Goal: Information Seeking & Learning: Find specific page/section

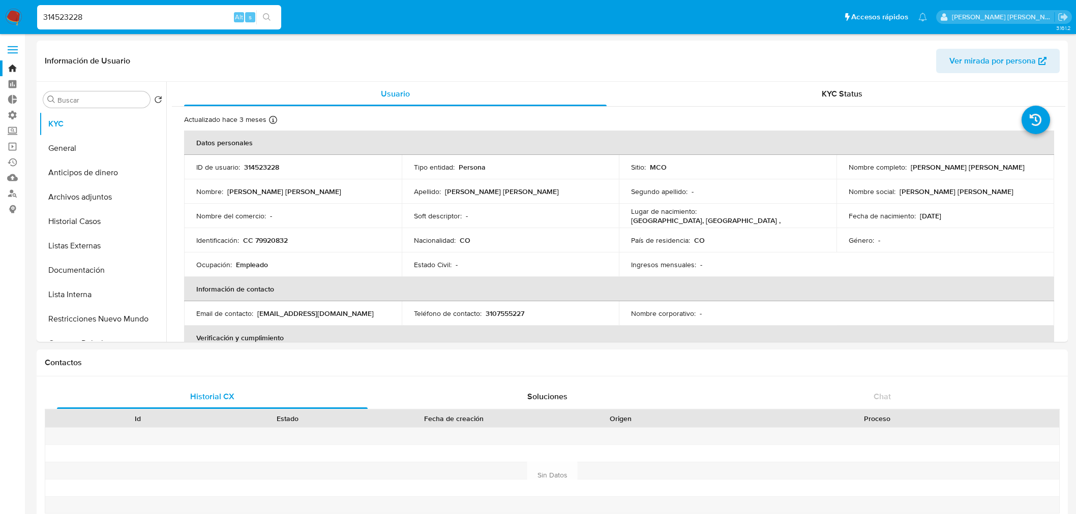
select select "10"
type input "265572759"
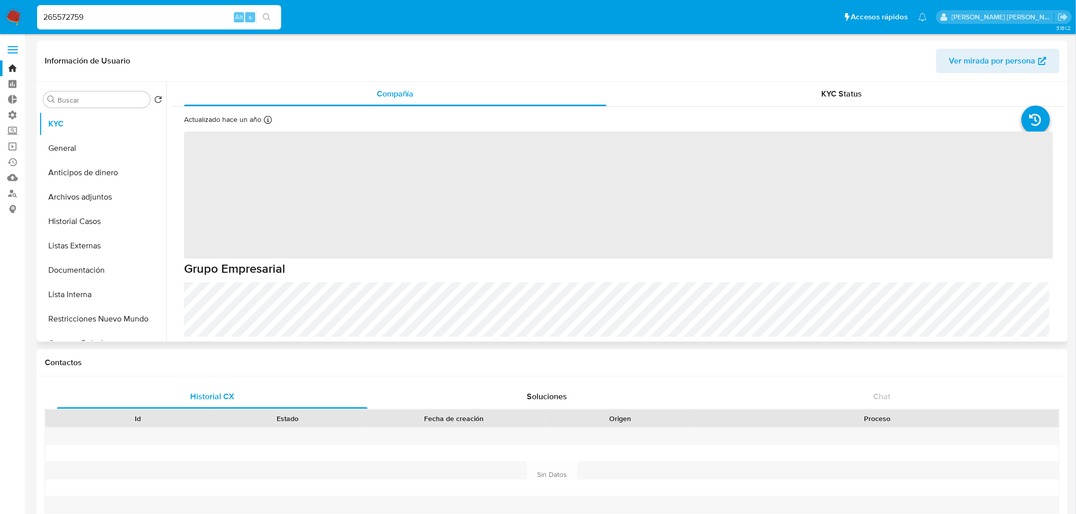
select select "10"
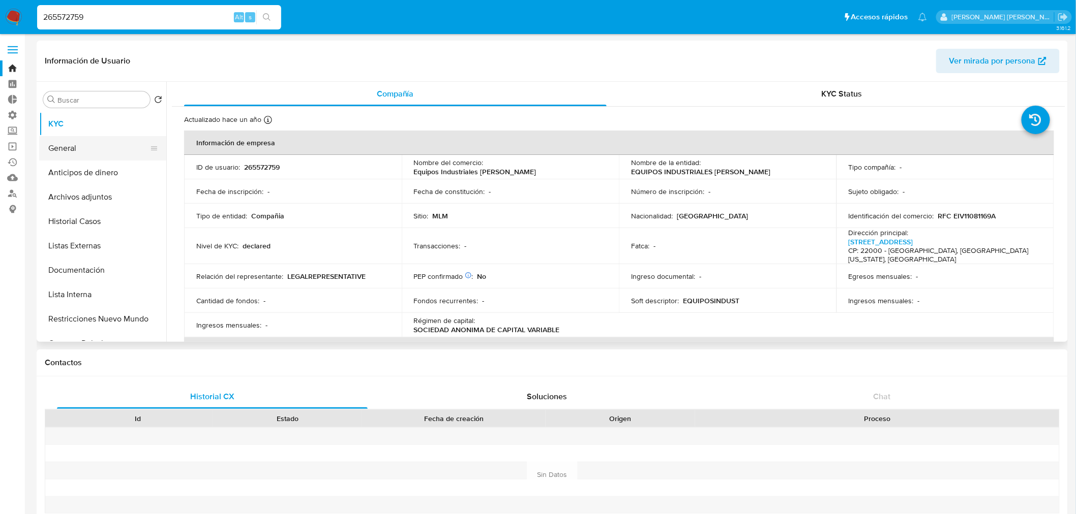
click at [75, 150] on button "General" at bounding box center [98, 148] width 119 height 24
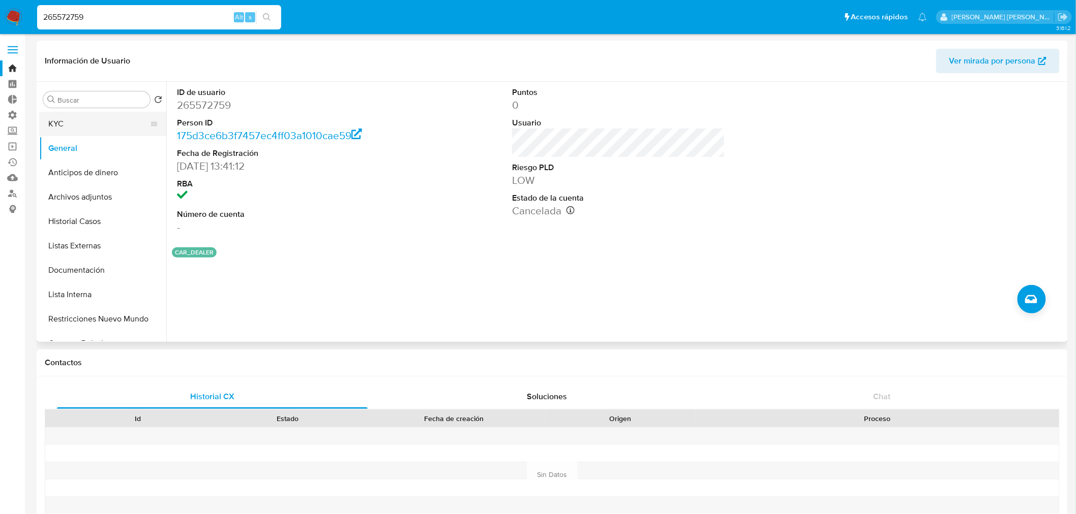
click at [110, 118] on button "KYC" at bounding box center [98, 124] width 119 height 24
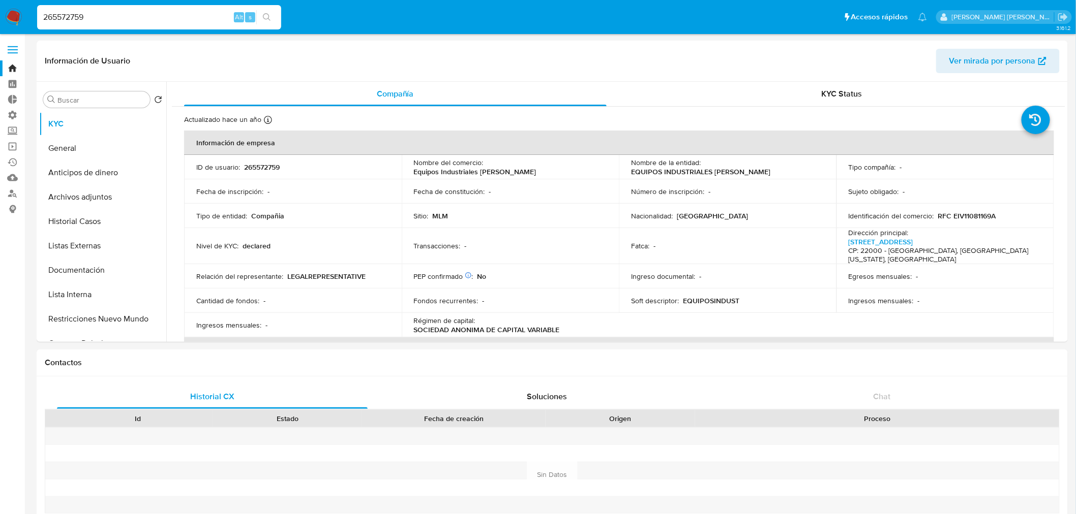
click at [184, 12] on input "265572759" at bounding box center [159, 17] width 244 height 13
paste input "0892107"
type input "260892107"
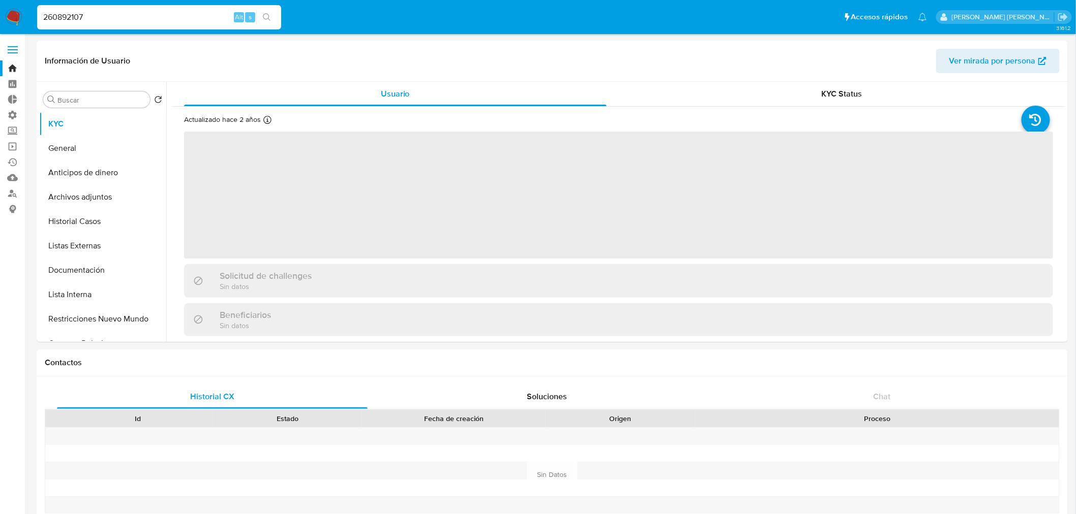
select select "10"
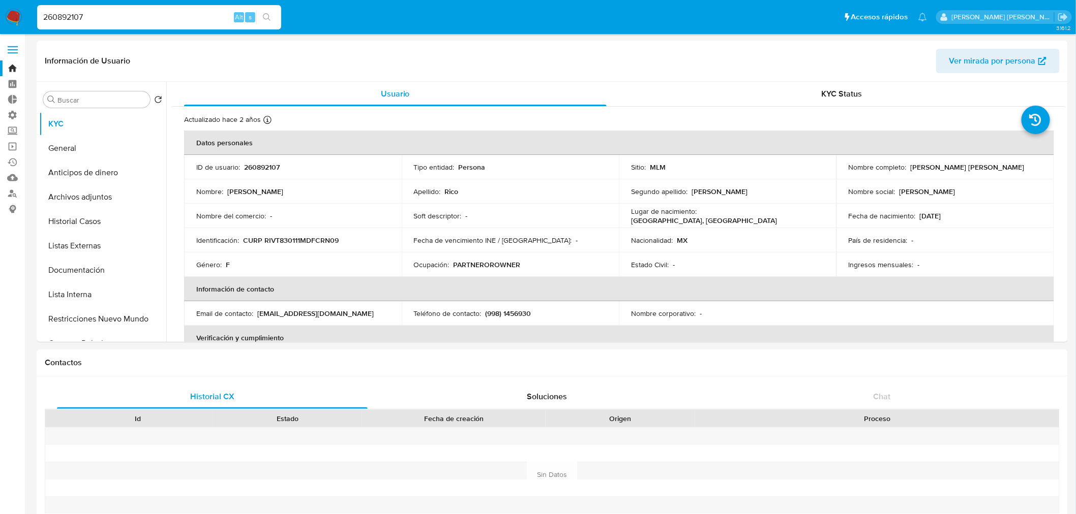
click at [826, 14] on ul "Pausado Ver notificaciones 260892107 Alt s Accesos rápidos Presiona las siguien…" at bounding box center [482, 16] width 900 height 25
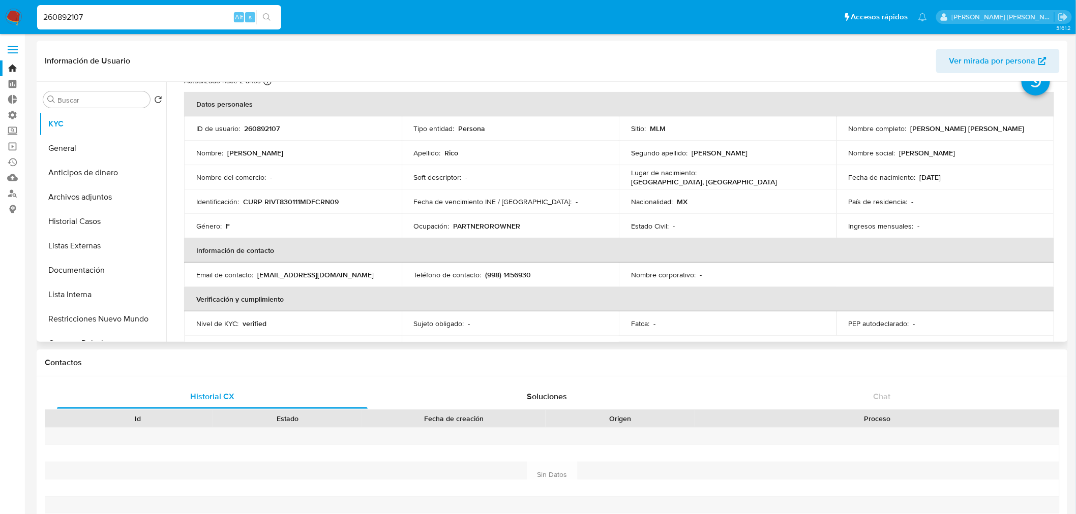
scroll to position [56, 0]
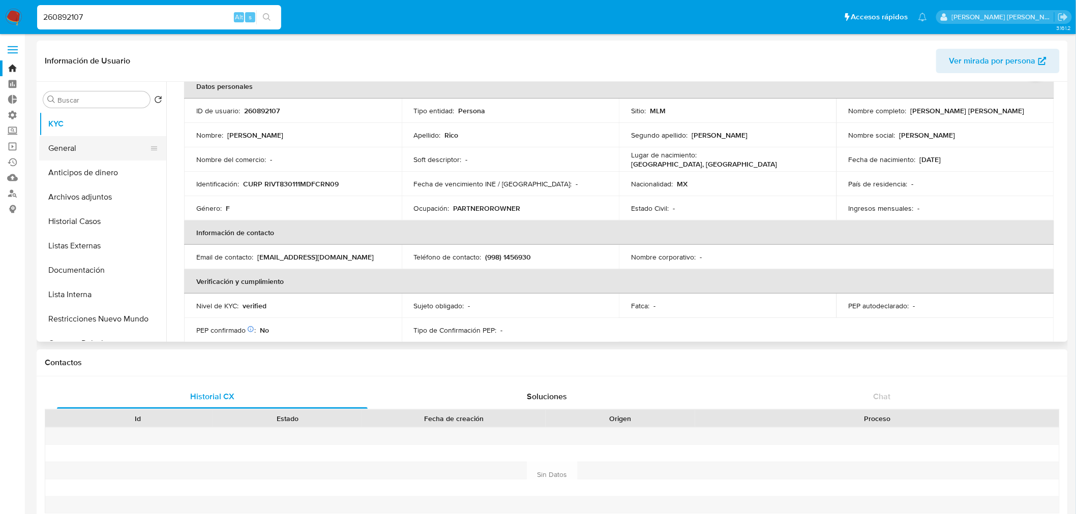
click at [99, 148] on button "General" at bounding box center [98, 148] width 119 height 24
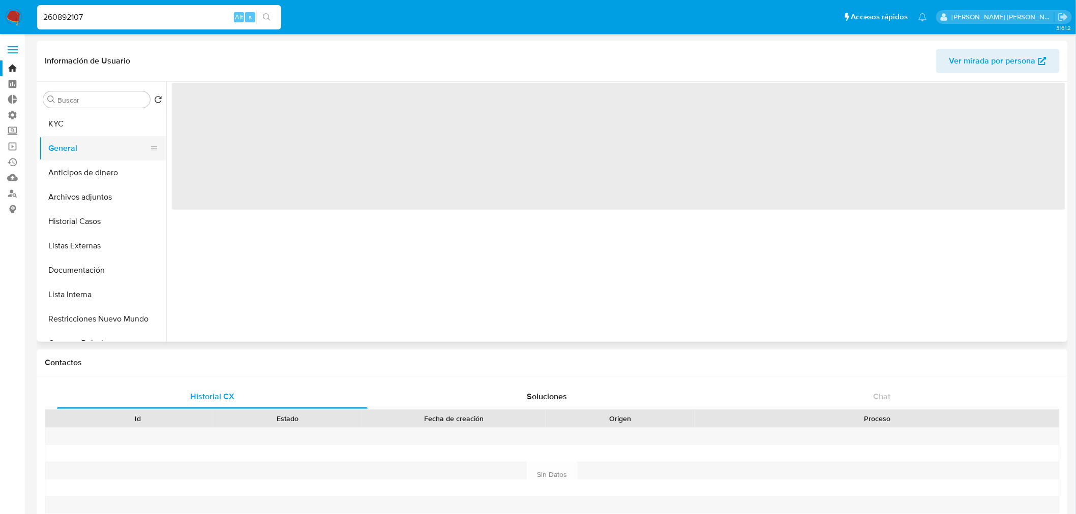
scroll to position [0, 0]
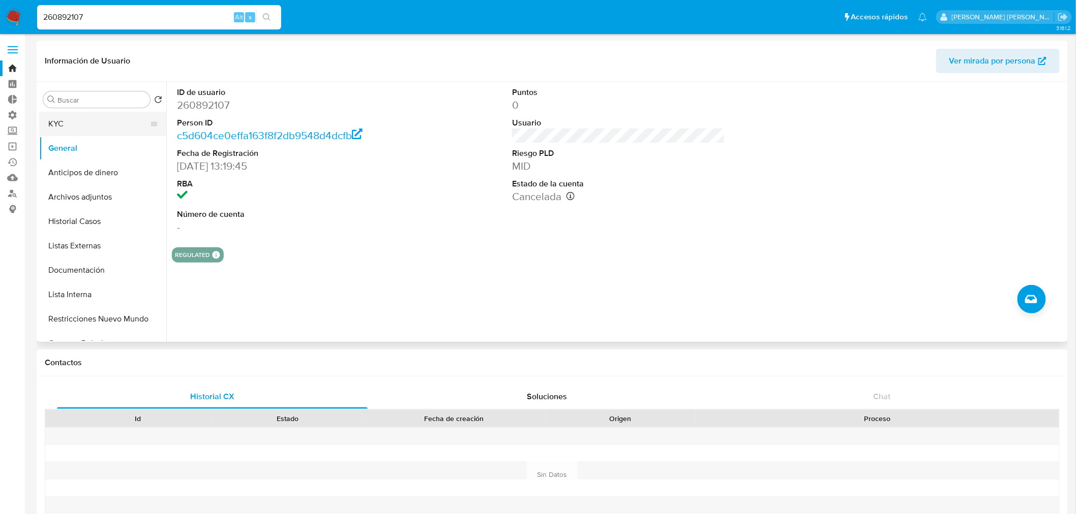
click at [84, 123] on button "KYC" at bounding box center [98, 124] width 119 height 24
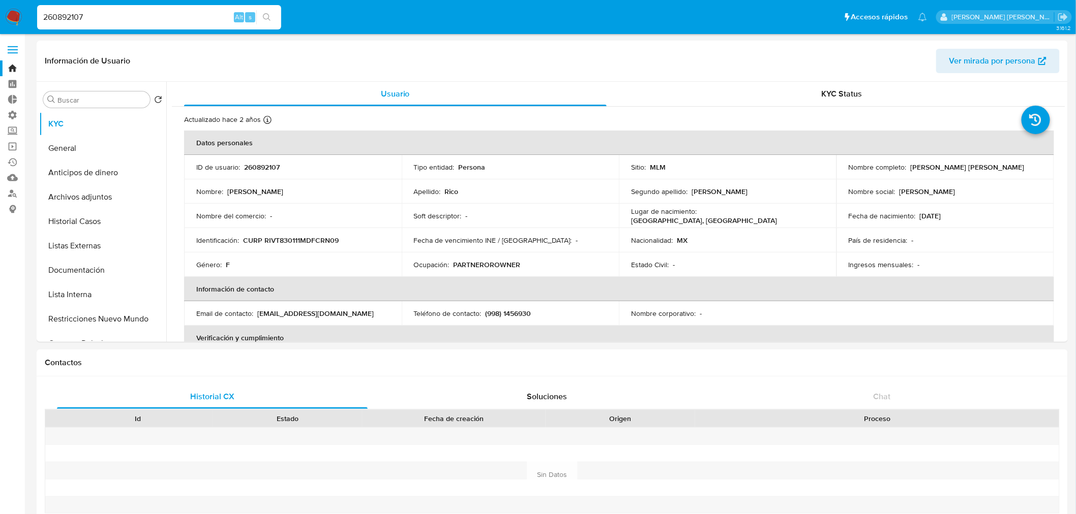
click at [142, 19] on input "260892107" at bounding box center [159, 17] width 244 height 13
paste input "8777956"
type input "87779567"
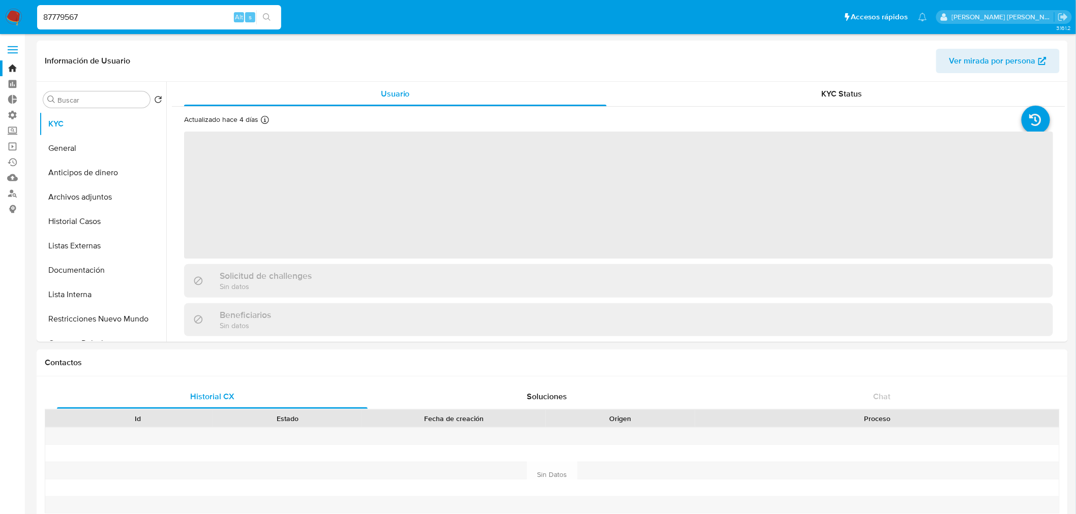
select select "10"
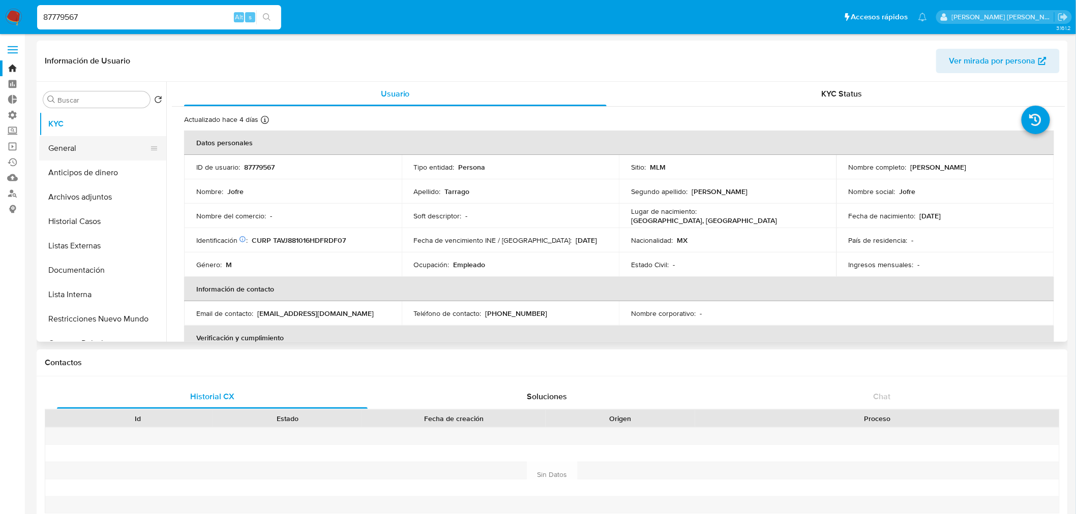
click at [113, 158] on button "General" at bounding box center [98, 148] width 119 height 24
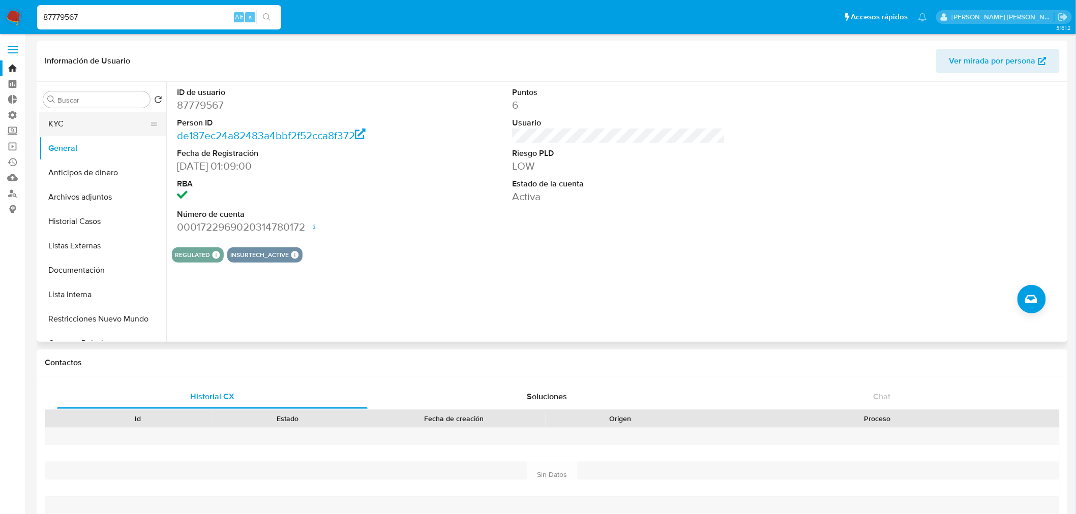
click at [107, 129] on button "KYC" at bounding box center [98, 124] width 119 height 24
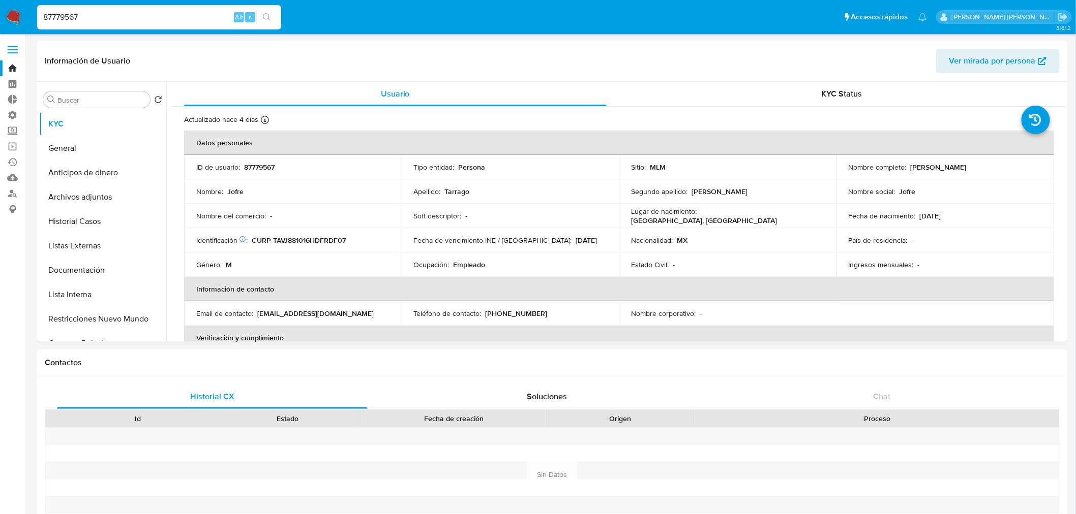
click at [817, 14] on ul "Pausado Ver notificaciones 87779567 Alt s Accesos rápidos Presiona las siguient…" at bounding box center [482, 16] width 900 height 25
click at [847, 21] on ul "Pausado Ver notificaciones 87779567 Alt s Accesos rápidos Presiona las siguient…" at bounding box center [482, 16] width 900 height 25
click at [211, 21] on input "87779567" at bounding box center [159, 17] width 244 height 13
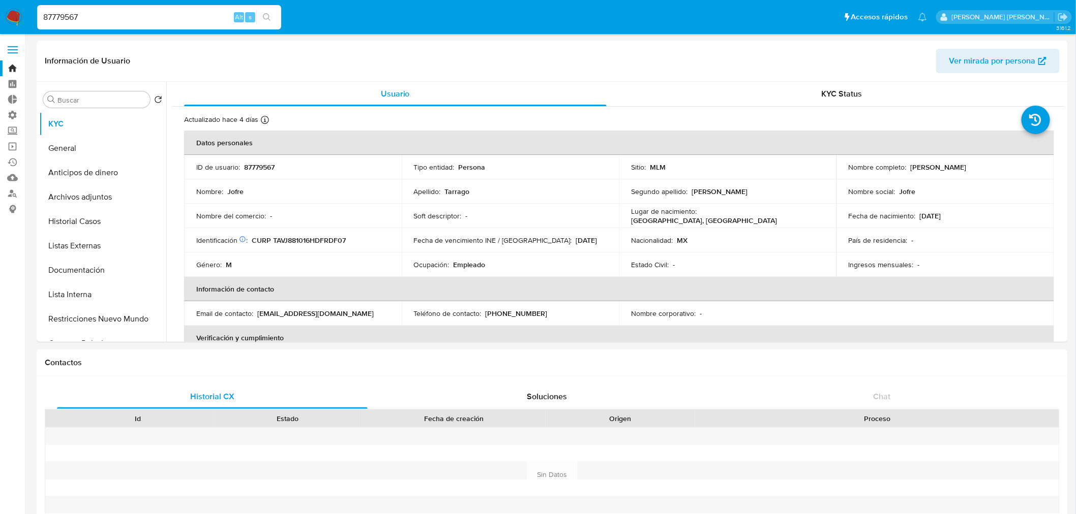
paste input "153708132"
type input "153708132"
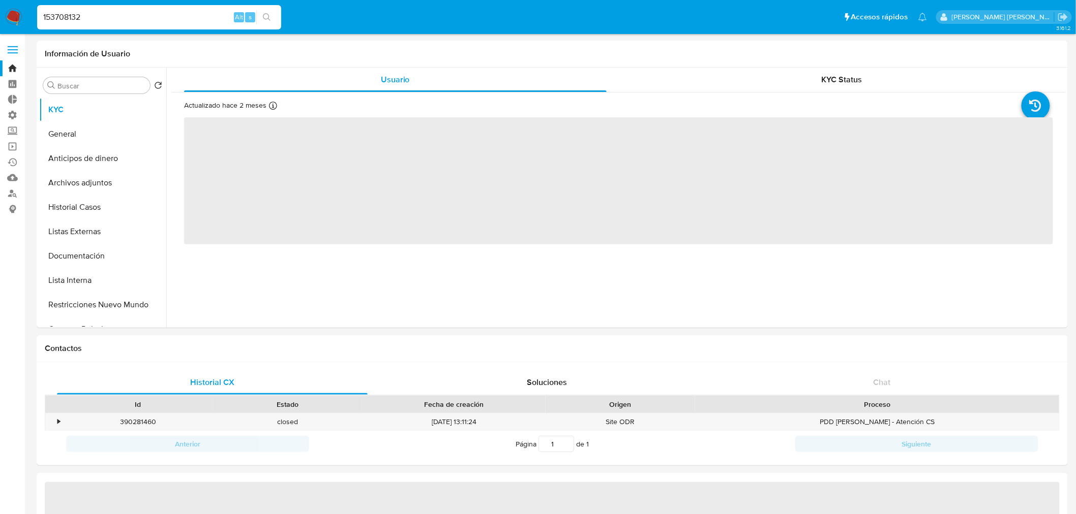
select select "10"
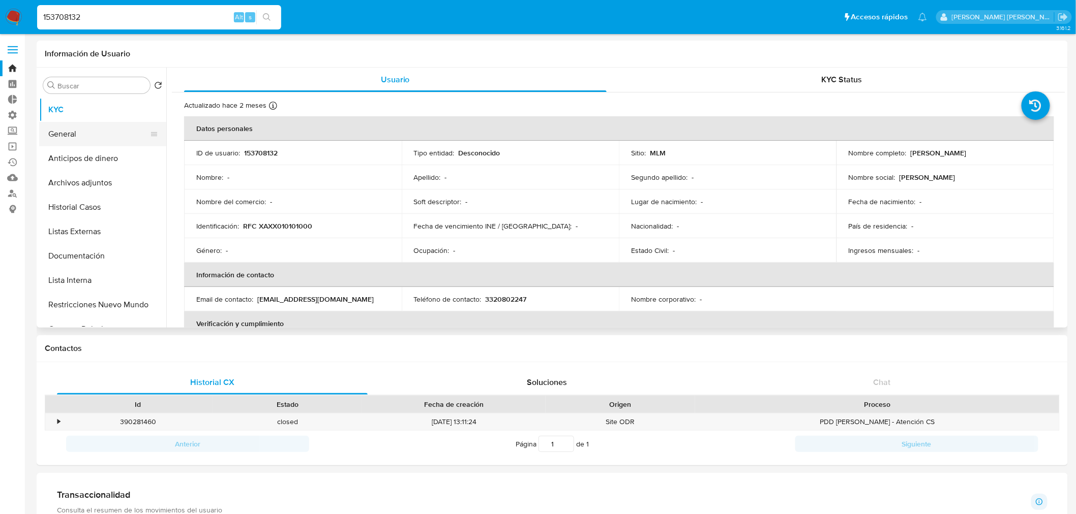
click at [108, 131] on button "General" at bounding box center [98, 134] width 119 height 24
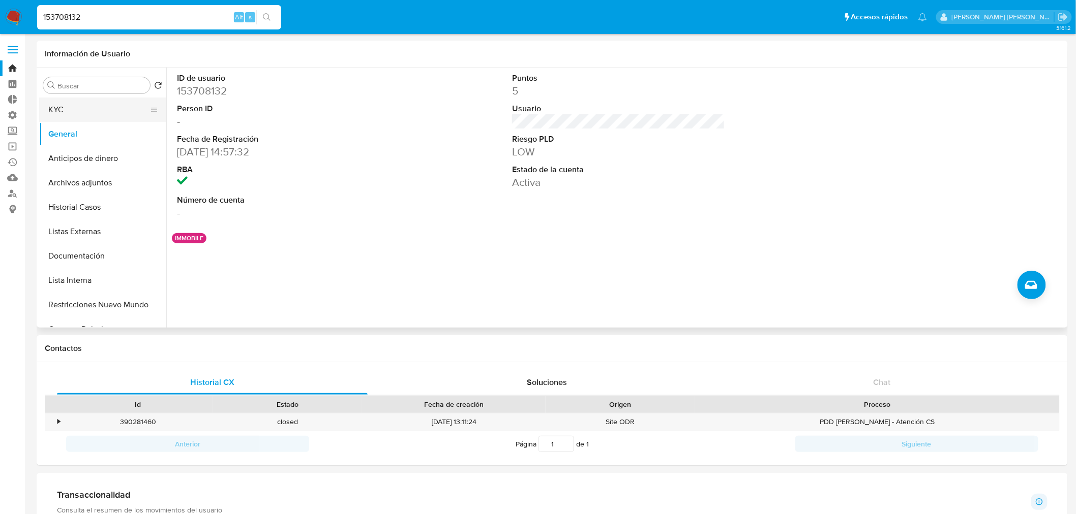
click at [117, 112] on button "KYC" at bounding box center [98, 110] width 119 height 24
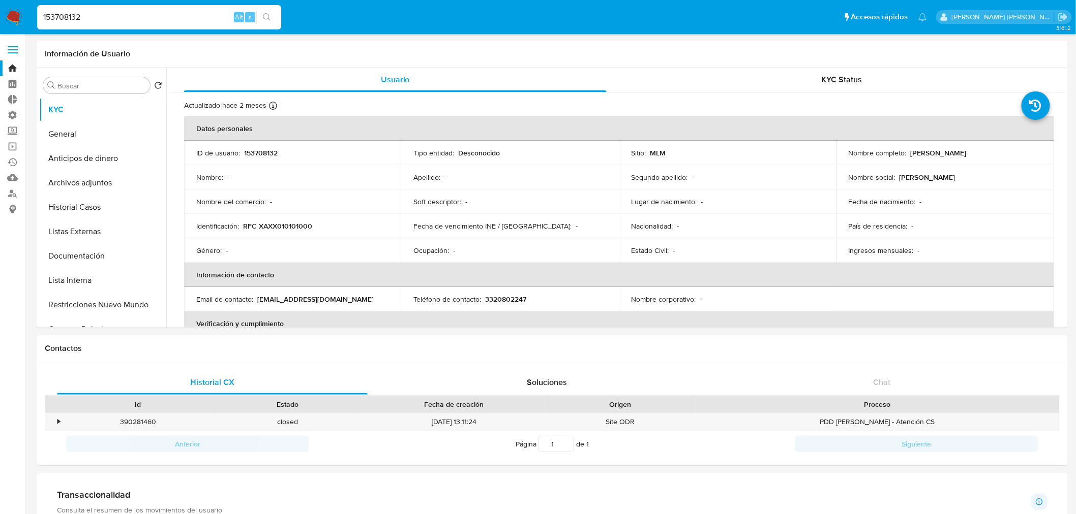
click at [200, 16] on input "153708132" at bounding box center [159, 17] width 244 height 13
paste input "265572759"
type input "265572759"
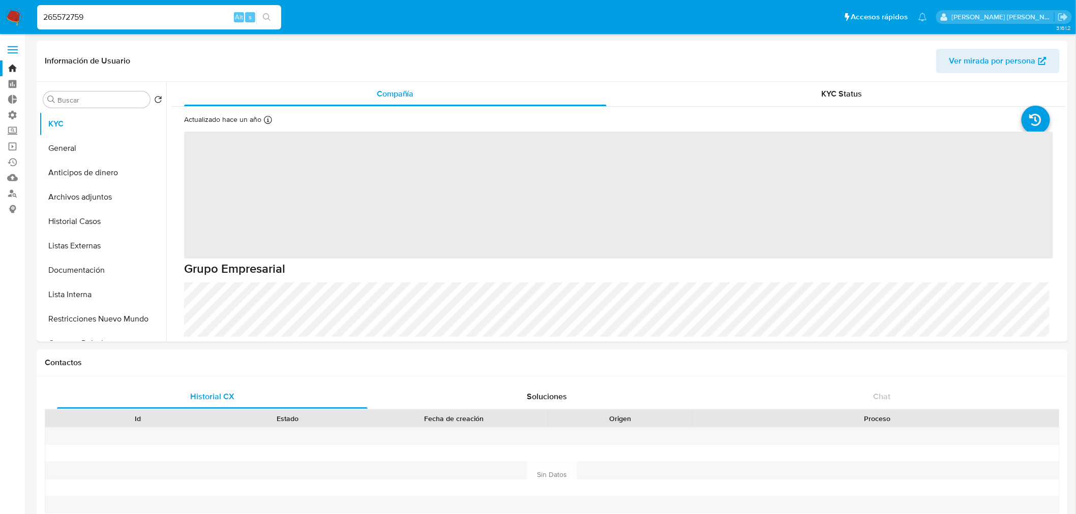
select select "10"
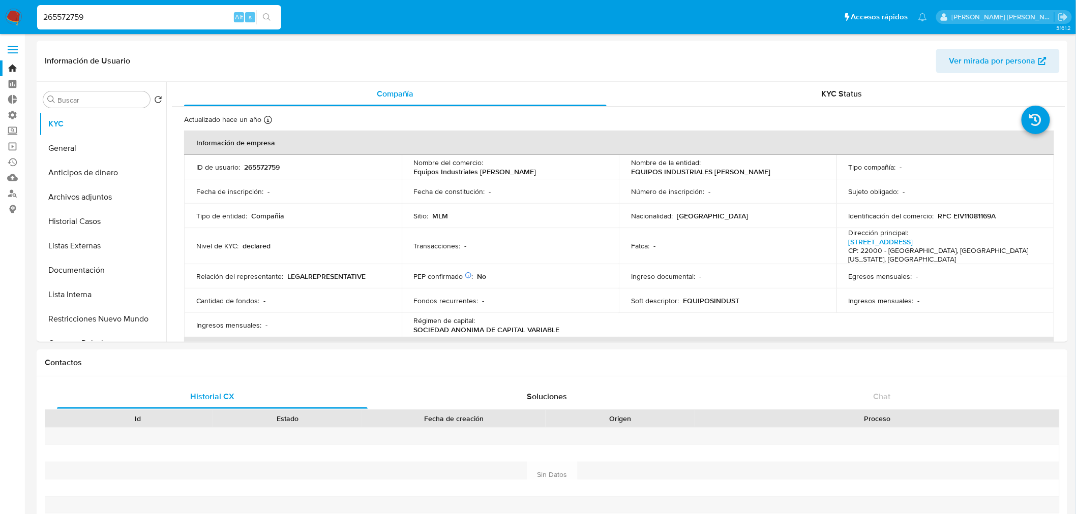
click at [810, 25] on ul "Pausado Ver notificaciones 265572759 Alt s Accesos rápidos Presiona las siguien…" at bounding box center [482, 16] width 900 height 25
click at [78, 154] on button "General" at bounding box center [98, 148] width 119 height 24
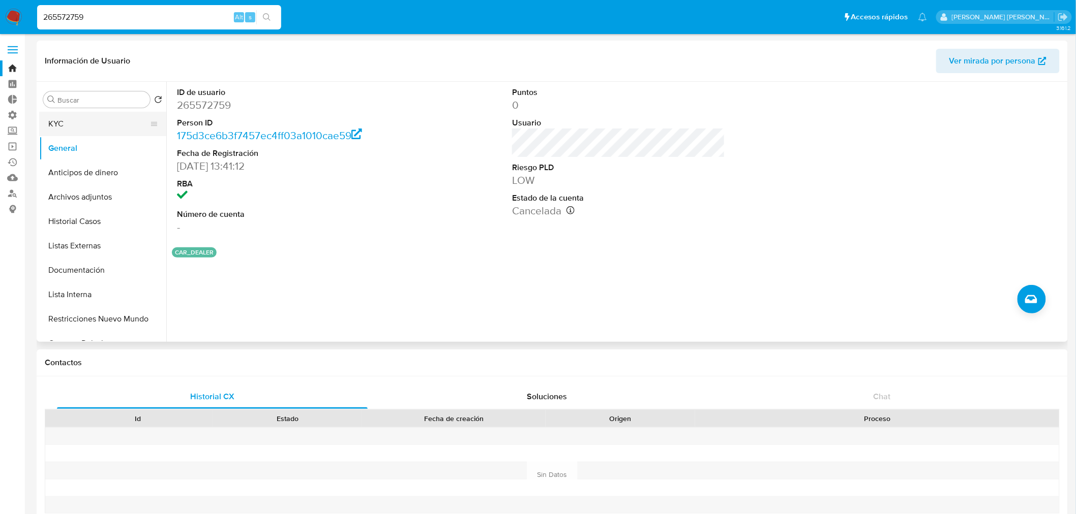
click at [97, 128] on button "KYC" at bounding box center [98, 124] width 119 height 24
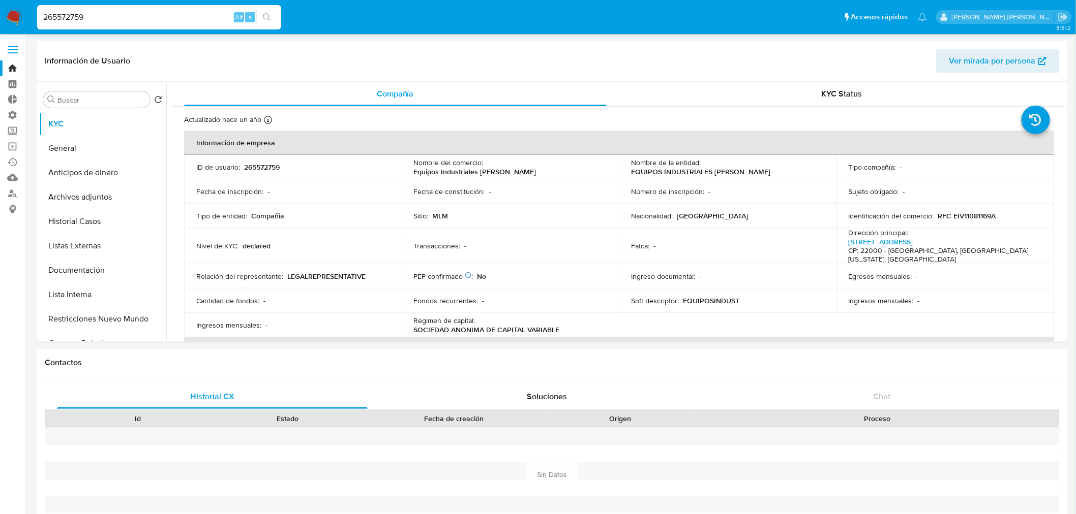
click at [187, 18] on input "265572759" at bounding box center [159, 17] width 244 height 13
paste input "51005948"
type input "51005948"
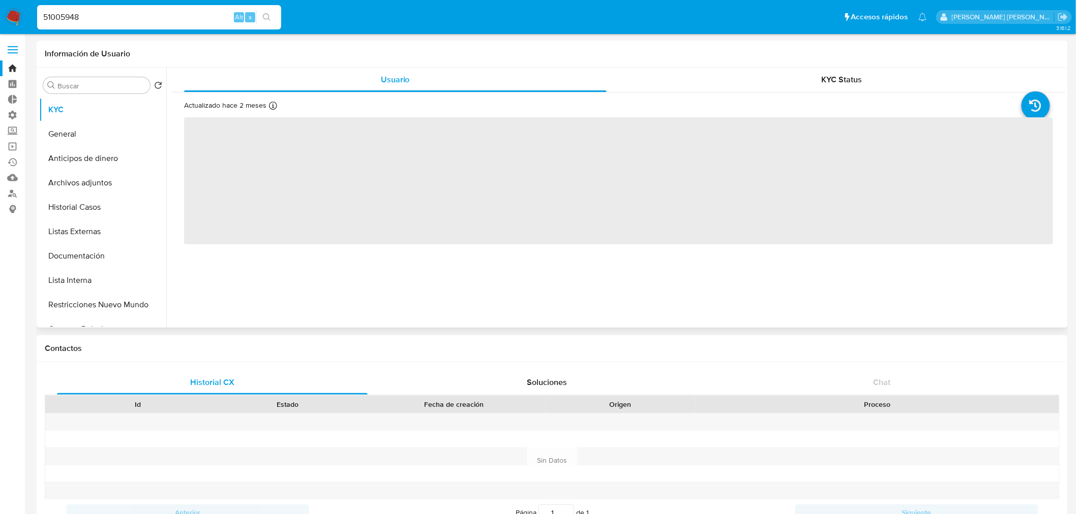
select select "10"
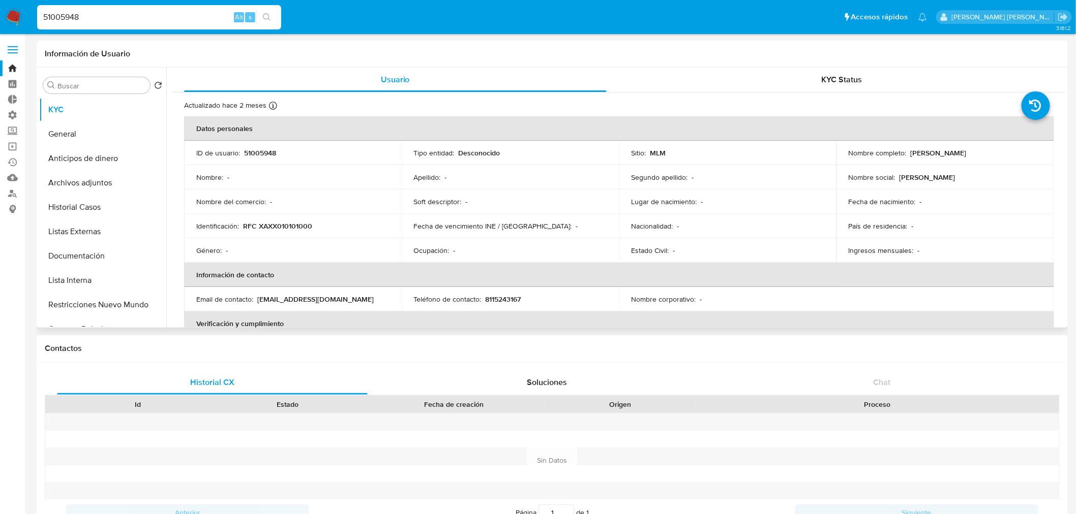
click at [844, 14] on ul "Pausado Ver notificaciones 51005948 Alt s Accesos rápidos Presiona las siguient…" at bounding box center [482, 16] width 900 height 25
click at [191, 20] on input "51005948" at bounding box center [159, 17] width 244 height 13
paste input "265572759"
type input "265572759"
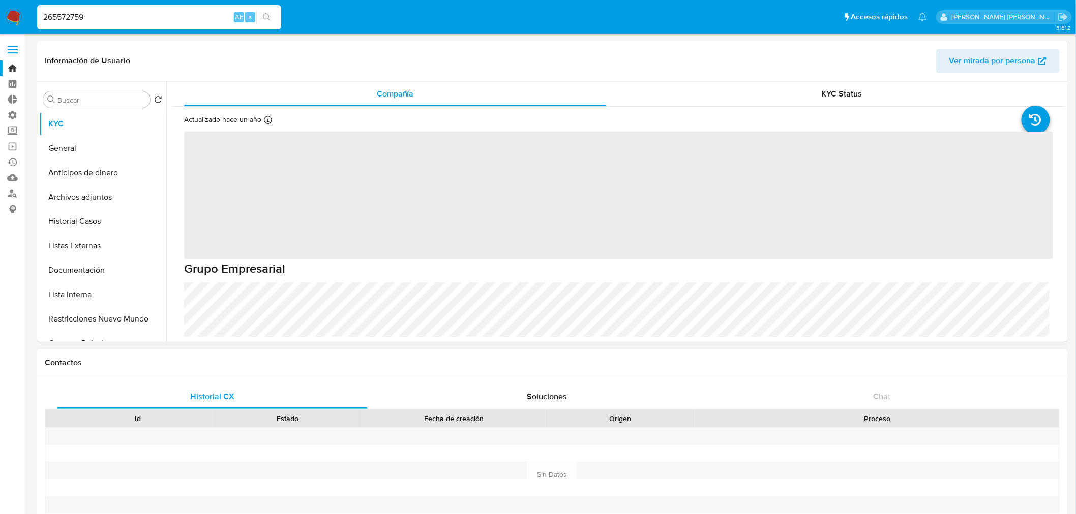
select select "10"
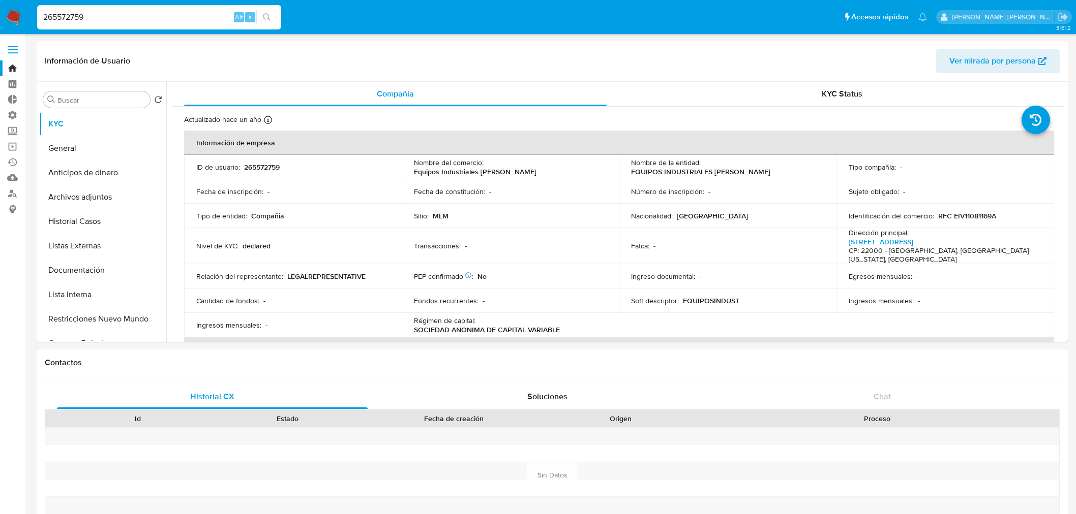
select select "10"
click at [196, 12] on input "265572759" at bounding box center [159, 17] width 244 height 13
paste input "0892107"
type input "260892107"
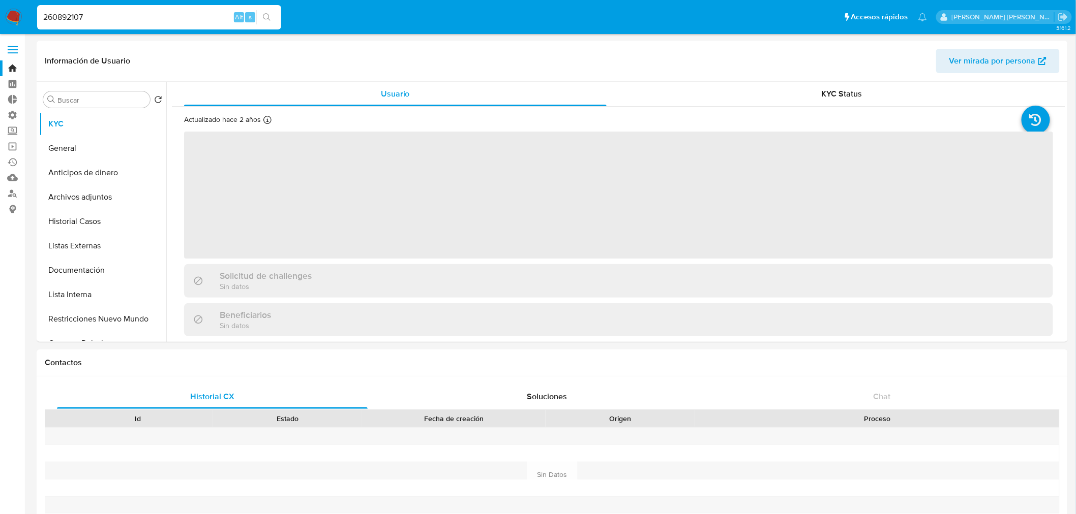
select select "10"
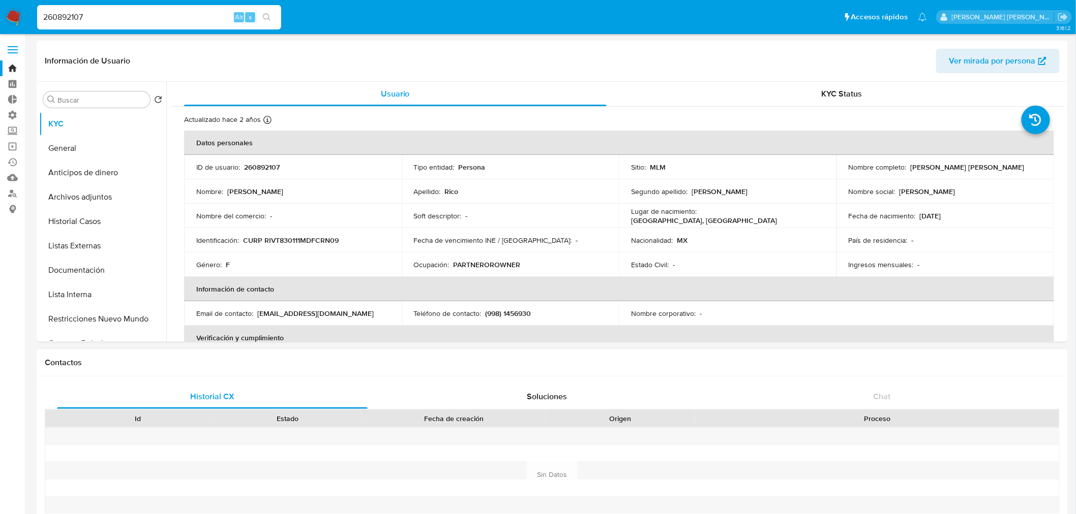
click at [160, 11] on input "260892107" at bounding box center [159, 17] width 244 height 13
paste input "749787162"
type input "749787162"
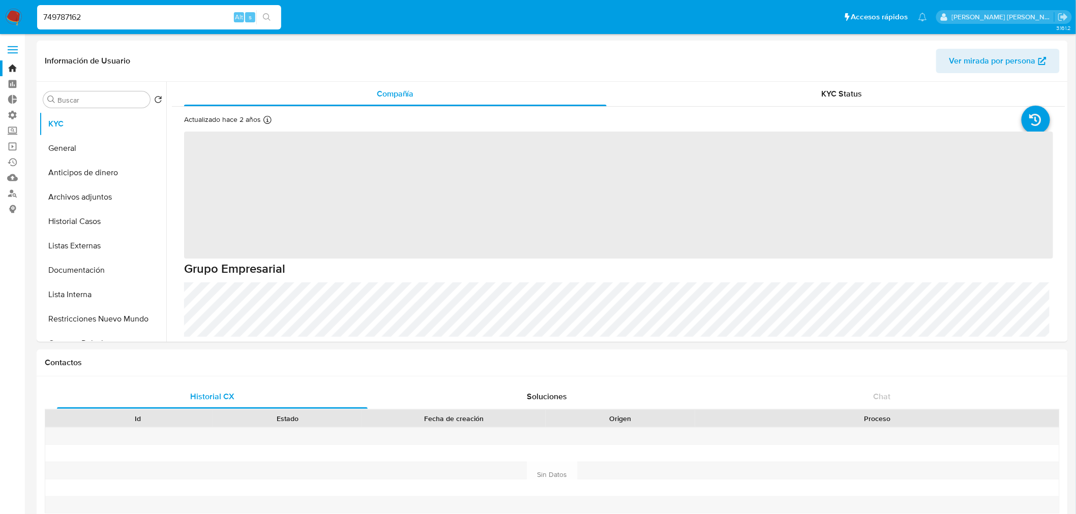
select select "10"
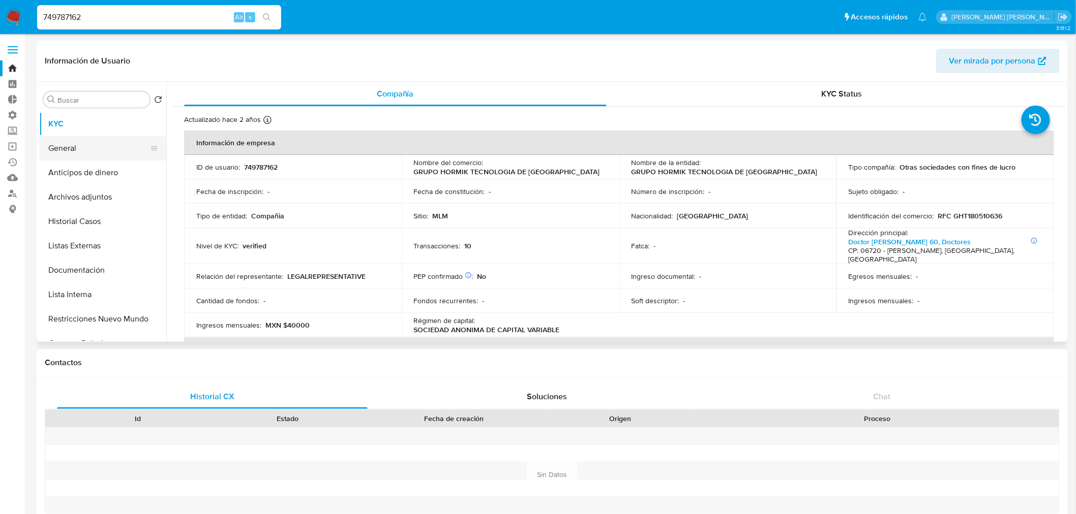
click at [111, 156] on button "General" at bounding box center [98, 148] width 119 height 24
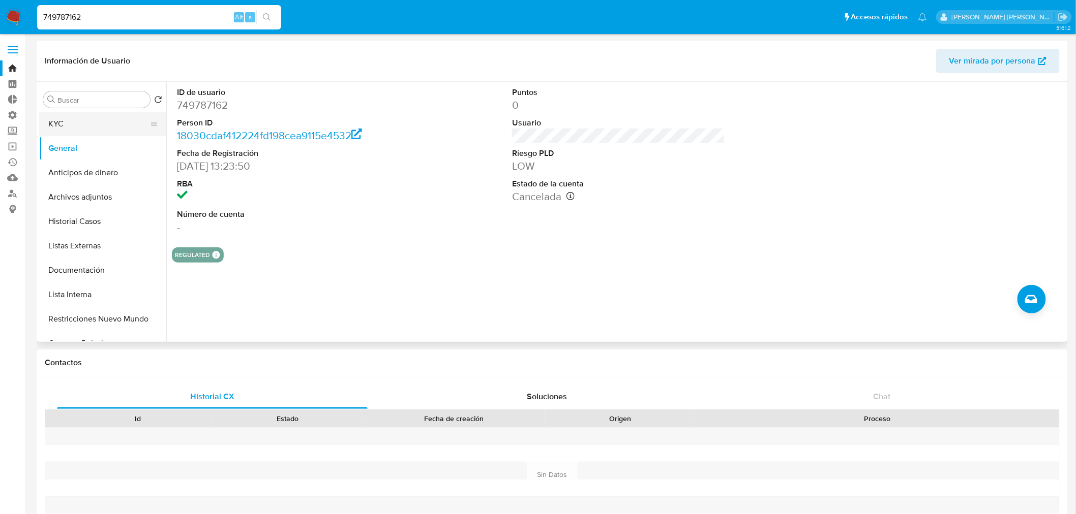
click at [107, 133] on button "KYC" at bounding box center [98, 124] width 119 height 24
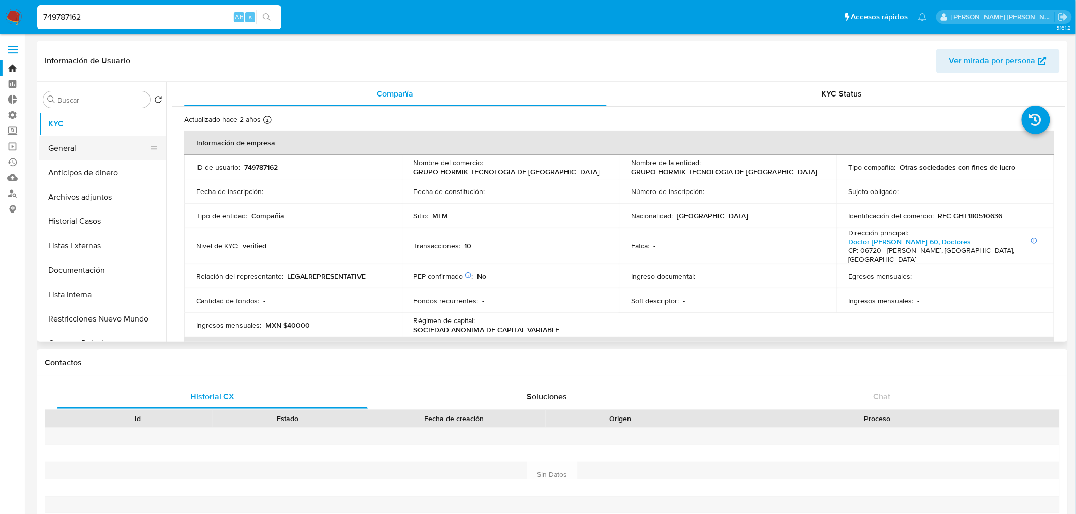
click at [117, 138] on button "General" at bounding box center [98, 148] width 119 height 24
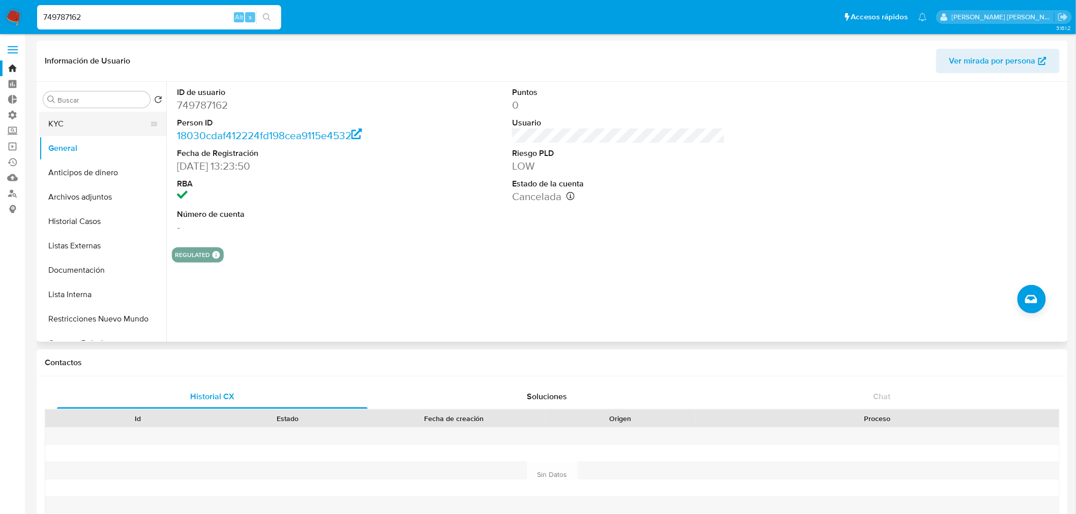
click at [108, 134] on button "KYC" at bounding box center [98, 124] width 119 height 24
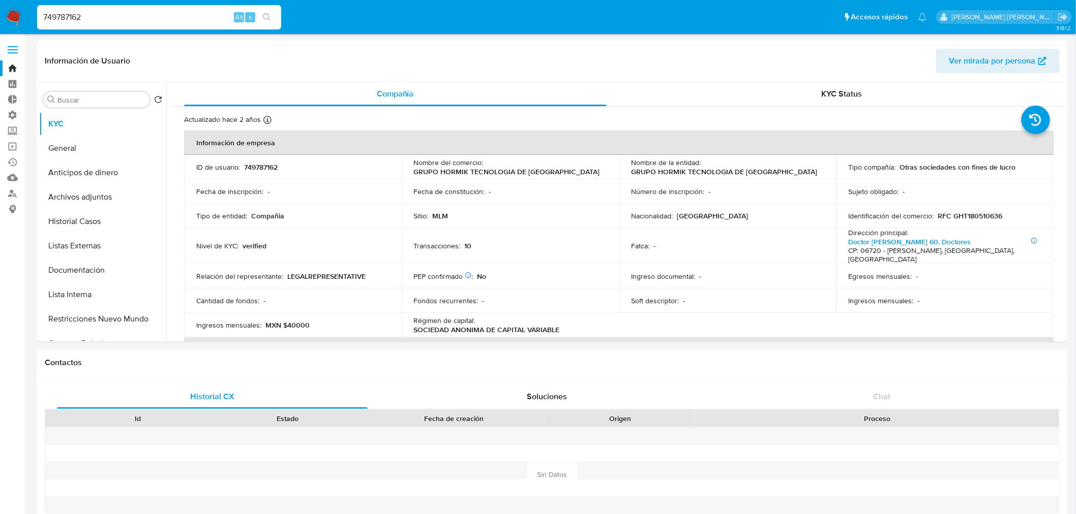
click at [128, 18] on input "749787162" at bounding box center [159, 17] width 244 height 13
paste input "15370813"
type input "153708132"
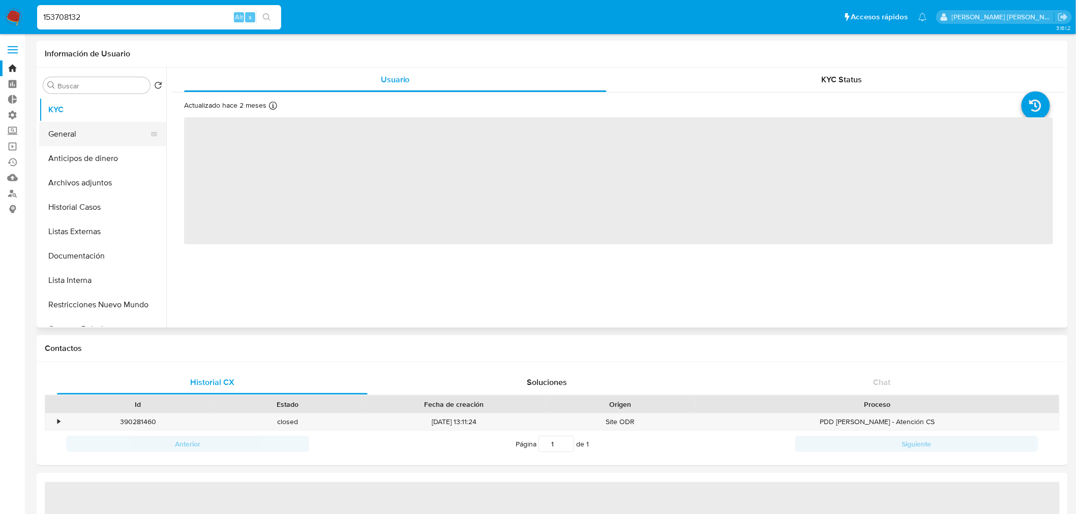
click at [121, 135] on button "General" at bounding box center [98, 134] width 119 height 24
select select "10"
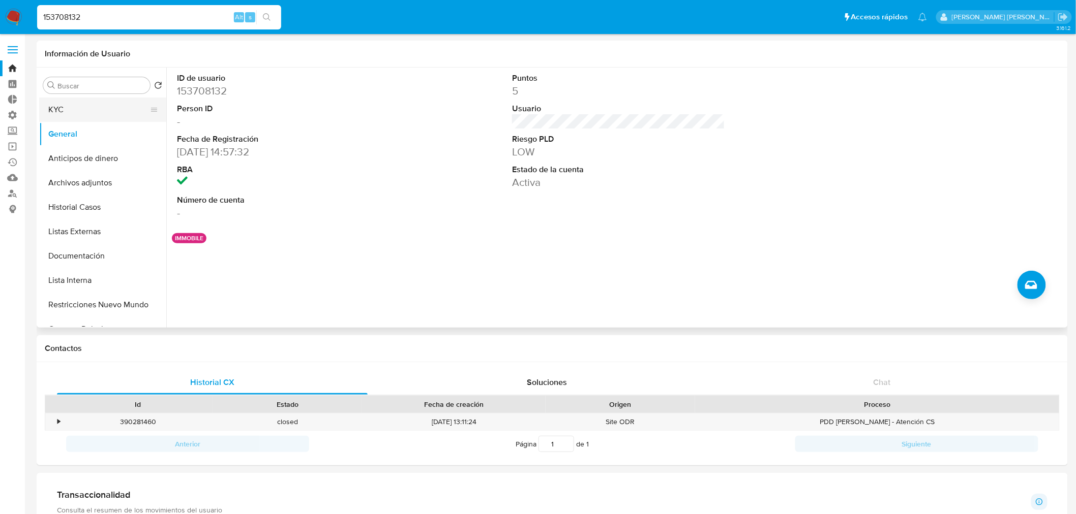
click at [97, 117] on button "KYC" at bounding box center [98, 110] width 119 height 24
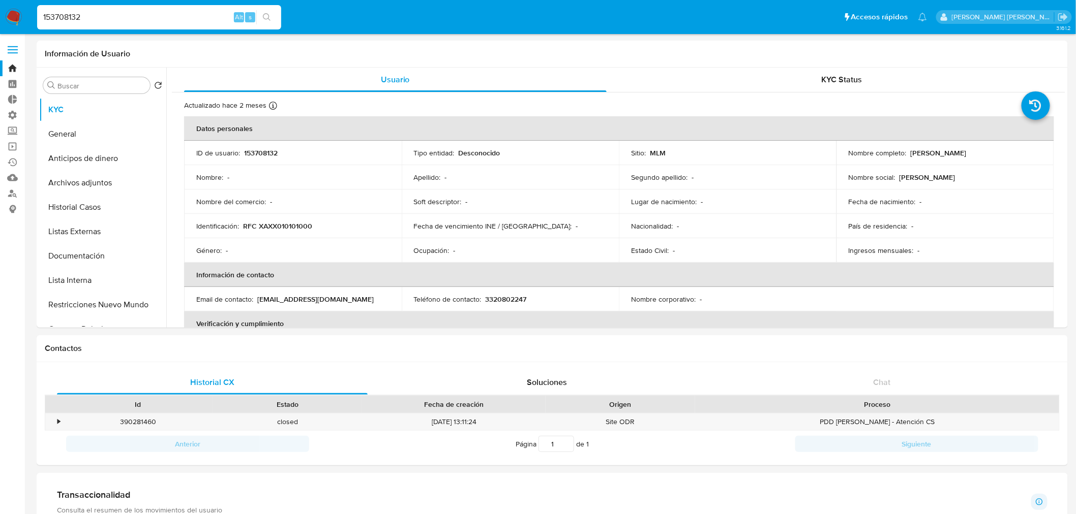
click at [194, 14] on input "153708132" at bounding box center [159, 17] width 244 height 13
paste input "265572759"
type input "265572759"
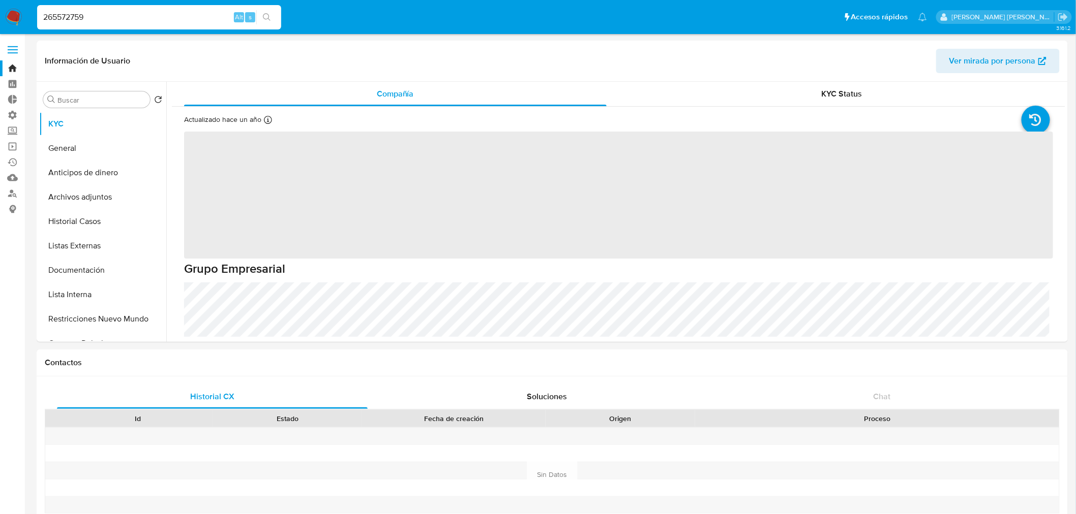
select select "10"
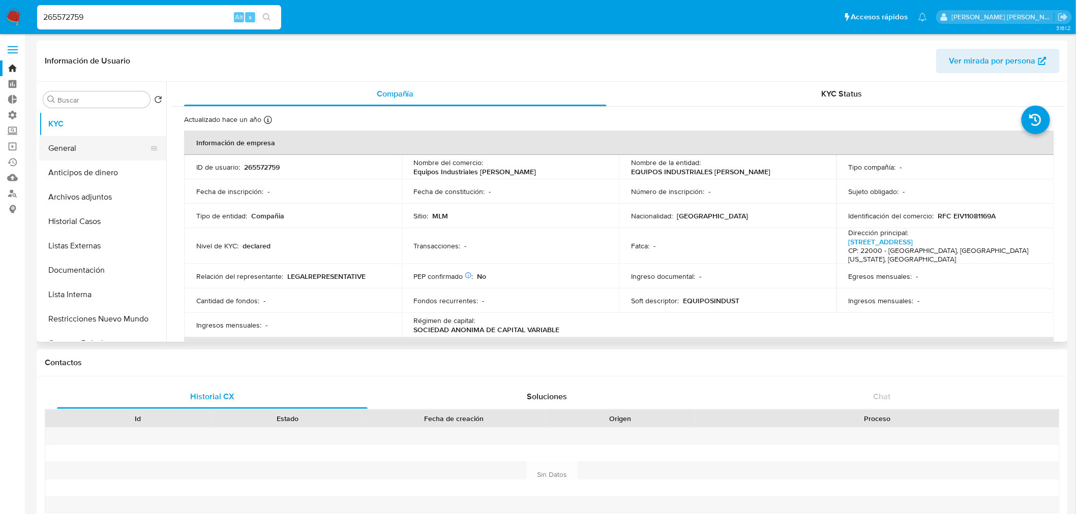
click at [103, 145] on button "General" at bounding box center [98, 148] width 119 height 24
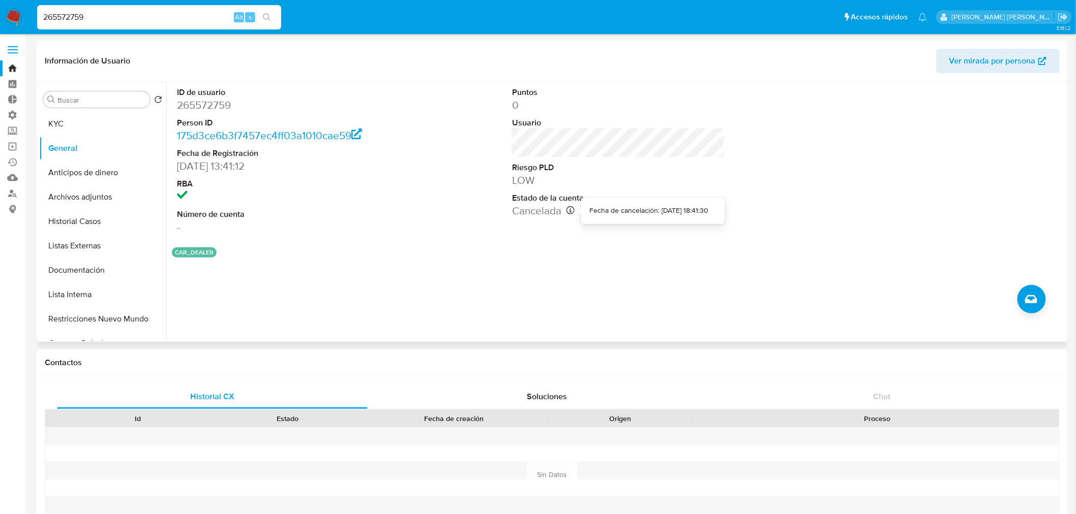
click at [566, 209] on icon at bounding box center [570, 210] width 8 height 8
click at [587, 207] on dd "Cancelada Fecha de cancelación: 25/06/2024 18:41:30" at bounding box center [618, 211] width 213 height 14
click at [569, 209] on icon at bounding box center [570, 210] width 8 height 8
click at [588, 208] on dd "Cancelada Fecha de cancelación: 25/06/2024 18:41:30" at bounding box center [618, 211] width 213 height 14
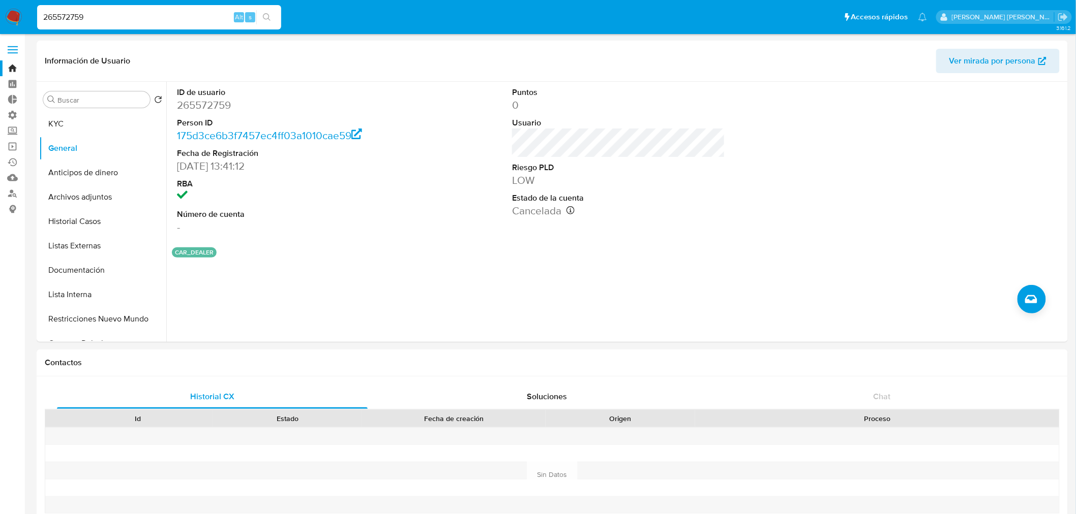
click at [599, 210] on dd "Cancelada Fecha de cancelación: 25/06/2024 18:41:30" at bounding box center [618, 211] width 213 height 14
click at [591, 211] on p "Fecha de cancelación: 25/06/2024 18:41:30" at bounding box center [648, 211] width 119 height 10
click at [591, 211] on dd "Cancelada Fecha de cancelación: 25/06/2024 18:41:30" at bounding box center [618, 211] width 213 height 14
click at [179, 19] on input "265572759" at bounding box center [159, 17] width 244 height 13
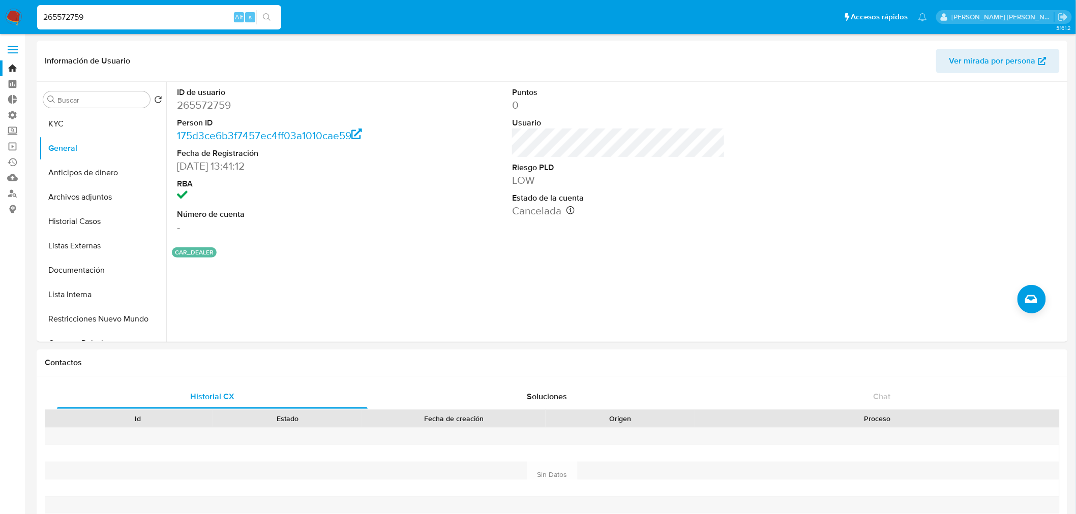
click at [179, 19] on input "265572759" at bounding box center [159, 17] width 244 height 13
paste input "0892107"
type input "260892107"
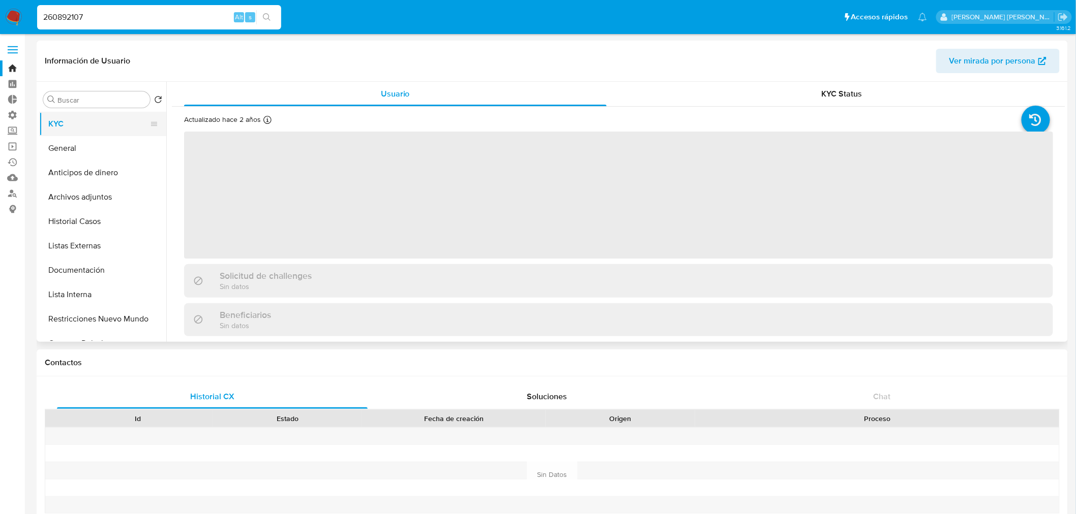
select select "10"
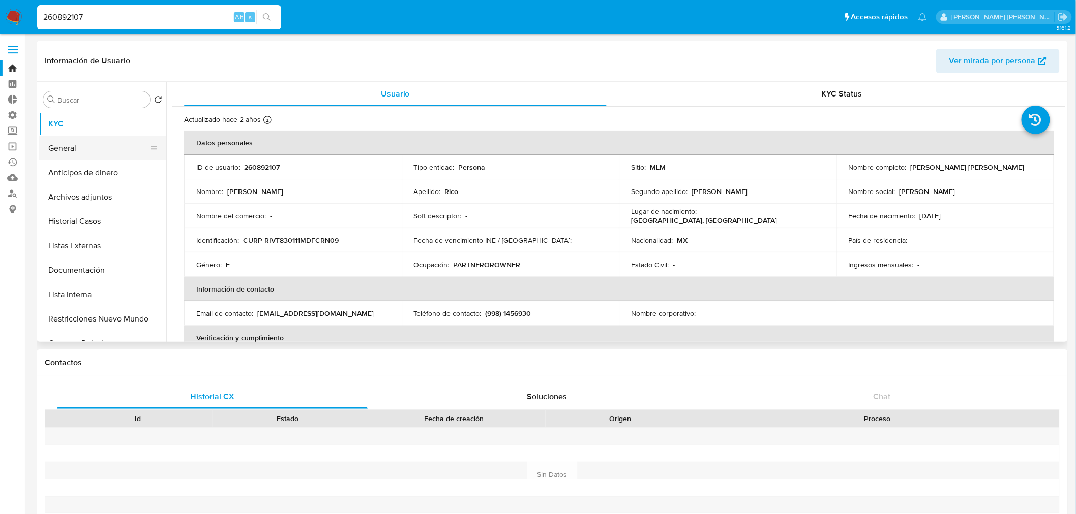
click at [82, 154] on button "General" at bounding box center [98, 148] width 119 height 24
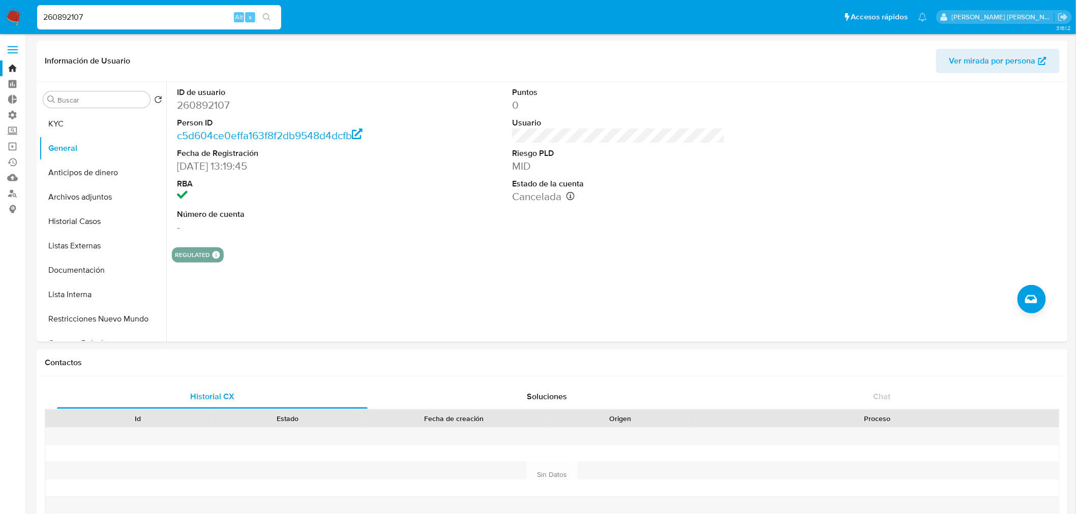
click at [176, 16] on input "260892107" at bounding box center [159, 17] width 244 height 13
paste input "1141499765"
type input "1141499765"
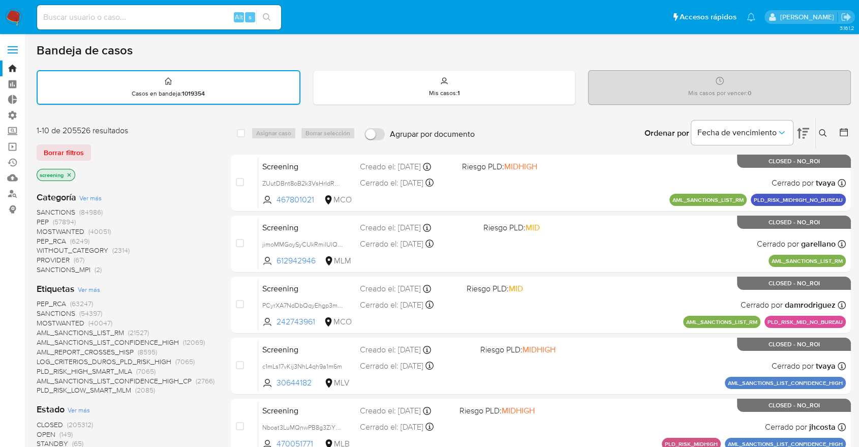
click at [96, 145] on div "Borrar filtros" at bounding box center [118, 152] width 163 height 16
click at [783, 52] on div "Bandeja de casos" at bounding box center [444, 50] width 814 height 15
click at [578, 23] on ul "Pausado Ver notificaciones Alt s Accesos rápidos Presiona las siguientes teclas…" at bounding box center [396, 16] width 729 height 25
click at [624, 11] on ul "Pausado Ver notificaciones Alt s Accesos rápidos Presiona las siguientes teclas…" at bounding box center [396, 16] width 729 height 25
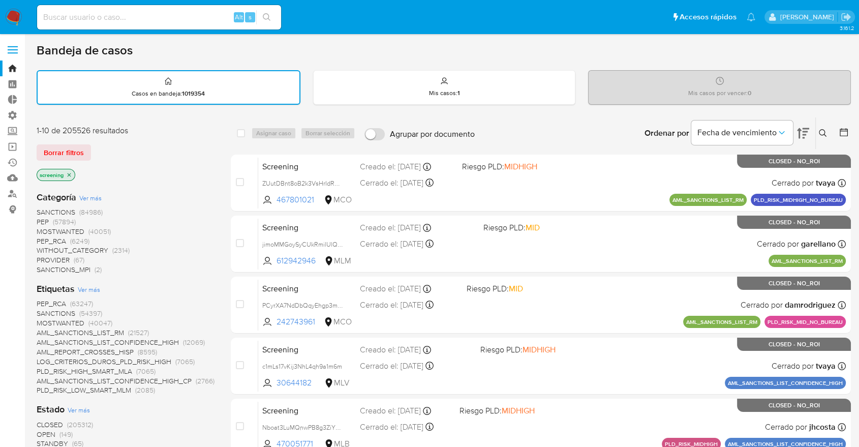
click at [590, 22] on ul "Pausado Ver notificaciones Alt s Accesos rápidos Presiona las siguientes teclas…" at bounding box center [396, 16] width 729 height 25
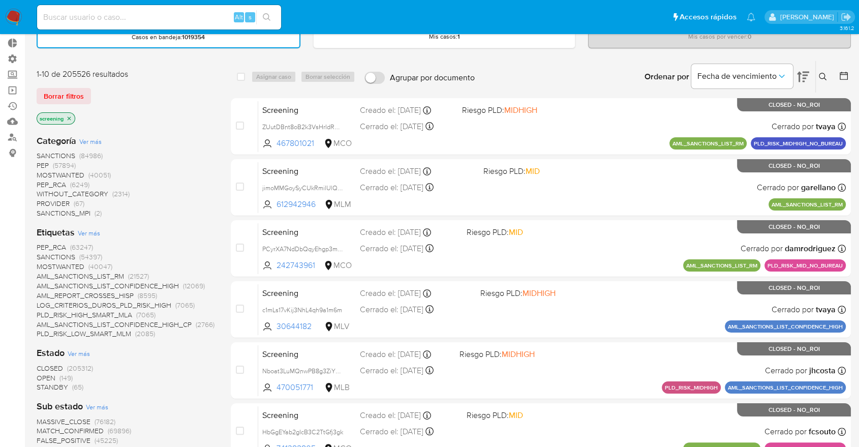
click at [41, 375] on span "OPEN" at bounding box center [46, 378] width 19 height 10
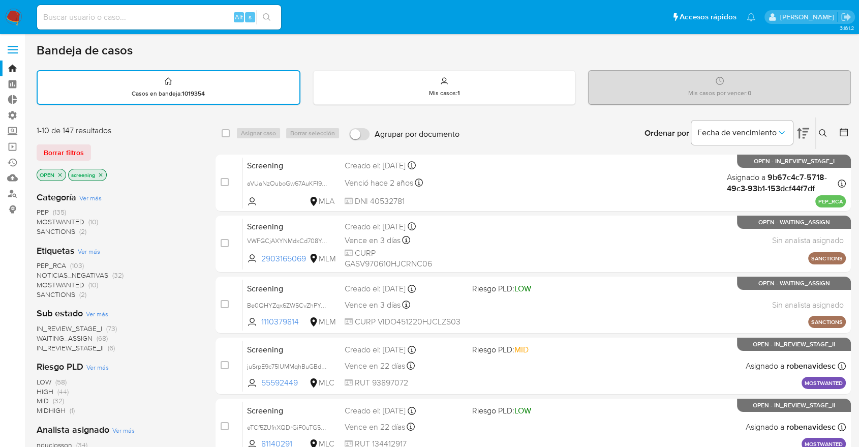
click at [45, 289] on span "SANCTIONS" at bounding box center [56, 294] width 39 height 10
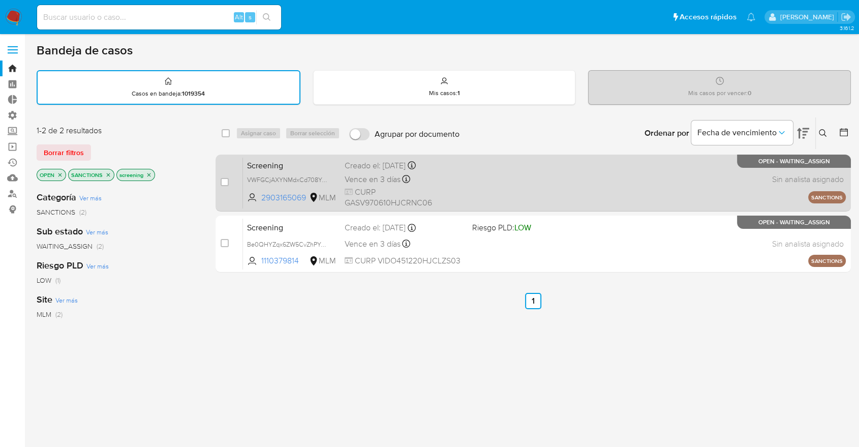
click at [462, 170] on div "Screening VWFGCjAXYNMdxCd708YJm9gE 2903165069 MLM Creado el: 03/10/2025 Creado …" at bounding box center [544, 182] width 603 height 51
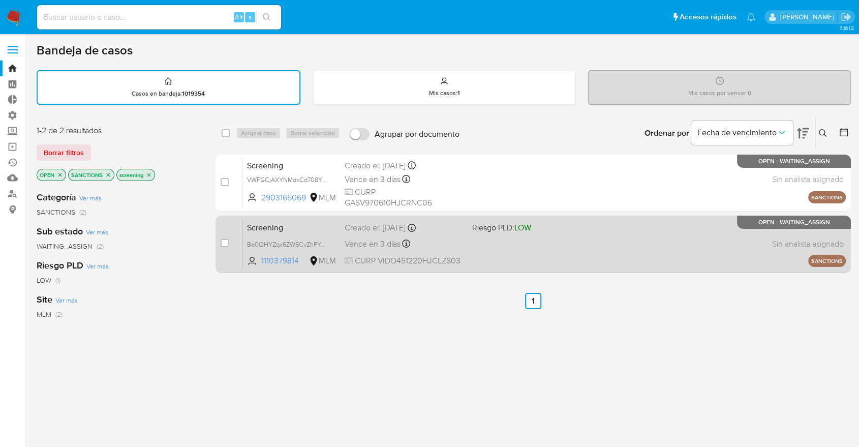
click at [450, 222] on div "Creado el: 03/10/2025 Creado el: 03/10/2025 15:43:56" at bounding box center [404, 227] width 119 height 11
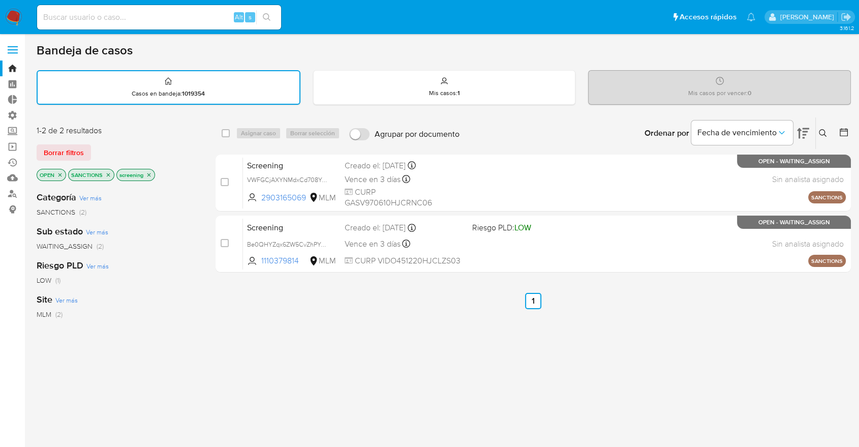
click at [109, 172] on icon "close-filter" at bounding box center [108, 175] width 6 height 6
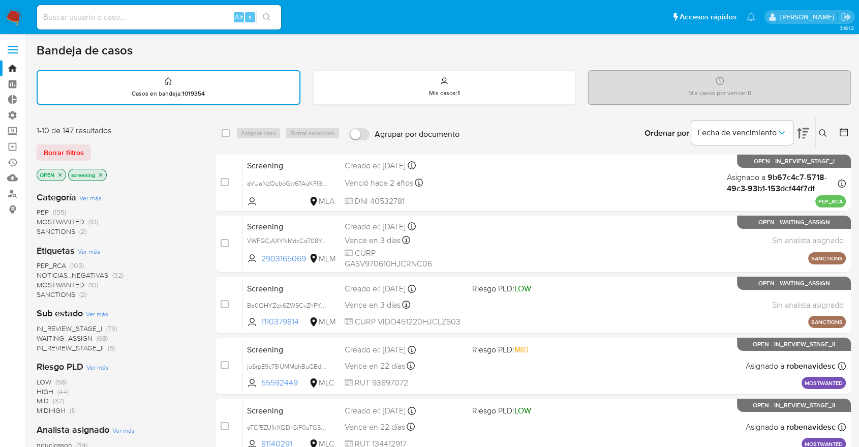
click at [111, 149] on div "Borrar filtros" at bounding box center [118, 152] width 163 height 16
click at [45, 282] on span "MOSTWANTED" at bounding box center [61, 285] width 48 height 10
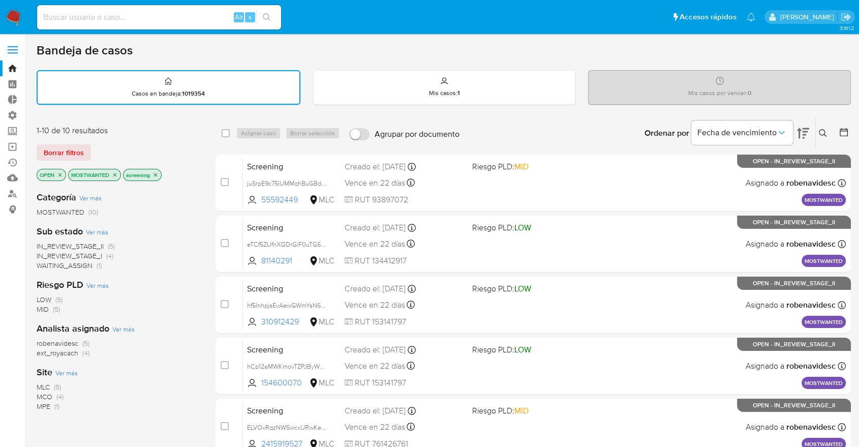
click at [113, 174] on icon "close-filter" at bounding box center [115, 175] width 6 height 6
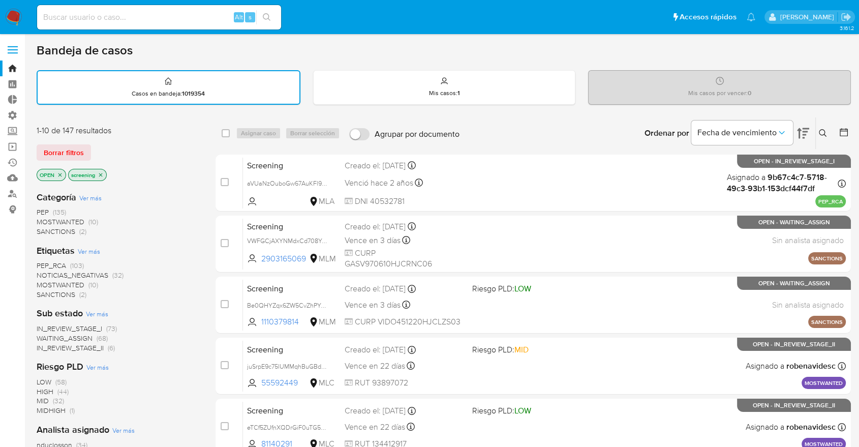
click at [40, 260] on span "PEP_RCA" at bounding box center [51, 265] width 29 height 10
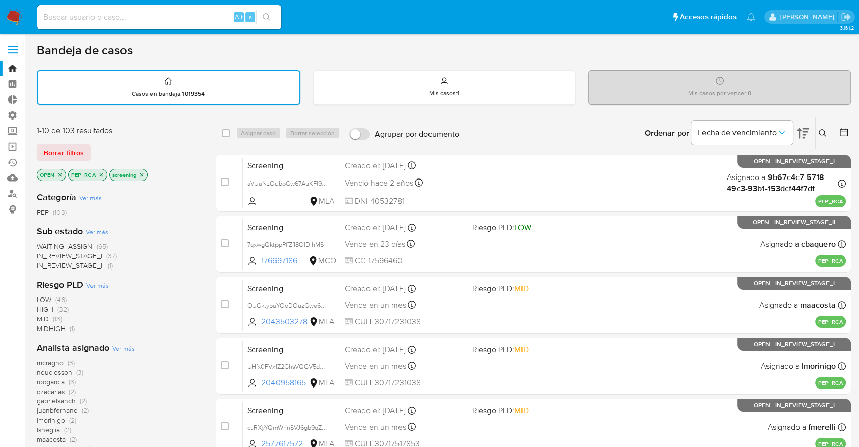
click at [100, 172] on icon "close-filter" at bounding box center [101, 175] width 6 height 6
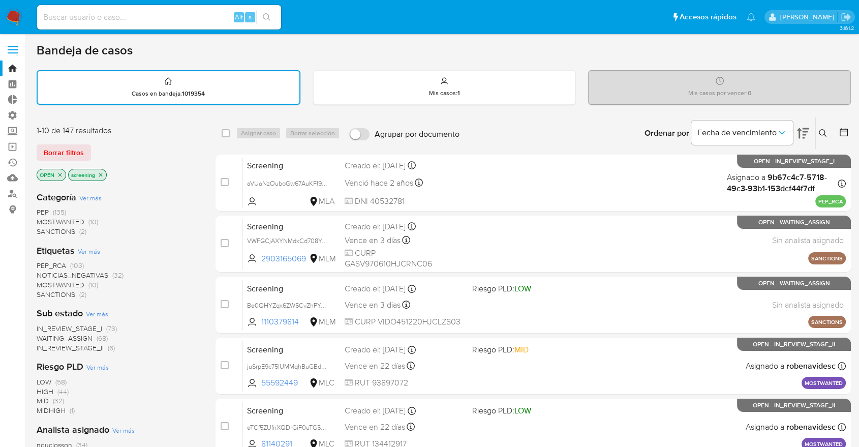
click at [99, 145] on div "Borrar filtros" at bounding box center [118, 152] width 163 height 16
click at [582, 46] on div "Bandeja de casos" at bounding box center [444, 50] width 814 height 15
click at [98, 148] on div "Borrar filtros" at bounding box center [118, 152] width 163 height 16
click at [100, 148] on div "Borrar filtros" at bounding box center [118, 152] width 163 height 16
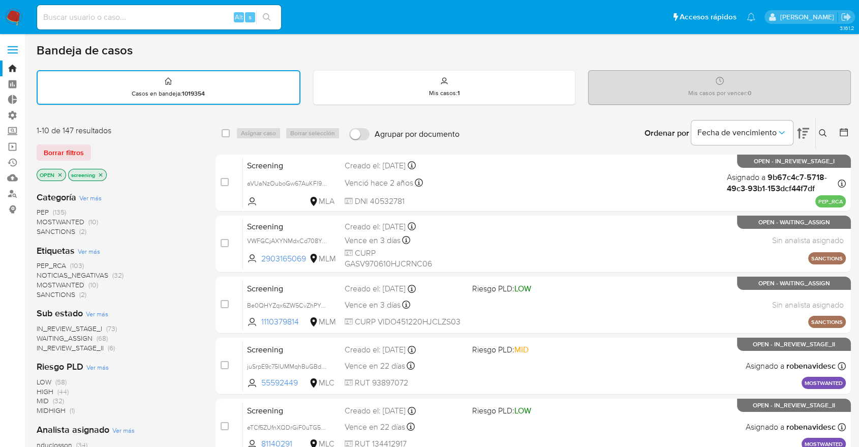
click at [106, 150] on div "Borrar filtros" at bounding box center [118, 152] width 163 height 16
click at [610, 29] on ul "Pausado Ver notificaciones Alt s Accesos rápidos Presiona las siguientes teclas…" at bounding box center [396, 16] width 729 height 25
click at [596, 20] on ul "Pausado Ver notificaciones Alt s Accesos rápidos Presiona las siguientes teclas…" at bounding box center [396, 16] width 729 height 25
click at [610, 63] on div "Bandeja de casos Casos en bandeja : 1019354 Mis casos : 1 Mis casos por vencer …" at bounding box center [444, 420] width 814 height 754
click at [591, 47] on div "Bandeja de casos" at bounding box center [444, 50] width 814 height 15
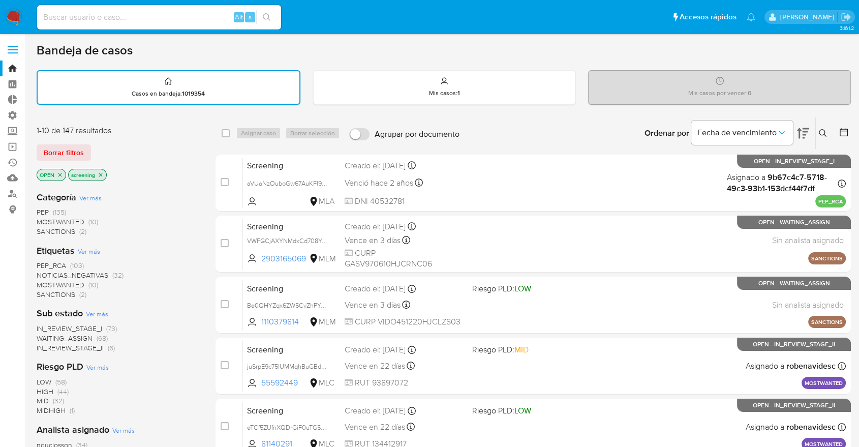
click at [95, 146] on div "Borrar filtros" at bounding box center [118, 152] width 163 height 16
click at [610, 57] on div "Bandeja de casos" at bounding box center [444, 50] width 814 height 15
click at [802, 48] on div "Bandeja de casos" at bounding box center [444, 50] width 814 height 15
click at [94, 149] on div "Borrar filtros" at bounding box center [118, 152] width 163 height 16
click at [585, 44] on div "Bandeja de casos" at bounding box center [444, 50] width 814 height 15
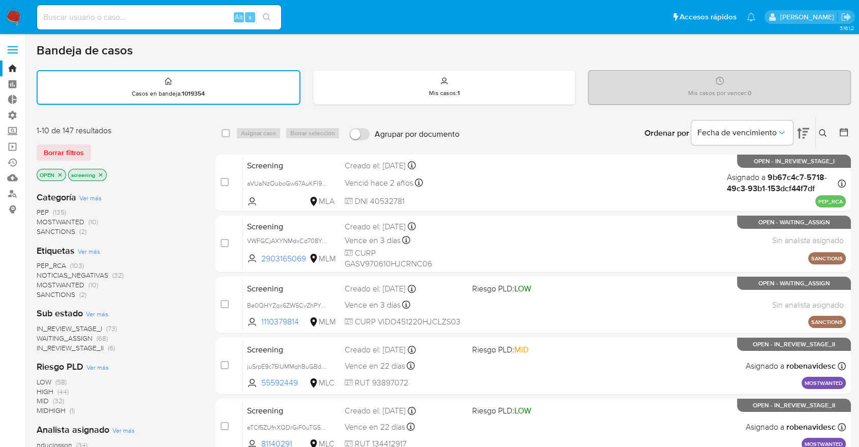
click at [598, 51] on div "Bandeja de casos" at bounding box center [444, 50] width 814 height 15
click at [569, 64] on div "Bandeja de casos Casos en bandeja : 1019354 Mis casos : 1 Mis casos por vencer …" at bounding box center [444, 420] width 814 height 754
click at [95, 148] on div "Borrar filtros" at bounding box center [118, 152] width 163 height 16
click at [103, 162] on div "1-10 de 147 resultados Borrar filtros OPEN screening" at bounding box center [118, 154] width 163 height 58
click at [580, 46] on div "Bandeja de casos" at bounding box center [444, 50] width 814 height 15
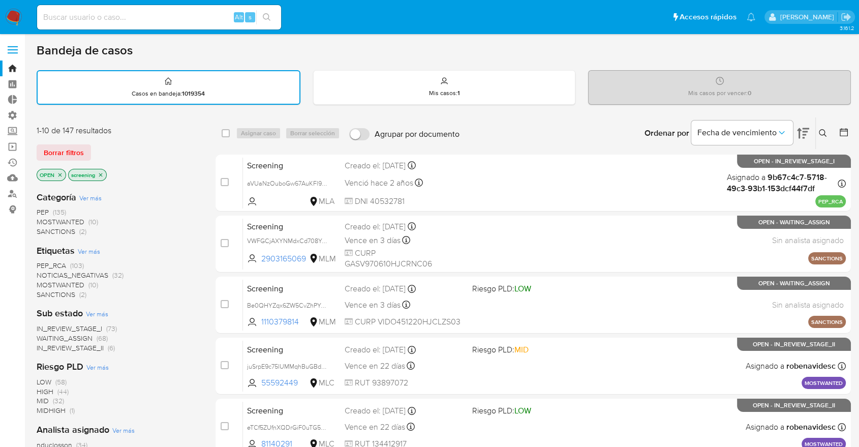
click at [611, 57] on div "Bandeja de casos" at bounding box center [444, 50] width 814 height 15
click at [29, 80] on main "3.161.2" at bounding box center [429, 420] width 859 height 840
click at [43, 290] on span "SANCTIONS" at bounding box center [56, 294] width 39 height 10
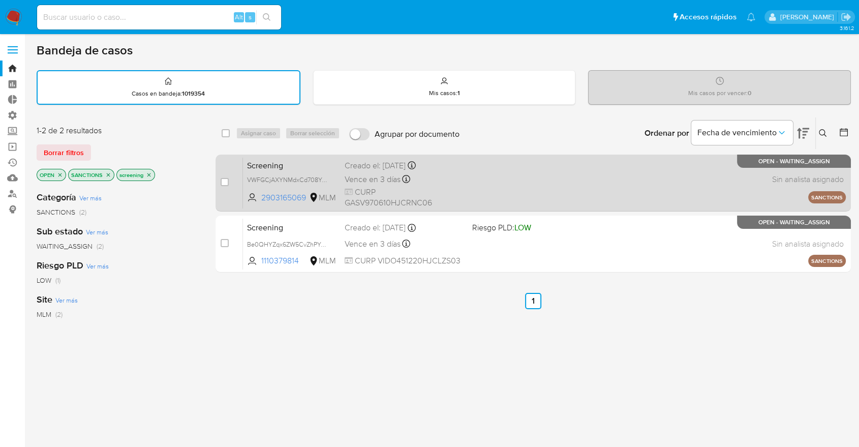
click at [321, 163] on span "Screening" at bounding box center [291, 164] width 89 height 13
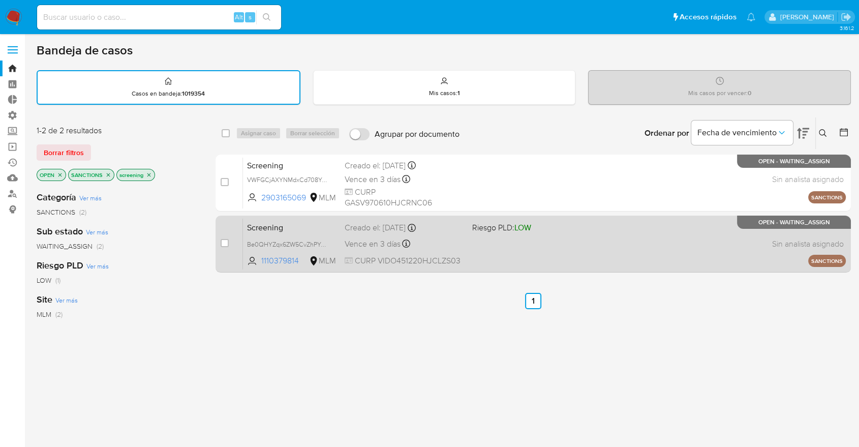
click at [329, 228] on span "Screening" at bounding box center [291, 226] width 89 height 13
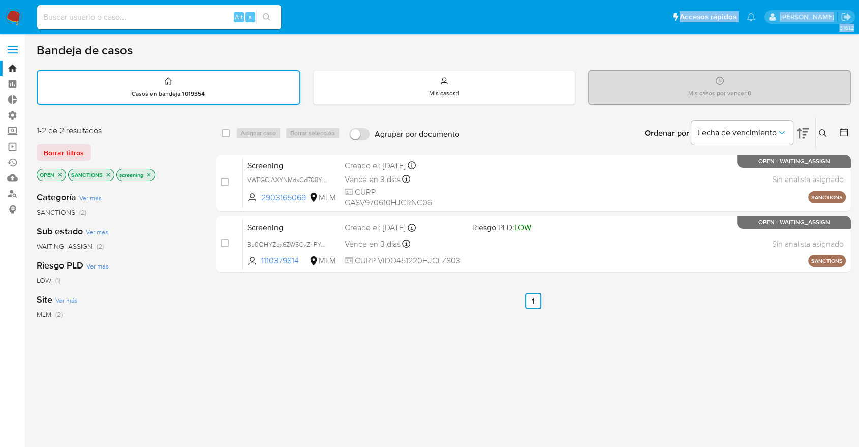
drag, startPoint x: 610, startPoint y: 34, endPoint x: 247, endPoint y: 96, distance: 367.7
click at [247, 96] on main "3.161.2" at bounding box center [429, 310] width 859 height 620
click at [107, 174] on icon "close-filter" at bounding box center [109, 175] width 4 height 4
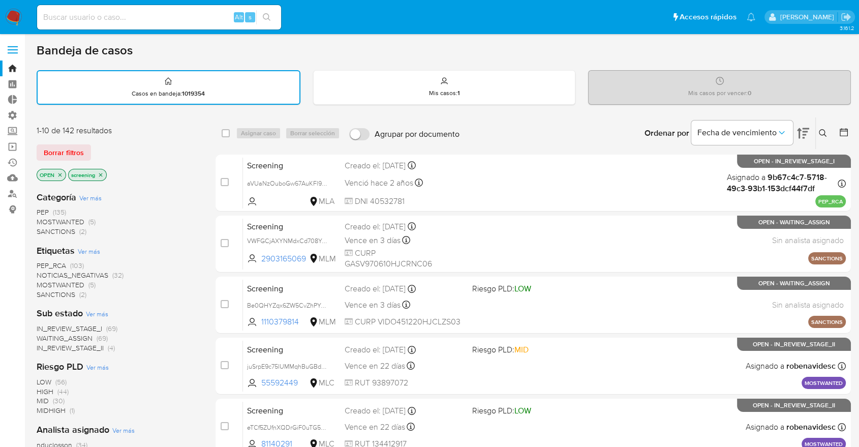
click at [41, 281] on span "MOSTWANTED" at bounding box center [61, 285] width 48 height 10
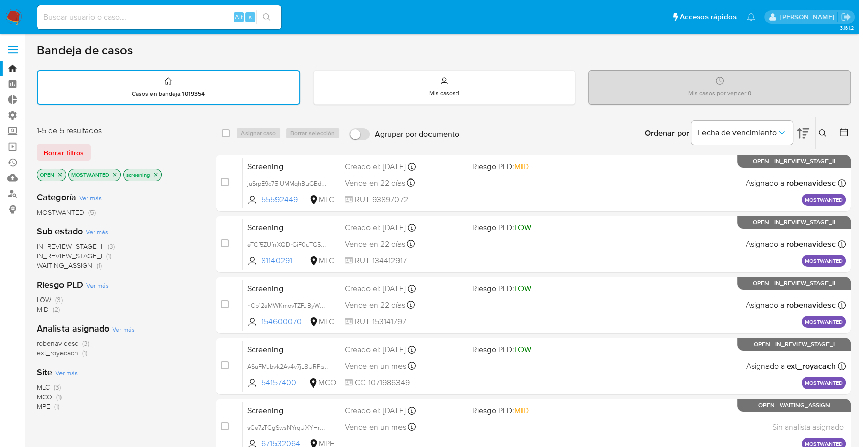
click at [43, 262] on span "WAITING_ASSIGN" at bounding box center [65, 265] width 56 height 10
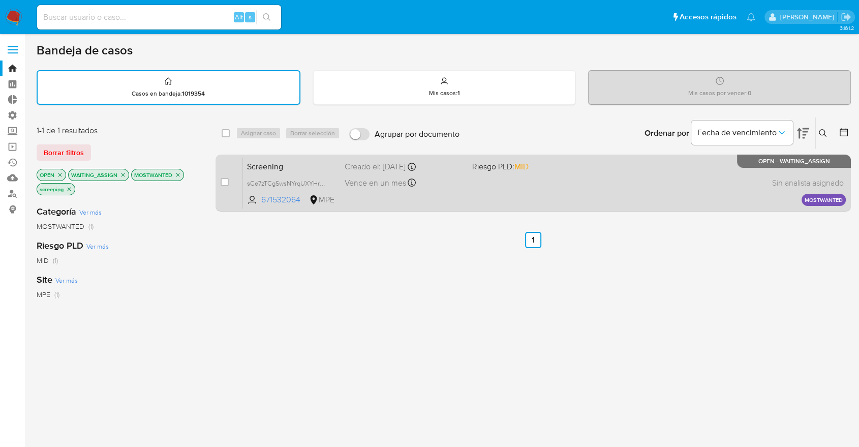
click at [301, 168] on span "Screening" at bounding box center [291, 165] width 89 height 13
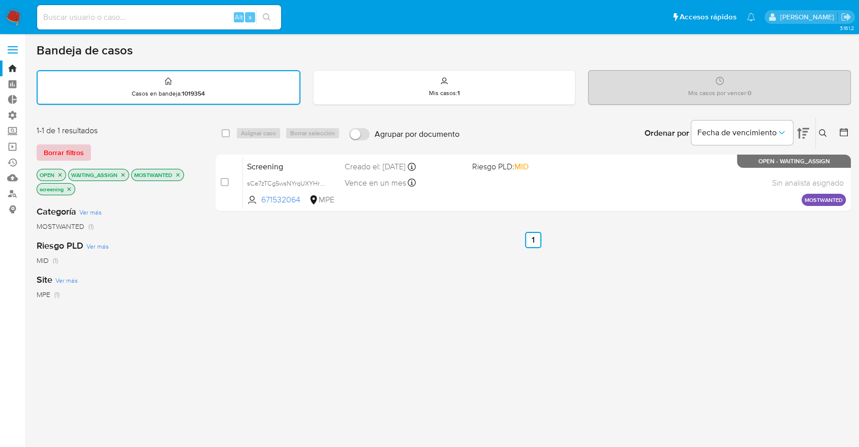
click at [86, 146] on button "Borrar filtros" at bounding box center [64, 152] width 54 height 16
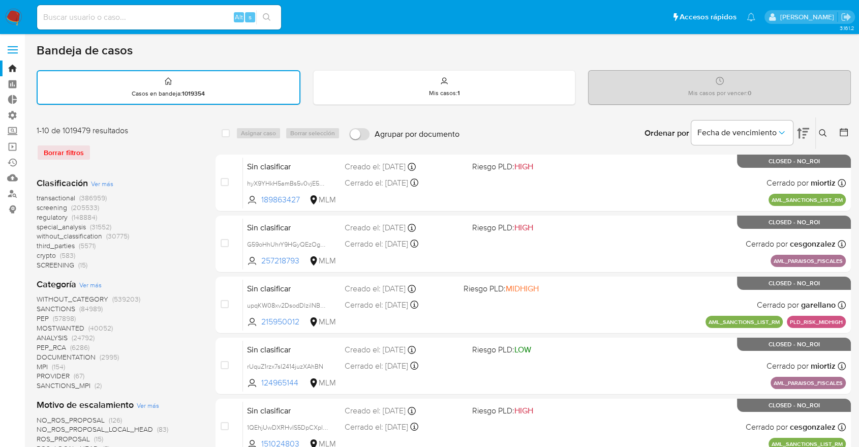
click at [39, 209] on span "screening" at bounding box center [52, 207] width 31 height 10
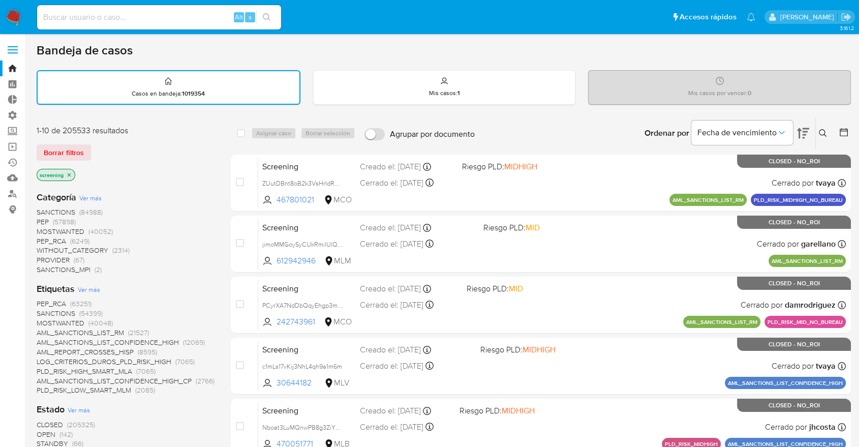
click at [42, 432] on span "OPEN" at bounding box center [46, 434] width 19 height 10
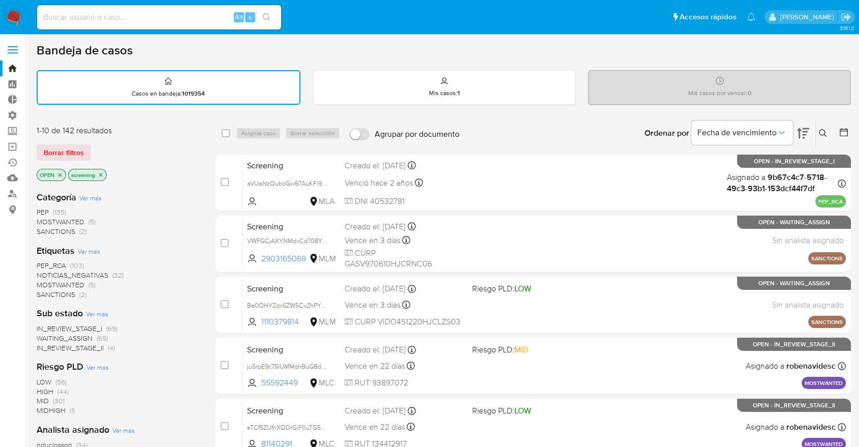
click at [41, 261] on span "PEP_RCA" at bounding box center [51, 265] width 29 height 10
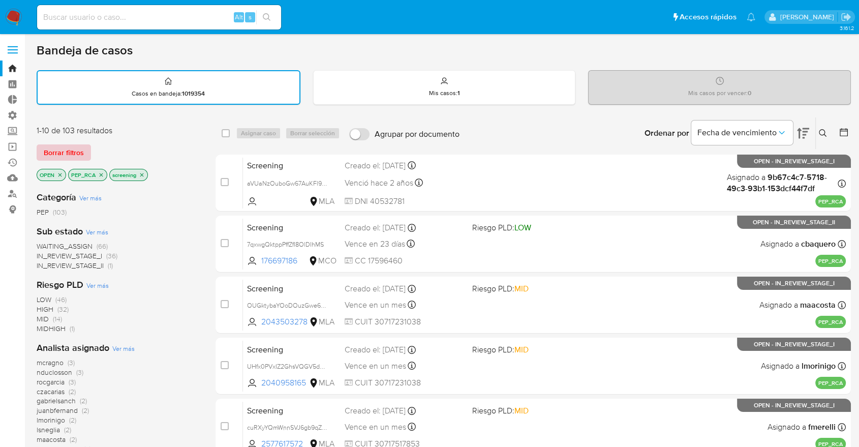
click at [84, 149] on button "Borrar filtros" at bounding box center [64, 152] width 54 height 16
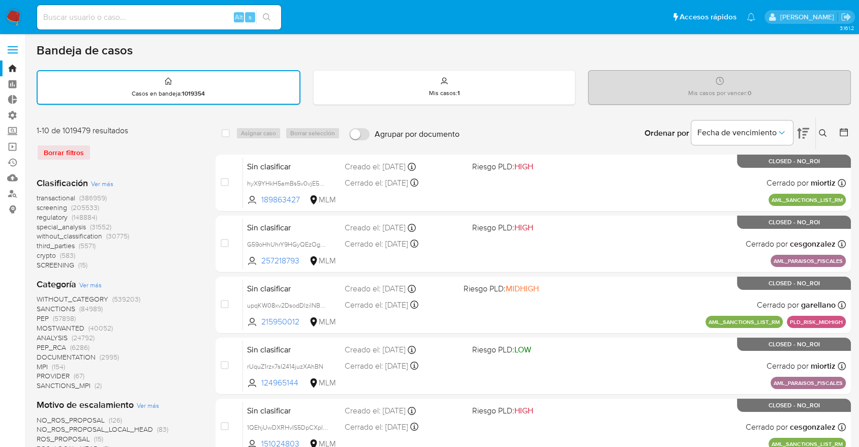
click at [41, 213] on span "regulatory" at bounding box center [52, 217] width 31 height 10
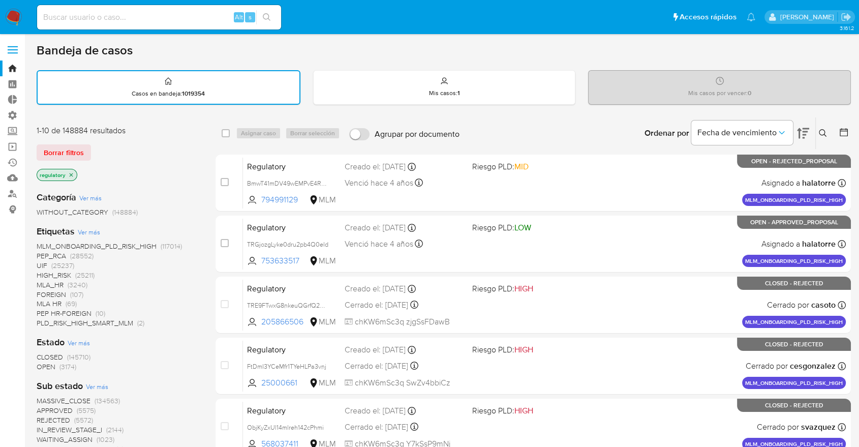
click at [43, 367] on span "OPEN" at bounding box center [46, 366] width 19 height 10
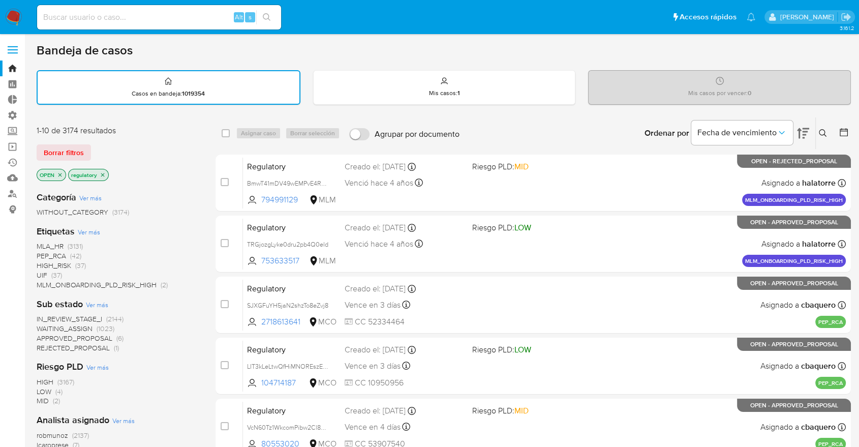
scroll to position [390, 0]
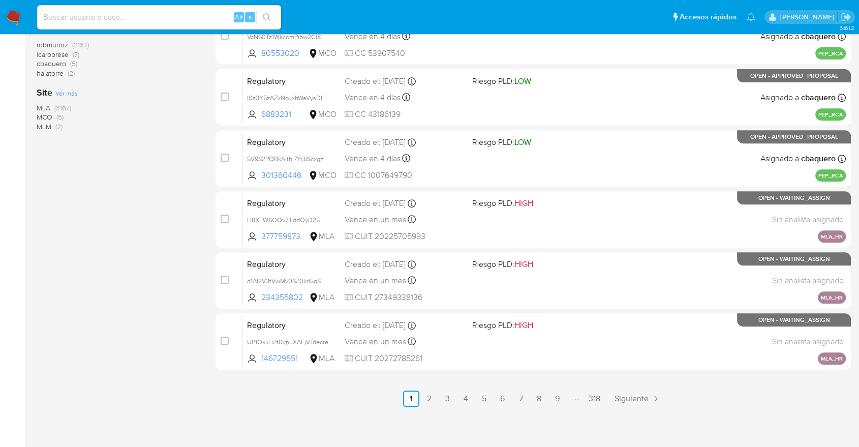
click at [41, 113] on span "MCO" at bounding box center [45, 117] width 16 height 10
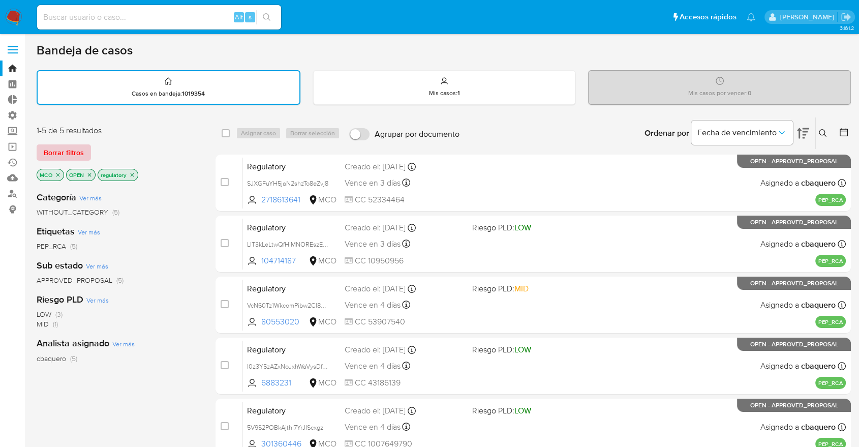
click at [79, 146] on span "Borrar filtros" at bounding box center [64, 152] width 40 height 14
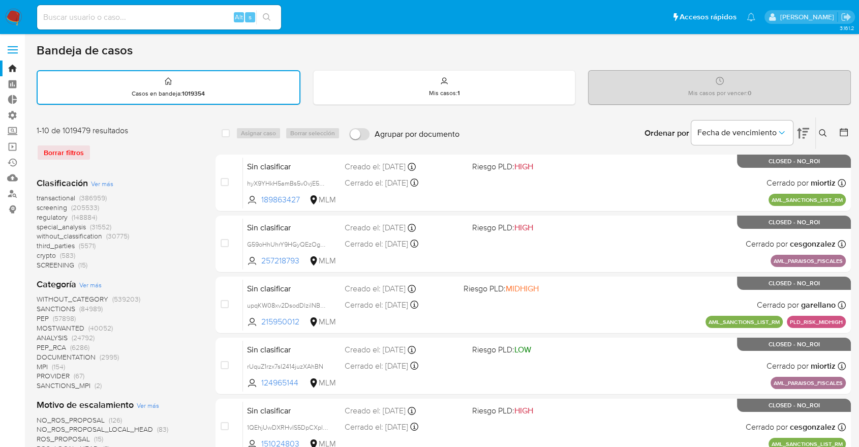
click at [40, 207] on span "screening" at bounding box center [52, 207] width 31 height 10
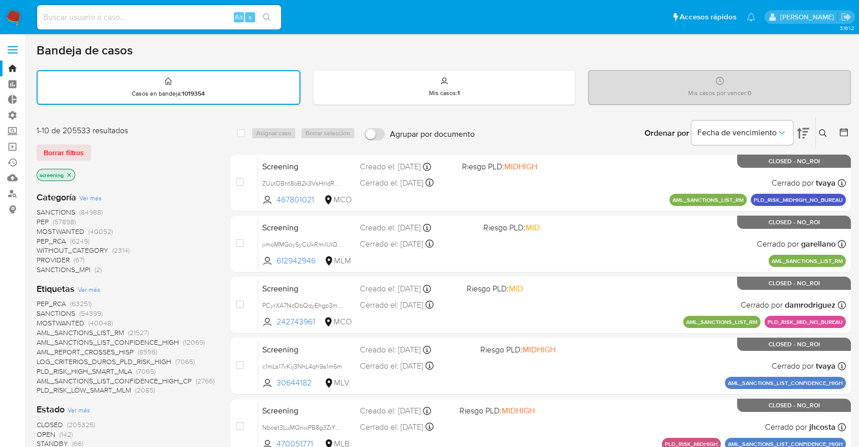
click at [42, 434] on span "OPEN" at bounding box center [46, 434] width 19 height 10
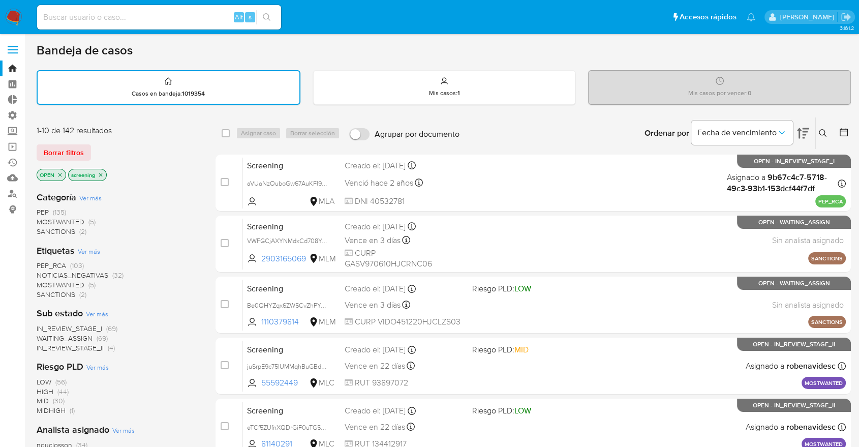
click at [636, 13] on ul "Pausado Ver notificaciones Alt s Accesos rápidos Presiona las siguientes teclas…" at bounding box center [396, 16] width 729 height 25
click at [605, 54] on div "Bandeja de casos" at bounding box center [444, 50] width 814 height 15
click at [598, 49] on div "Bandeja de casos" at bounding box center [444, 50] width 814 height 15
click at [96, 148] on div "Borrar filtros" at bounding box center [118, 152] width 163 height 16
click at [2, 393] on aside "Bandeja Tablero Tablero Externo Administración Reglas Roles Usuarios Equipos Co…" at bounding box center [12, 420] width 25 height 840
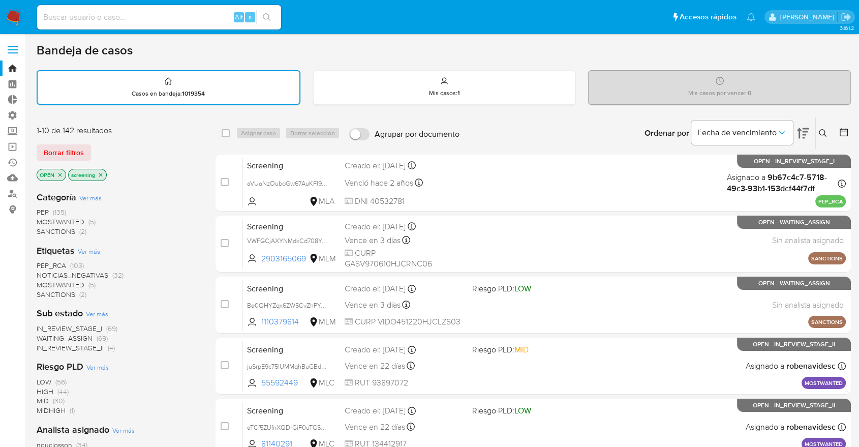
click at [95, 145] on div "Borrar filtros" at bounding box center [118, 152] width 163 height 16
click at [99, 146] on div "Borrar filtros" at bounding box center [118, 152] width 163 height 16
click at [41, 109] on div "Bandeja de casos Casos en bandeja : 1019354 Mis casos : 1 Mis casos por vencer …" at bounding box center [444, 420] width 814 height 754
click at [297, 15] on ul "Pausado Ver notificaciones Alt s Accesos rápidos Presiona las siguientes teclas…" at bounding box center [396, 16] width 729 height 25
click at [297, 8] on ul "Pausado Ver notificaciones Alt s Accesos rápidos Presiona las siguientes teclas…" at bounding box center [396, 16] width 729 height 25
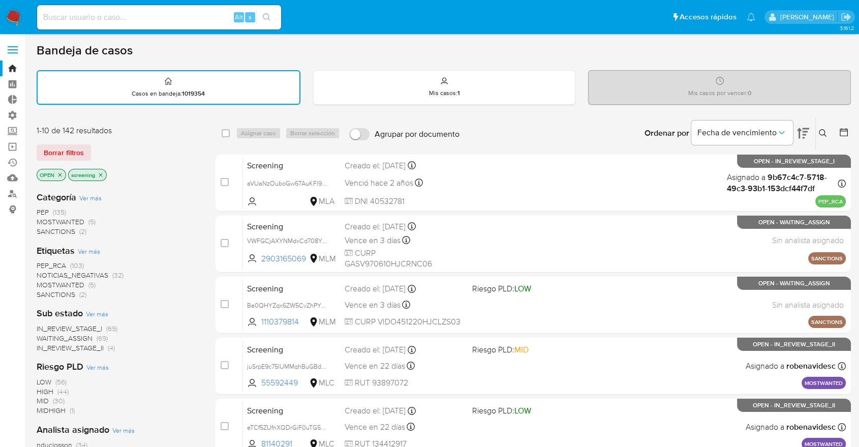
click at [97, 146] on div "Borrar filtros" at bounding box center [118, 152] width 163 height 16
click at [101, 154] on div "Borrar filtros" at bounding box center [118, 152] width 163 height 16
click at [94, 144] on div "Borrar filtros" at bounding box center [118, 152] width 163 height 16
click at [95, 147] on div "Borrar filtros" at bounding box center [118, 152] width 163 height 16
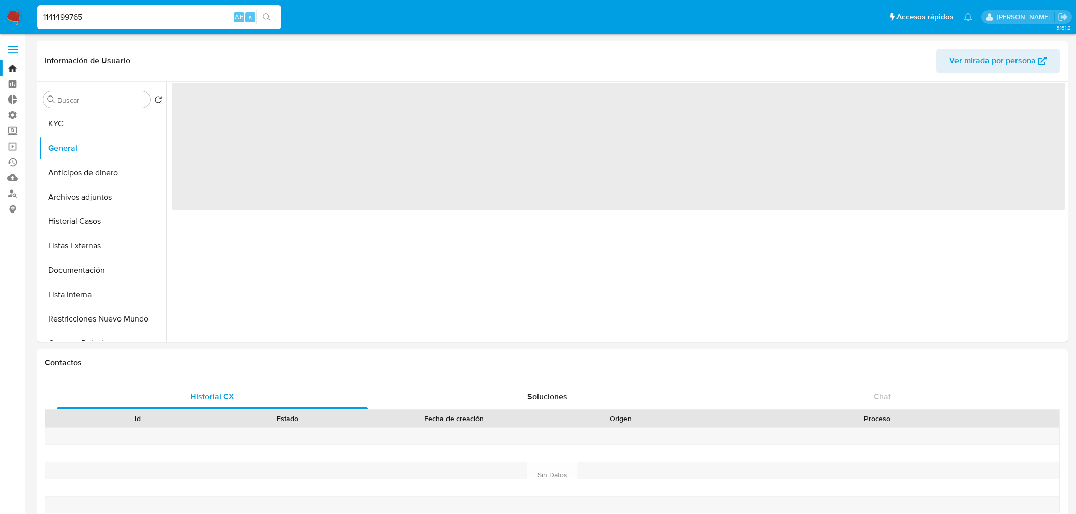
select select "10"
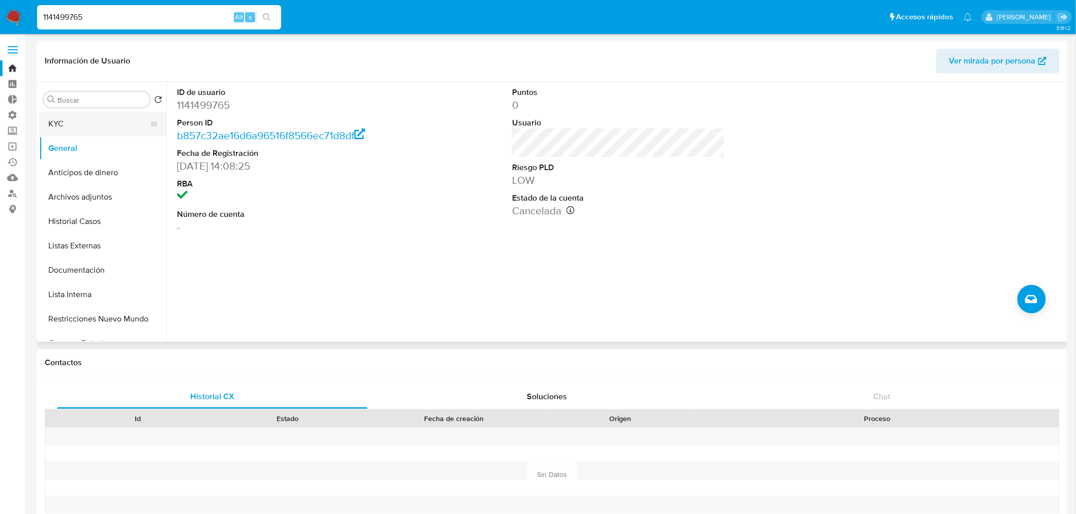
click at [106, 131] on button "KYC" at bounding box center [98, 124] width 119 height 24
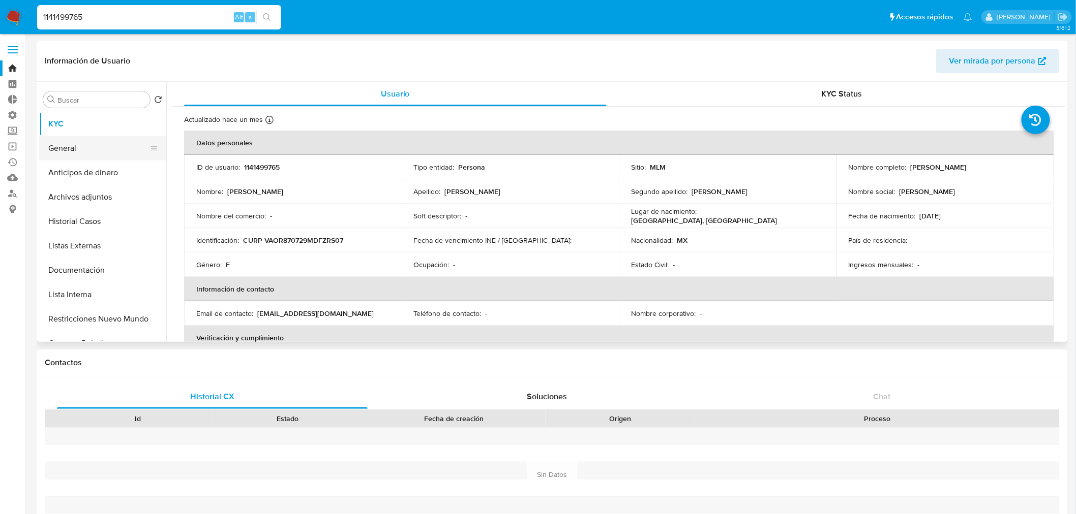
click at [94, 143] on button "General" at bounding box center [98, 148] width 119 height 24
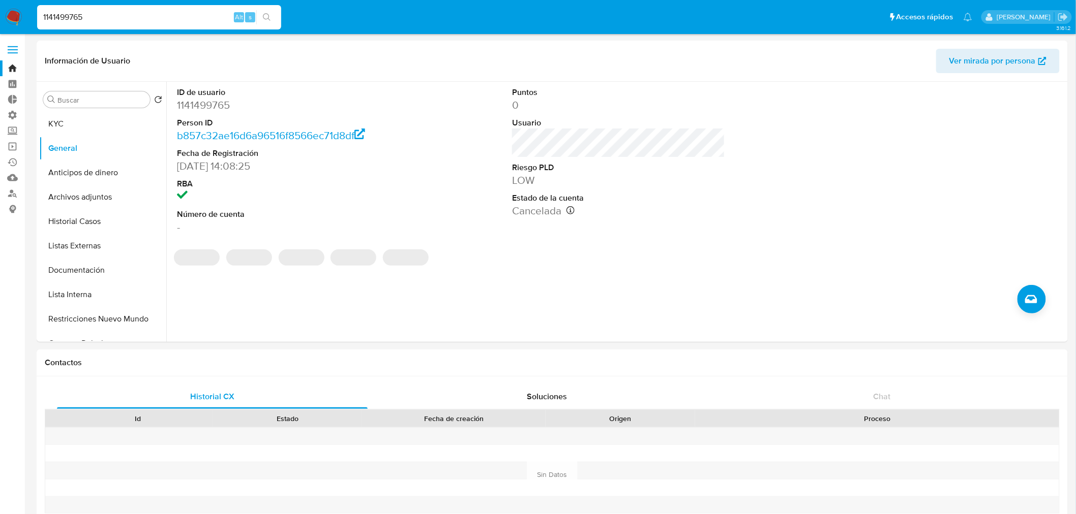
click at [763, 19] on ul "Pausado Ver notificaciones 1141499765 Alt s Accesos rápidos Presiona las siguie…" at bounding box center [504, 16] width 945 height 25
click at [107, 16] on input "1141499765" at bounding box center [159, 17] width 244 height 13
paste input "390653487"
type input "390653487"
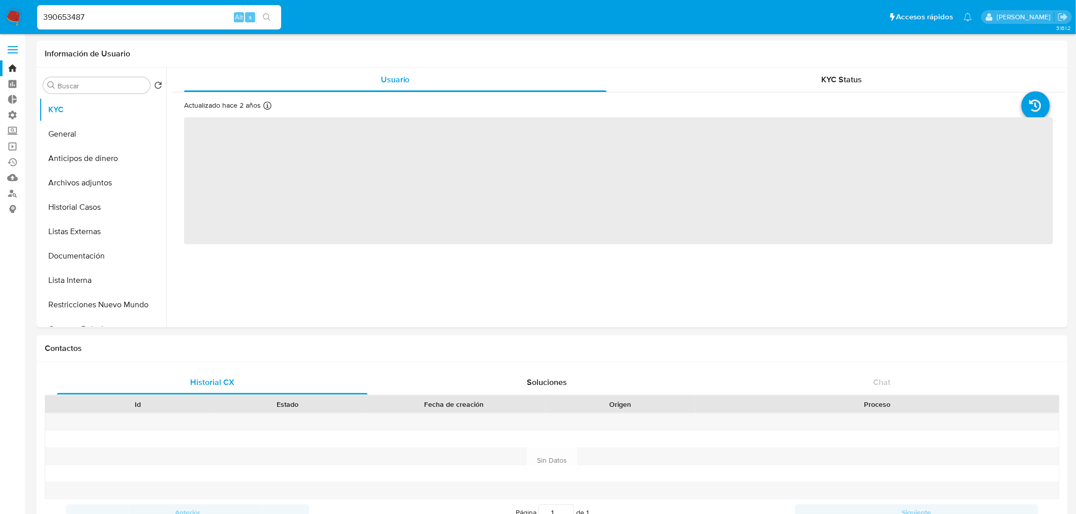
select select "10"
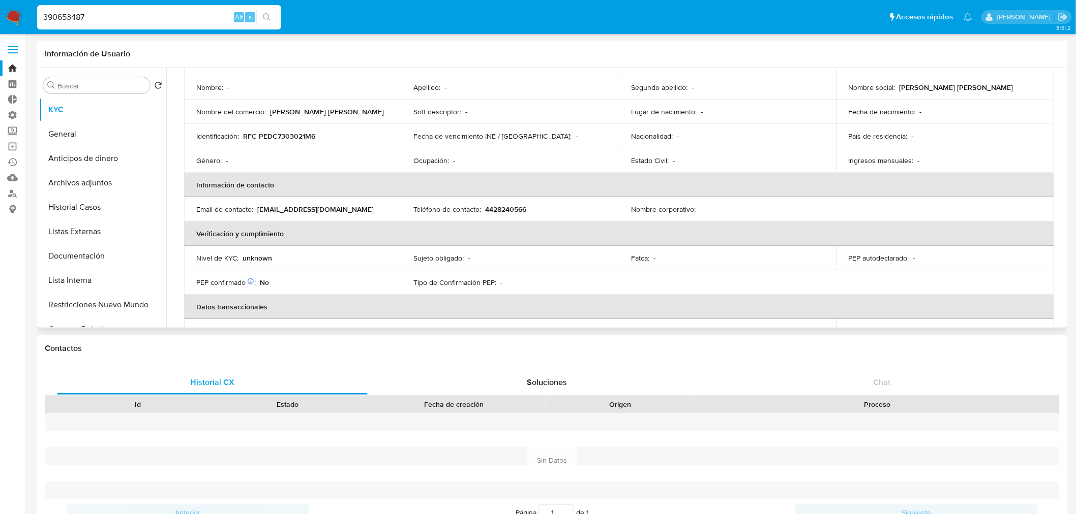
scroll to position [113, 0]
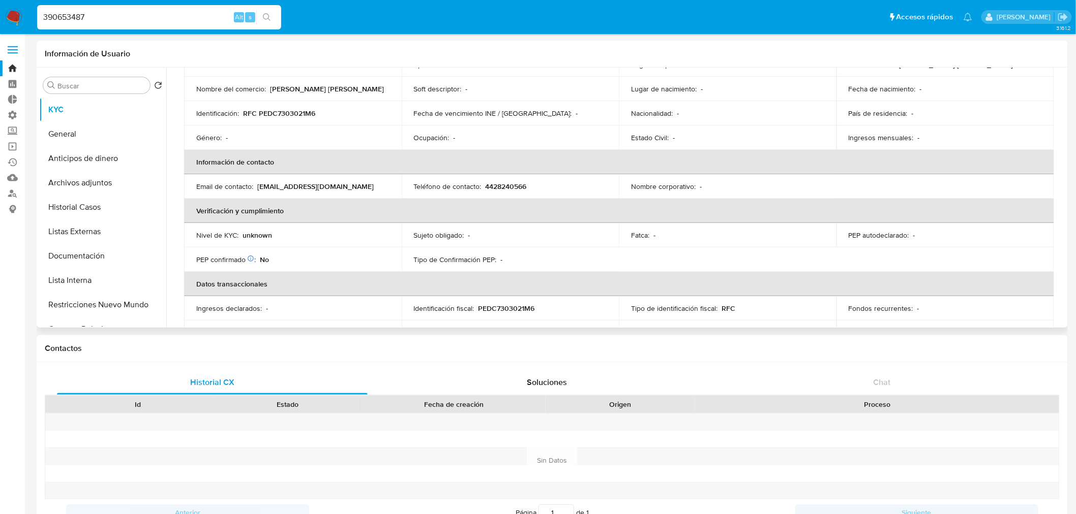
click at [248, 235] on p "unknown" at bounding box center [256, 235] width 29 height 9
copy p "unknown"
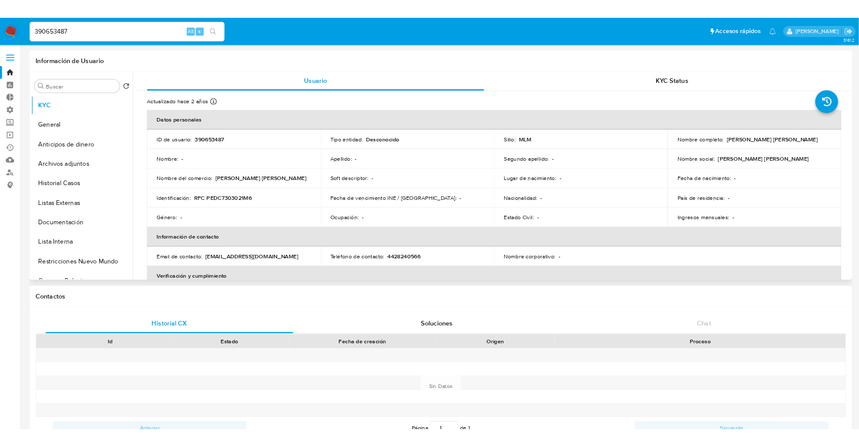
scroll to position [0, 0]
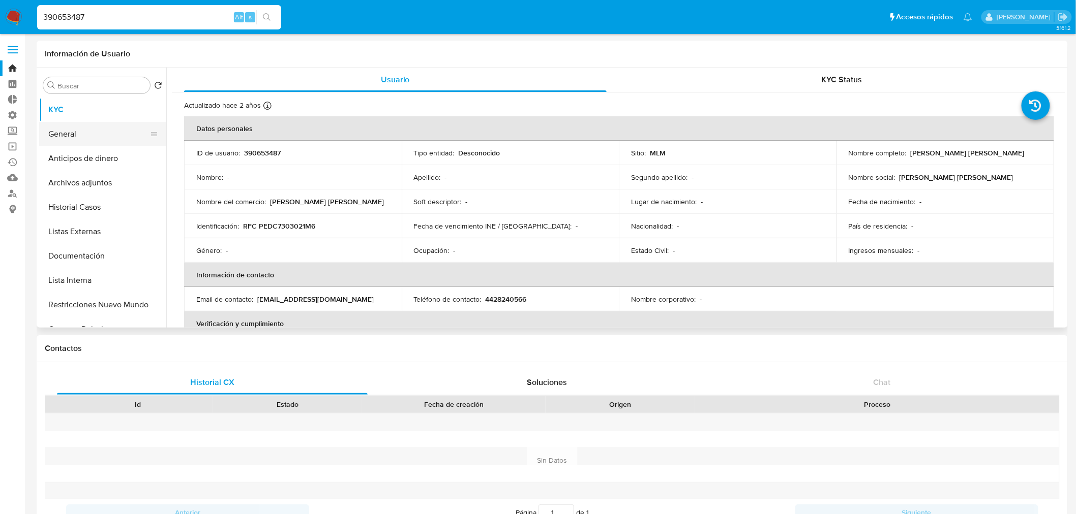
click at [95, 126] on button "General" at bounding box center [98, 134] width 119 height 24
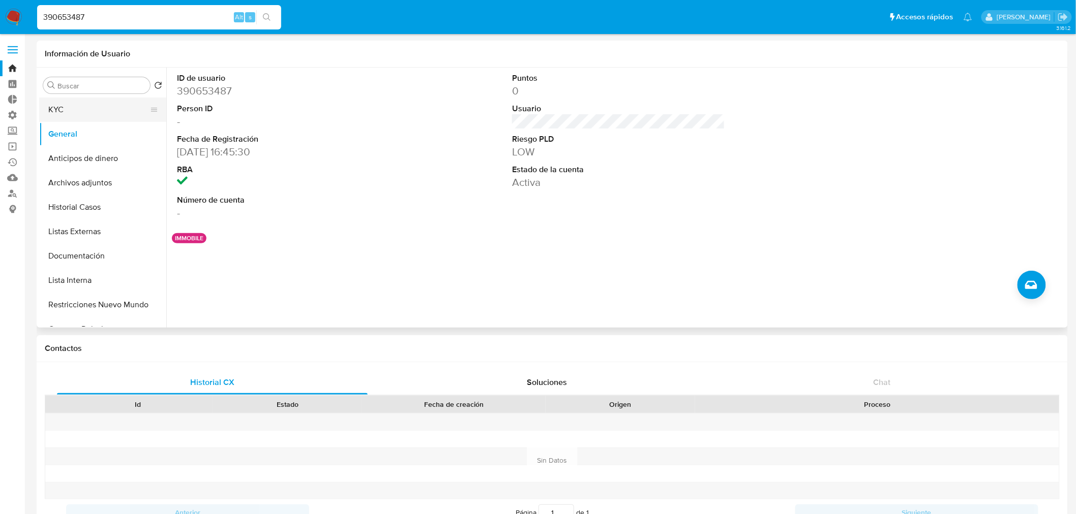
click at [109, 103] on button "KYC" at bounding box center [98, 110] width 119 height 24
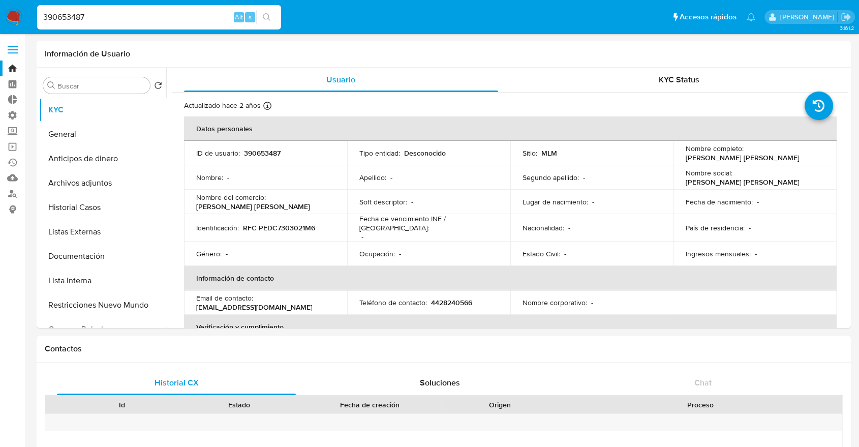
click at [174, 18] on input "390653487" at bounding box center [159, 17] width 244 height 13
paste input "21725364"
type input "217253647"
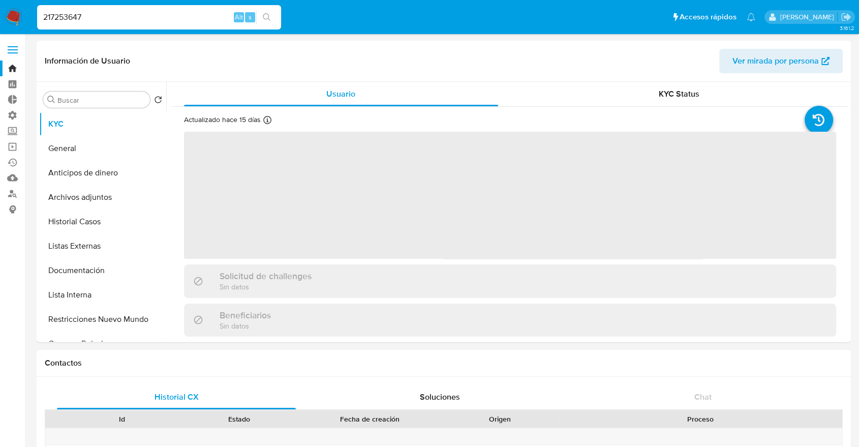
select select "10"
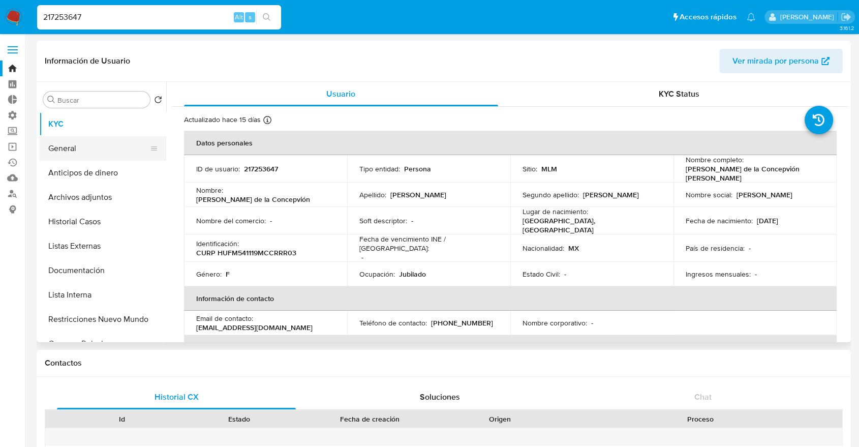
click at [111, 149] on button "General" at bounding box center [98, 148] width 119 height 24
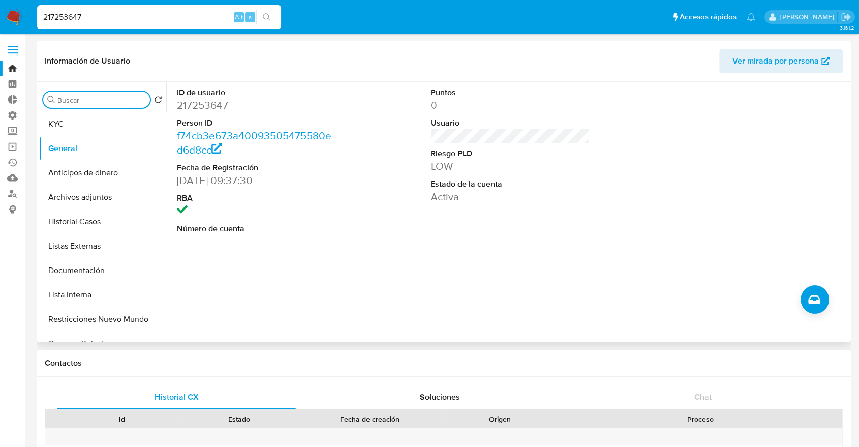
click at [105, 98] on input "Buscar" at bounding box center [101, 100] width 88 height 9
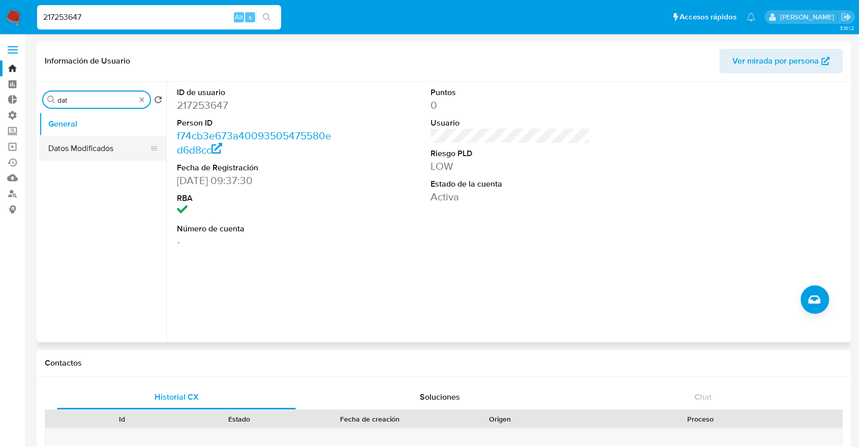
type input "dat"
click at [117, 158] on button "Datos Modificados" at bounding box center [98, 148] width 119 height 24
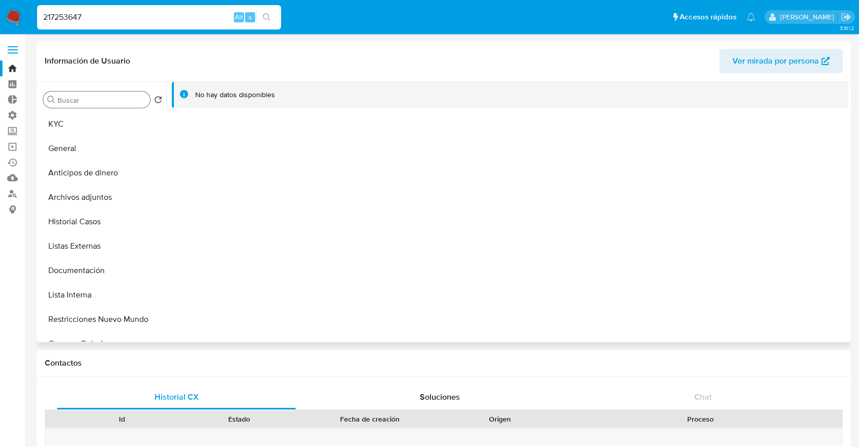
click at [154, 65] on header "Información de Usuario Ver mirada por persona" at bounding box center [444, 61] width 798 height 24
click at [107, 121] on button "KYC" at bounding box center [98, 124] width 119 height 24
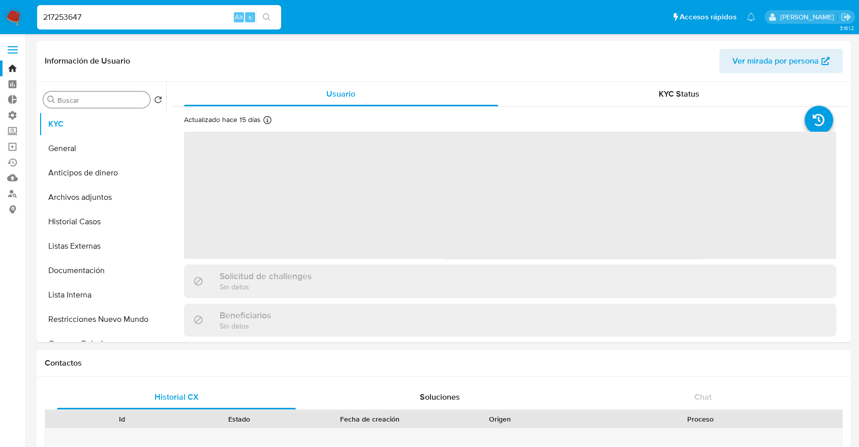
click at [145, 54] on header "Información de Usuario Ver mirada por persona" at bounding box center [444, 61] width 798 height 24
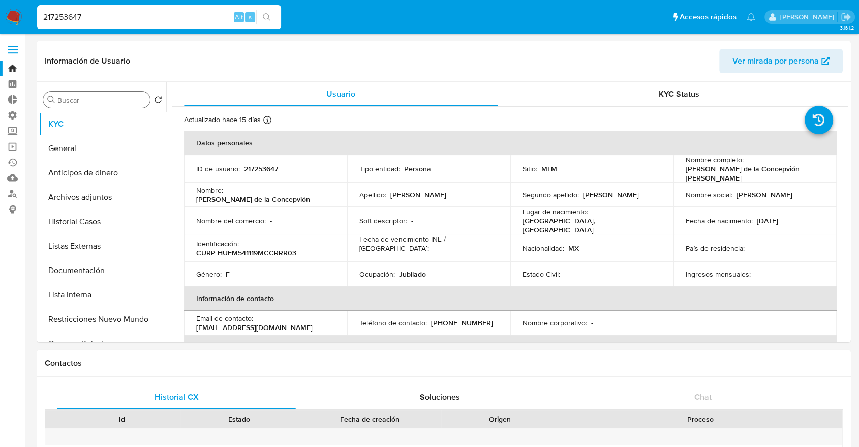
click at [290, 11] on ul "Pausado Ver notificaciones 217253647 Alt s Accesos rápidos Presiona las siguien…" at bounding box center [396, 16] width 729 height 25
click at [247, 171] on p "217253647" at bounding box center [261, 168] width 34 height 9
copy p "217253647"
click at [175, 15] on input "217253647" at bounding box center [159, 17] width 244 height 13
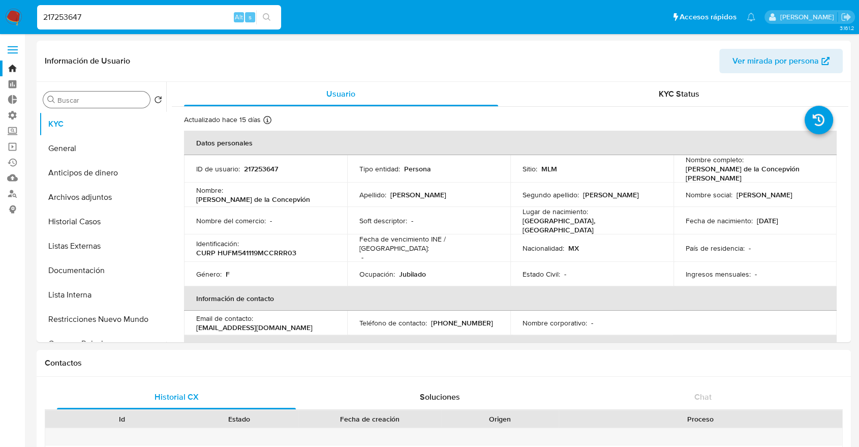
click at [175, 15] on input "217253647" at bounding box center [159, 17] width 244 height 13
paste input "14517941"
type input "1451794147"
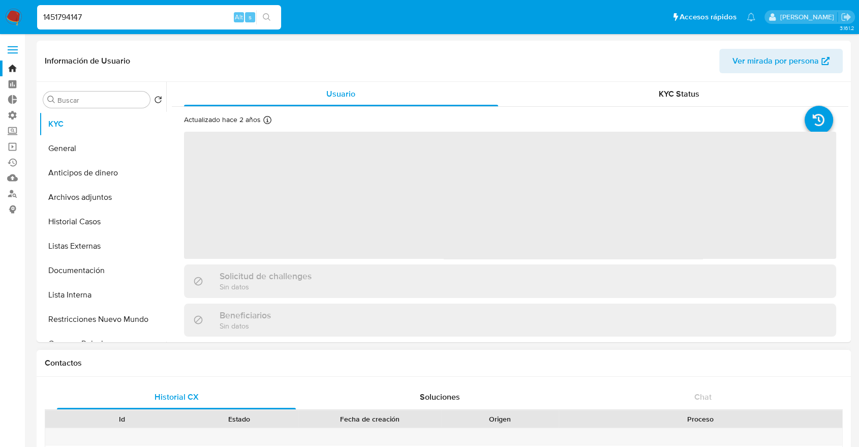
select select "10"
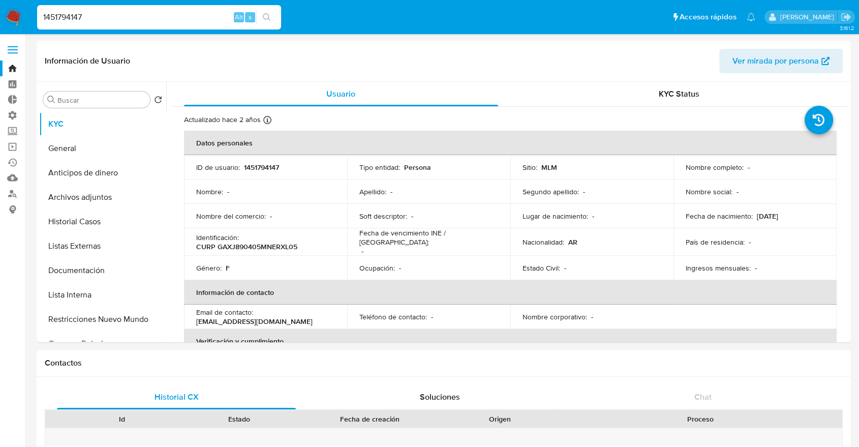
click at [648, 13] on ul "Pausado Ver notificaciones 1451794147 Alt s Accesos rápidos Presiona las siguie…" at bounding box center [396, 16] width 729 height 25
click at [163, 16] on input "1451794147" at bounding box center [159, 17] width 244 height 13
paste input "99389679"
type input "99389679"
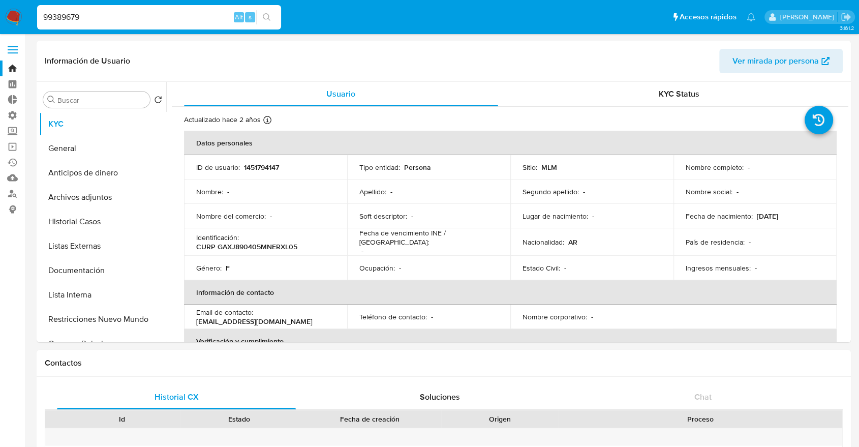
click at [19, 12] on img at bounding box center [13, 17] width 17 height 17
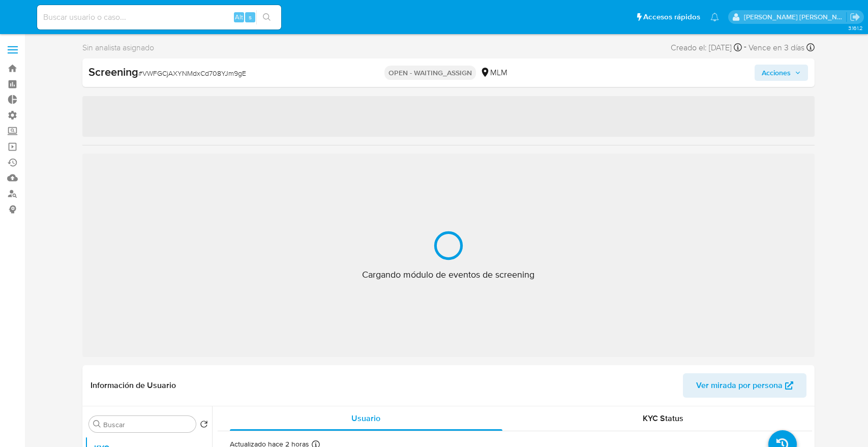
select select "10"
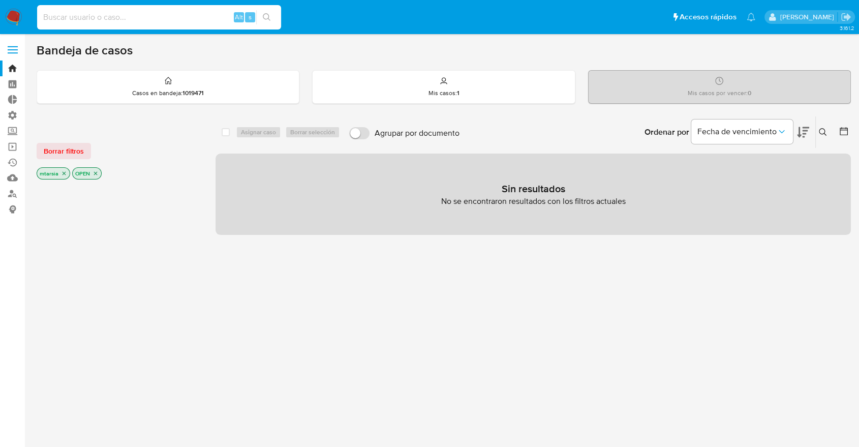
click at [175, 19] on input at bounding box center [159, 17] width 244 height 13
paste input "99389679"
type input "99389679"
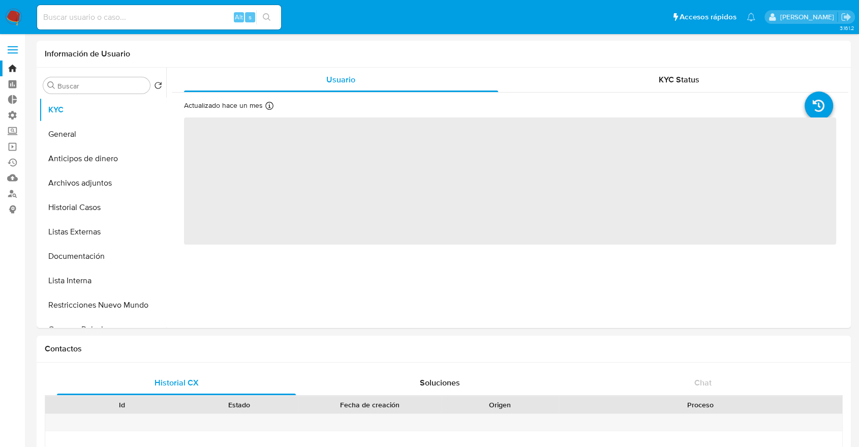
select select "10"
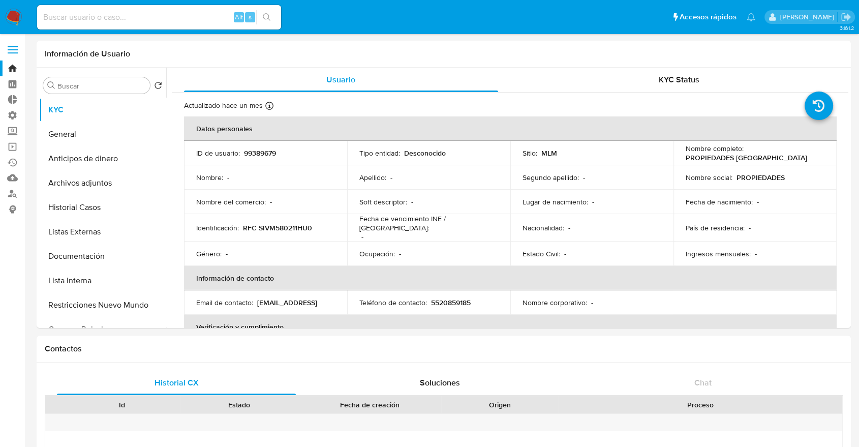
click at [293, 12] on ul "Pausado Ver notificaciones Alt s Accesos rápidos Presiona las siguientes teclas…" at bounding box center [396, 16] width 729 height 25
click at [642, 17] on ul "Pausado Ver notificaciones Alt s Accesos rápidos Presiona las siguientes teclas…" at bounding box center [396, 16] width 729 height 25
click at [646, 21] on ul "Pausado Ver notificaciones Alt s Accesos rápidos Presiona las siguientes teclas…" at bounding box center [396, 16] width 729 height 25
click at [163, 11] on input at bounding box center [159, 17] width 244 height 13
paste input "1451794147"
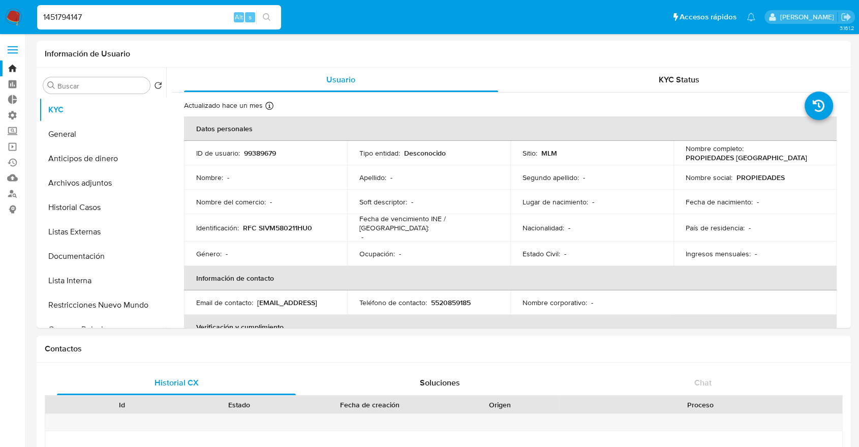
type input "1451794147"
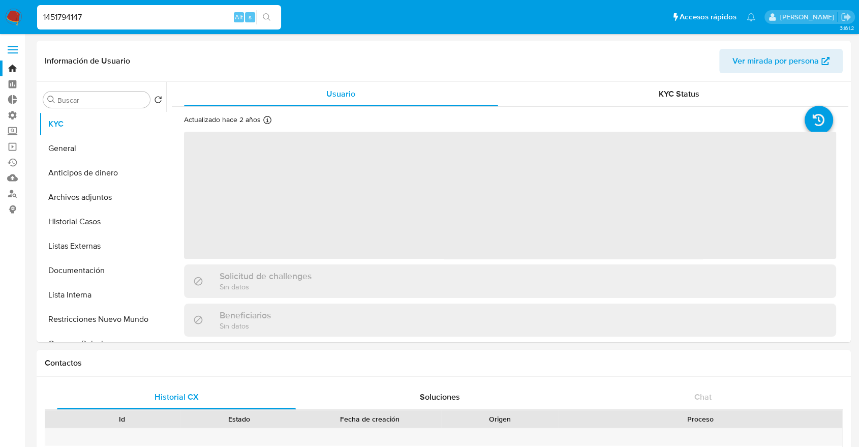
select select "10"
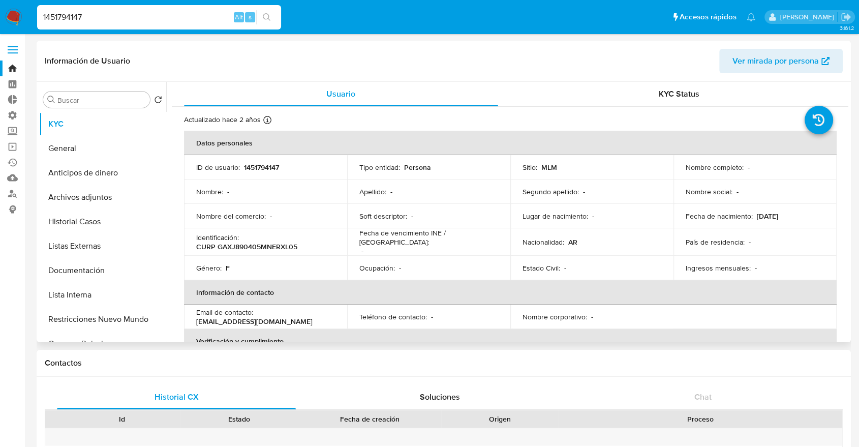
click at [249, 148] on th "Datos personales" at bounding box center [510, 143] width 653 height 24
click at [122, 156] on button "General" at bounding box center [98, 148] width 119 height 24
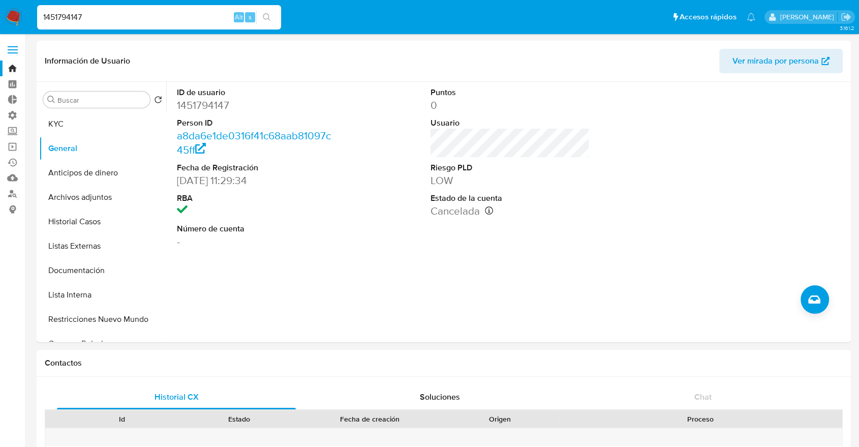
click at [191, 20] on input "1451794147" at bounding box center [159, 17] width 244 height 13
paste input "311432424"
type input "311432424"
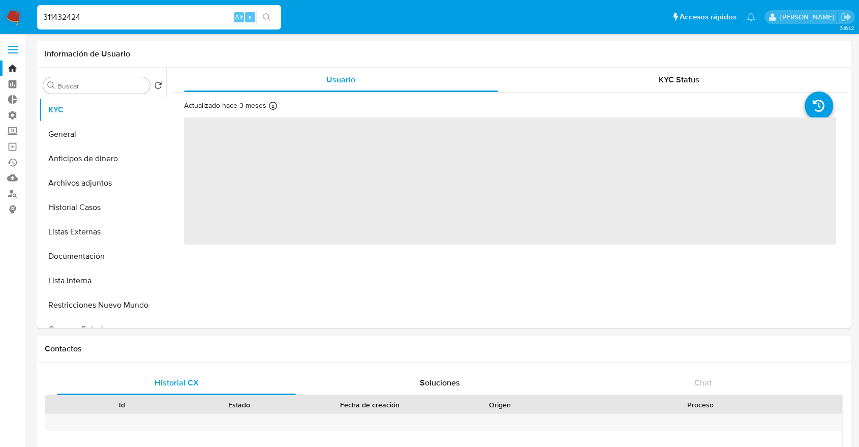
select select "10"
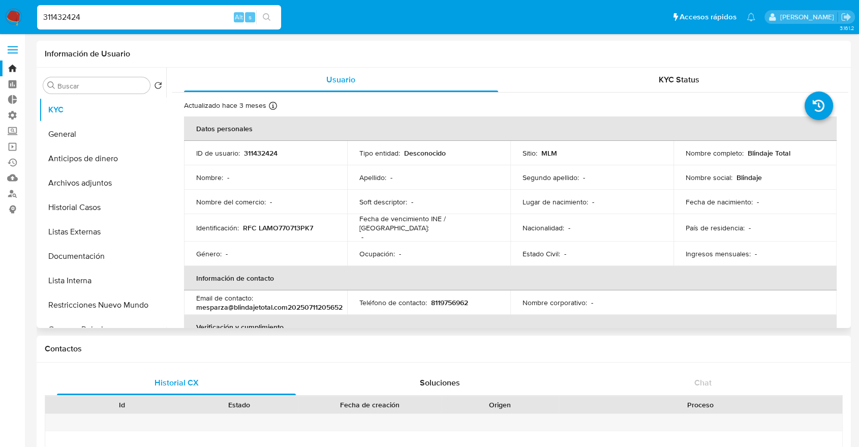
click at [331, 176] on div "Nombre : -" at bounding box center [265, 177] width 139 height 9
click at [121, 18] on input "311432424" at bounding box center [159, 17] width 244 height 13
click at [139, 12] on input "311432424" at bounding box center [159, 17] width 244 height 13
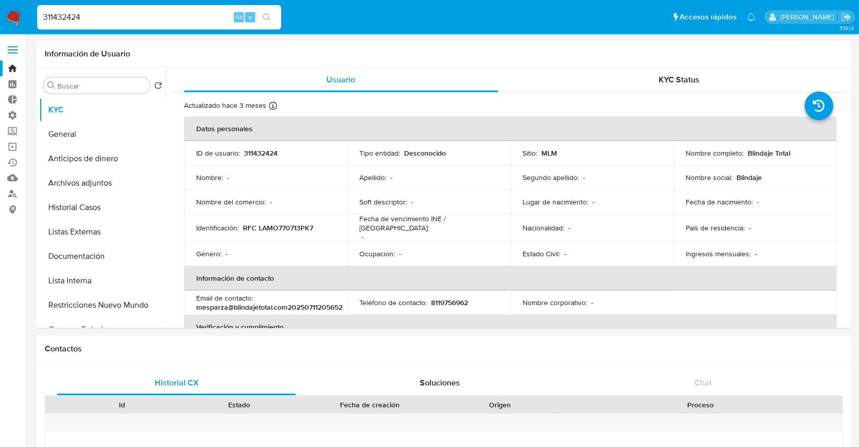
paste input "461433942"
type input "461433942"
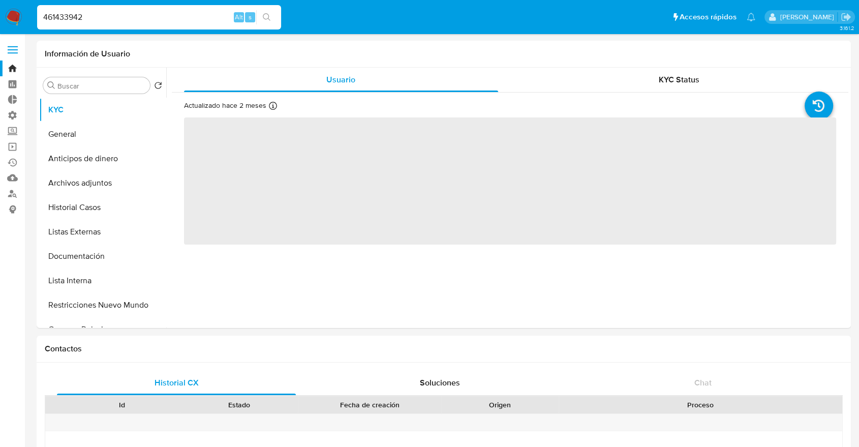
select select "10"
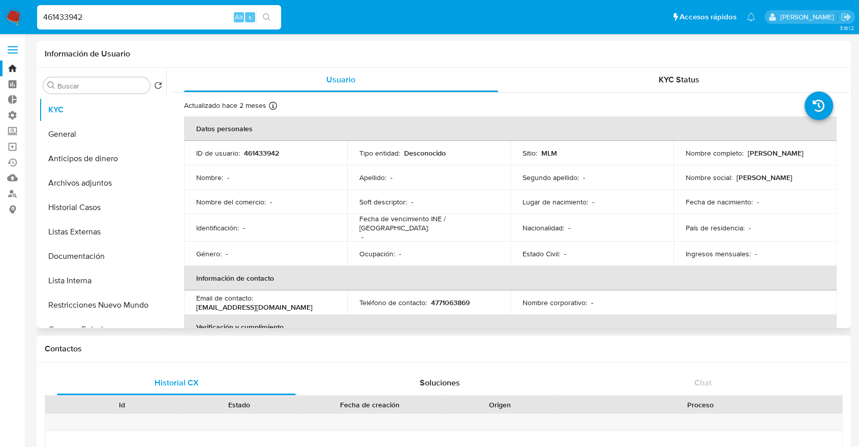
click at [298, 162] on td "ID de usuario : 461433942" at bounding box center [265, 153] width 163 height 24
click at [134, 17] on input "461433942" at bounding box center [159, 17] width 244 height 13
paste input "2089564305"
type input "2089564305"
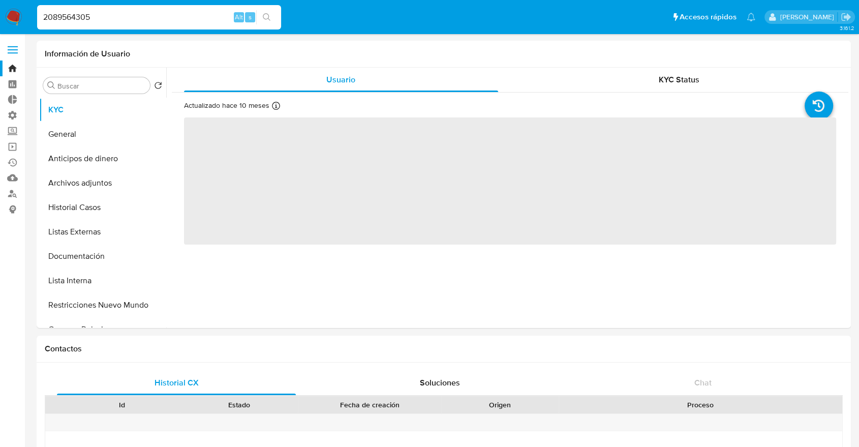
select select "10"
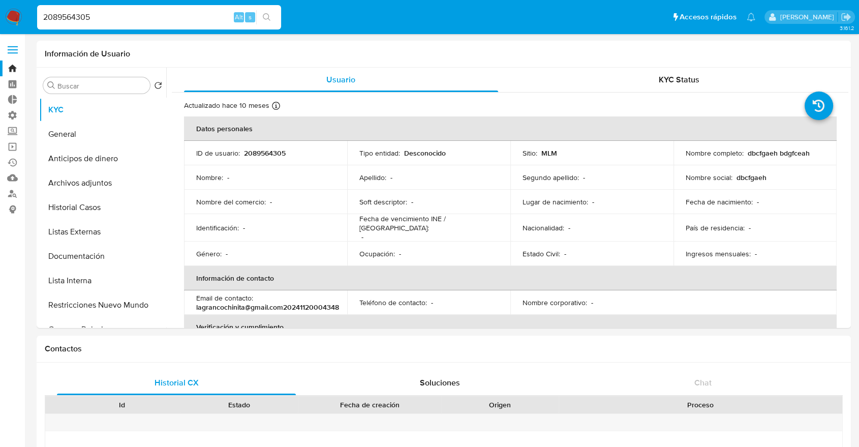
click at [121, 16] on input "2089564305" at bounding box center [159, 17] width 244 height 13
paste input "438196070"
type input "438196070"
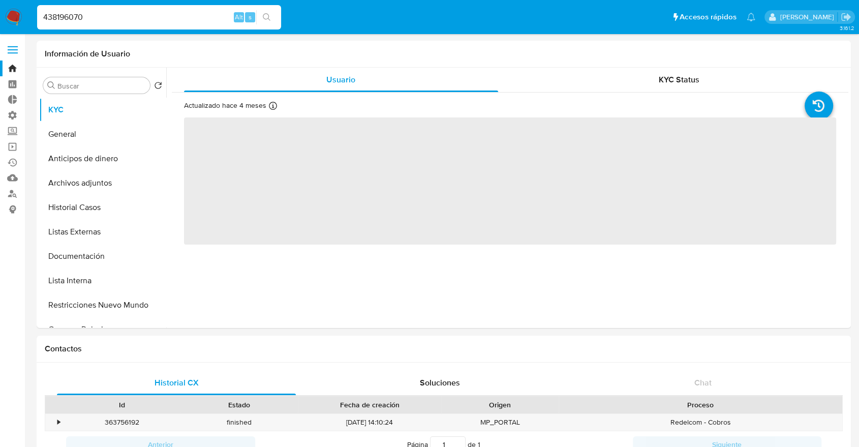
select select "10"
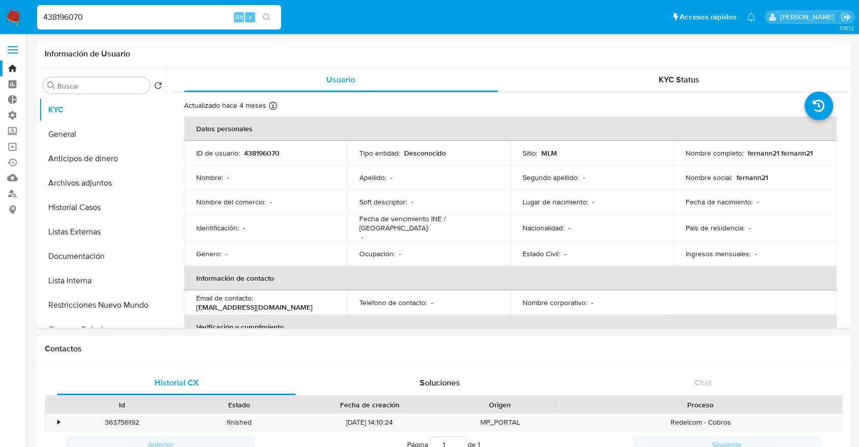
click at [120, 14] on input "438196070" at bounding box center [159, 17] width 244 height 13
paste input "1302162828"
type input "1302162828"
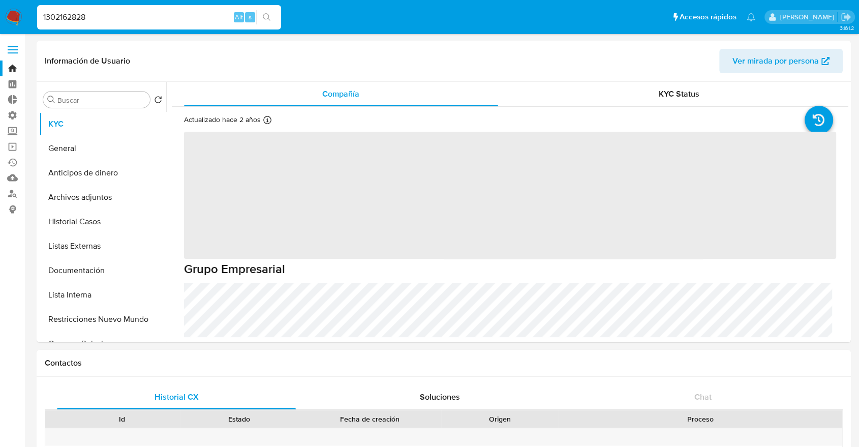
select select "10"
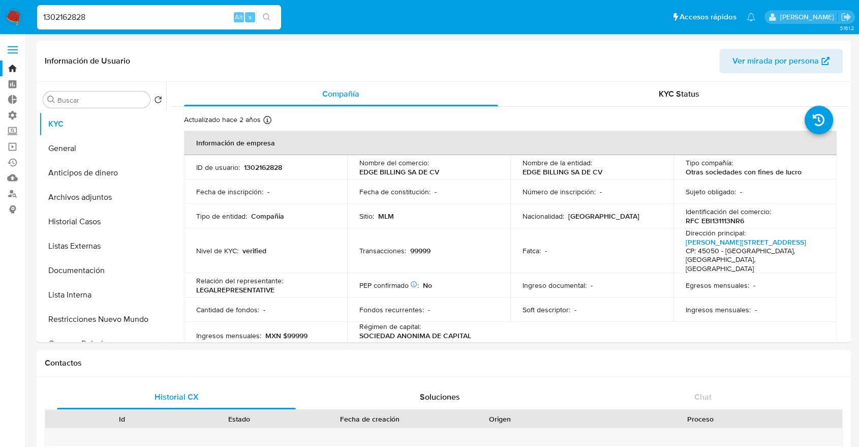
click at [623, 18] on ul "Pausado Ver notificaciones 1302162828 Alt s Accesos rápidos Presiona las siguie…" at bounding box center [396, 16] width 729 height 25
click at [249, 168] on p "1302162828" at bounding box center [263, 167] width 38 height 9
click at [113, 141] on button "General" at bounding box center [98, 148] width 119 height 24
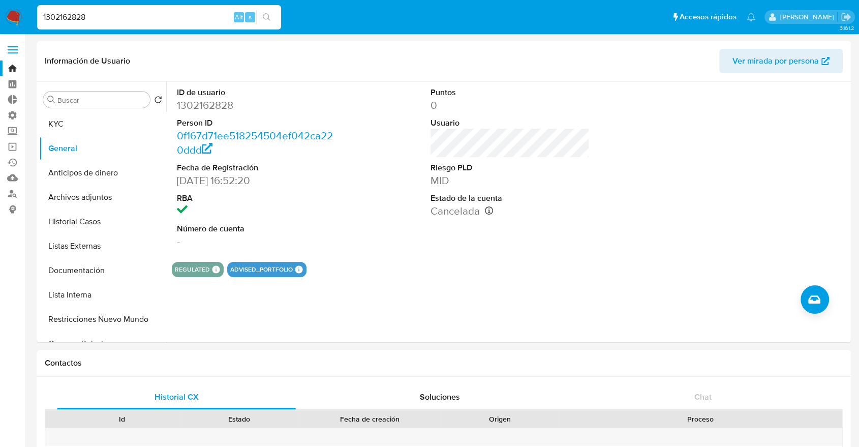
click at [169, 15] on input "1302162828" at bounding box center [159, 17] width 244 height 13
paste input "88963443"
type input "88963443"
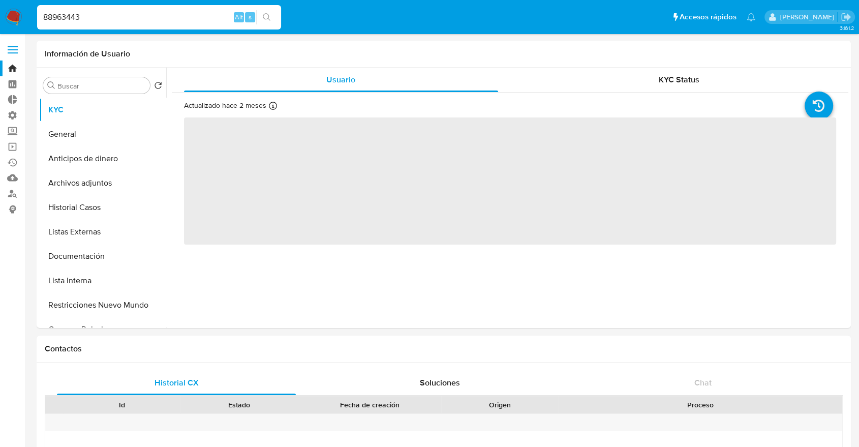
select select "10"
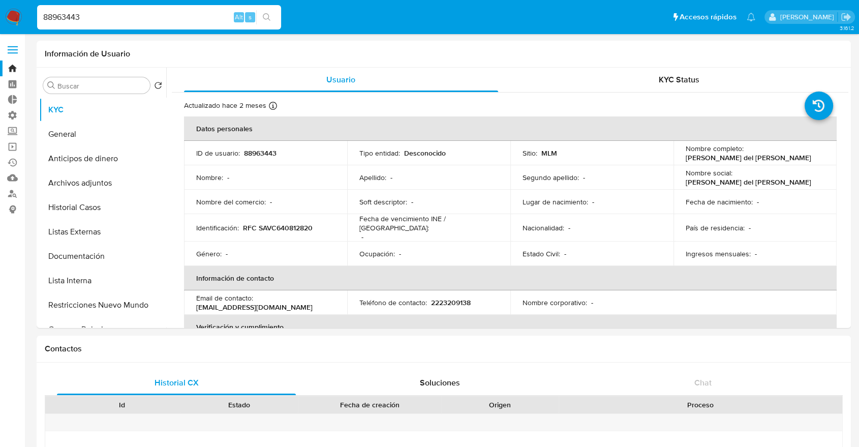
click at [120, 21] on input "88963443" at bounding box center [159, 17] width 244 height 13
click at [141, 19] on input "88963443" at bounding box center [159, 17] width 244 height 13
paste input "369571751"
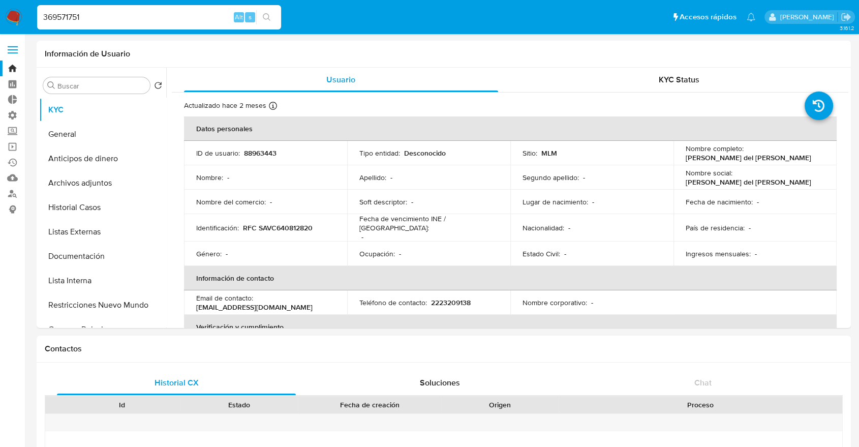
type input "369571751"
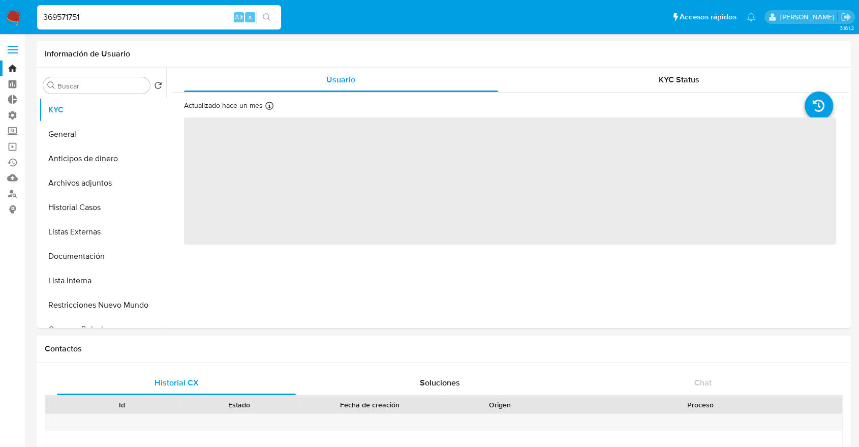
select select "10"
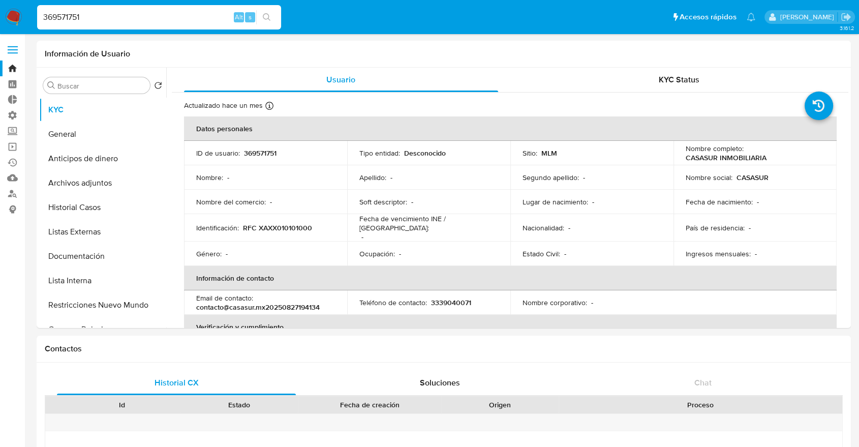
click at [149, 16] on input "369571751" at bounding box center [159, 17] width 244 height 13
paste input "41464356"
click at [149, 16] on input "369571751" at bounding box center [159, 17] width 244 height 13
type input "41464356"
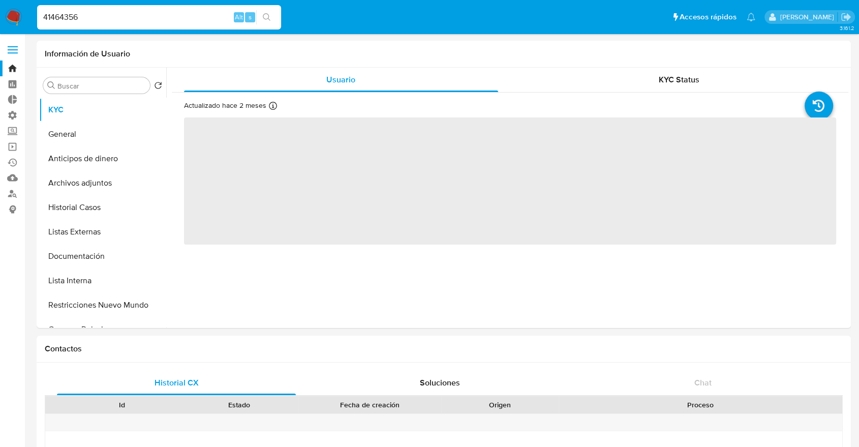
select select "10"
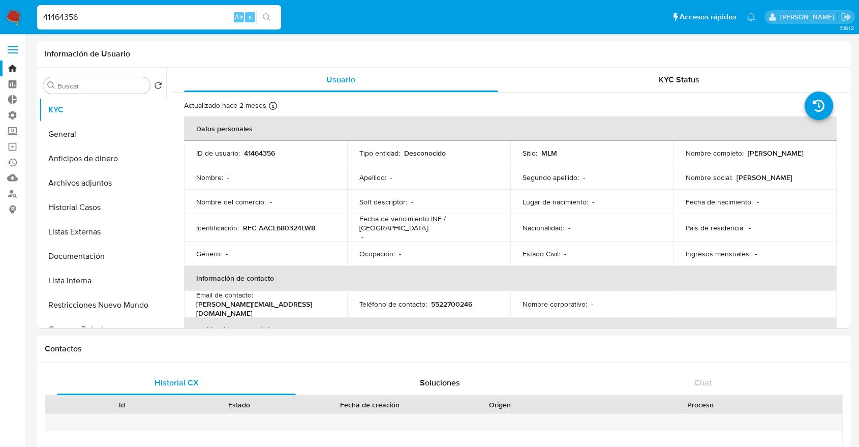
click at [174, 19] on input "41464356" at bounding box center [159, 17] width 244 height 13
paste input "1091129297"
type input "1091129297"
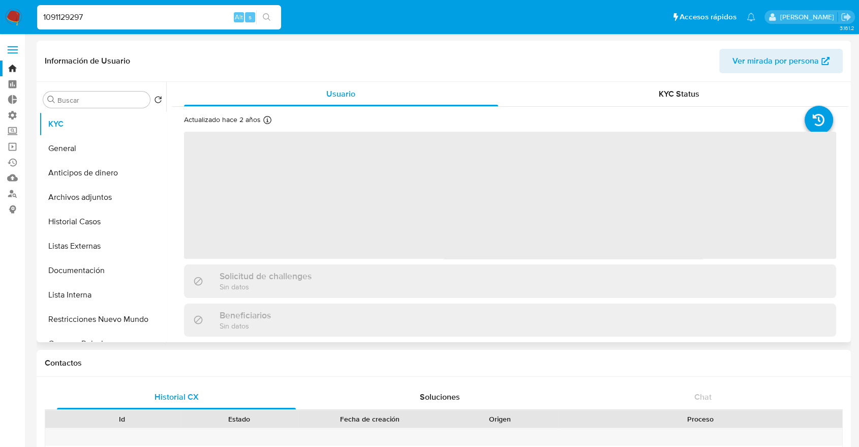
select select "10"
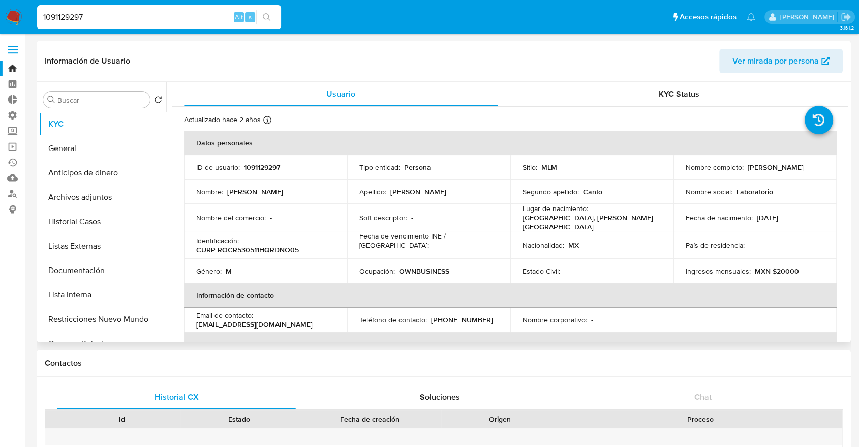
click at [331, 202] on td "Nombre : Roque" at bounding box center [265, 191] width 163 height 24
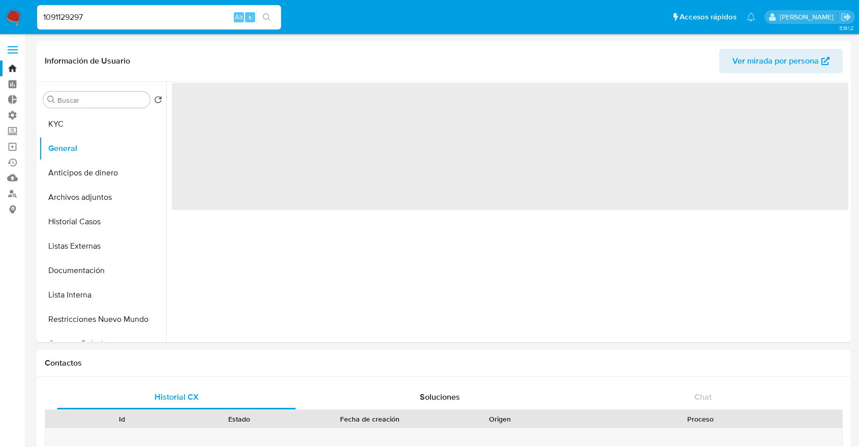
select select "10"
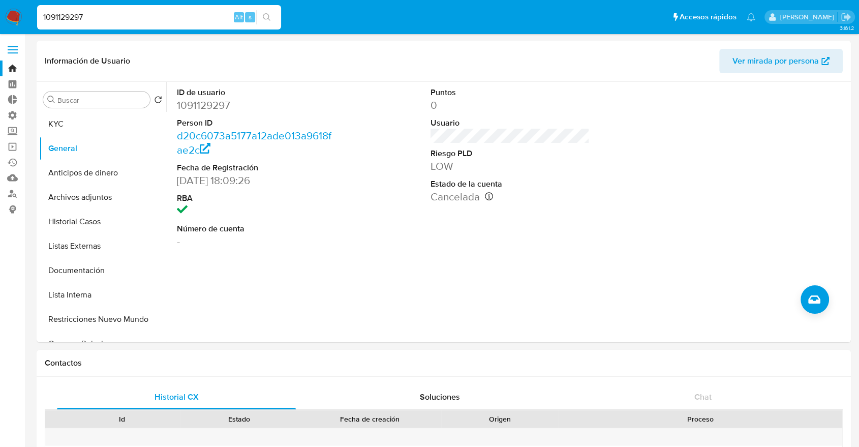
click at [141, 11] on input "1091129297" at bounding box center [159, 17] width 244 height 13
paste input "254472734"
click at [141, 11] on input "1091129297" at bounding box center [159, 17] width 244 height 13
type input "254472734"
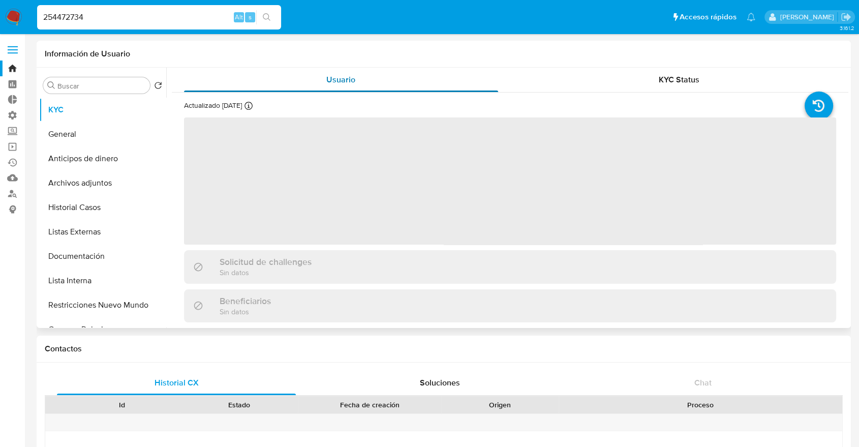
select select "10"
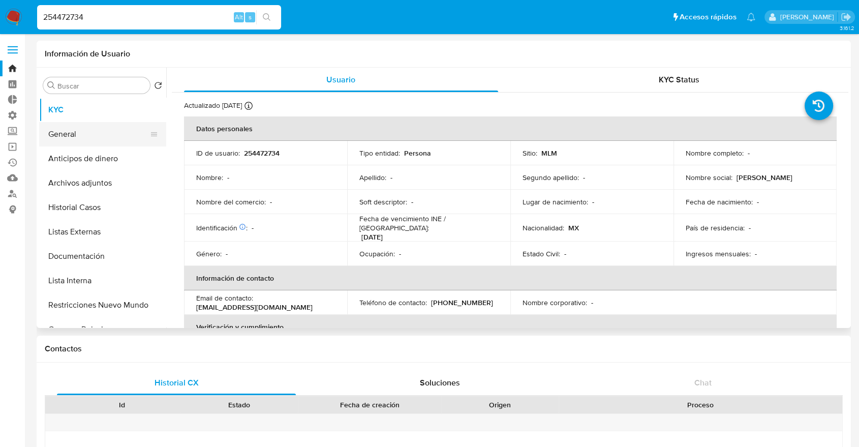
click at [106, 142] on button "General" at bounding box center [98, 134] width 119 height 24
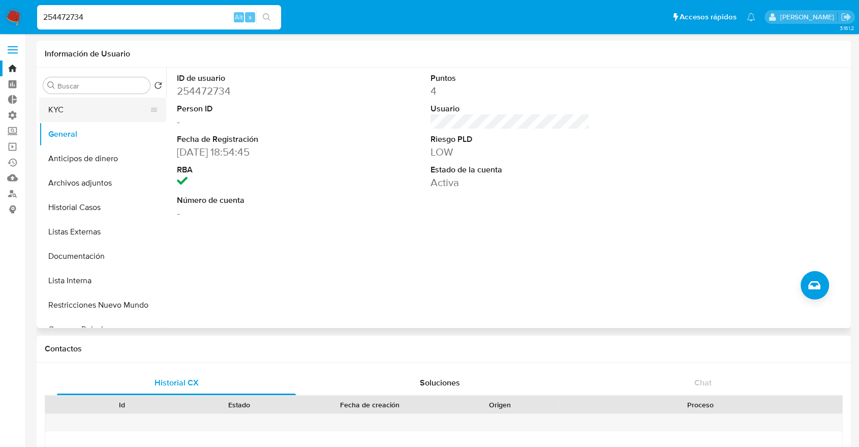
click at [89, 102] on button "KYC" at bounding box center [98, 110] width 119 height 24
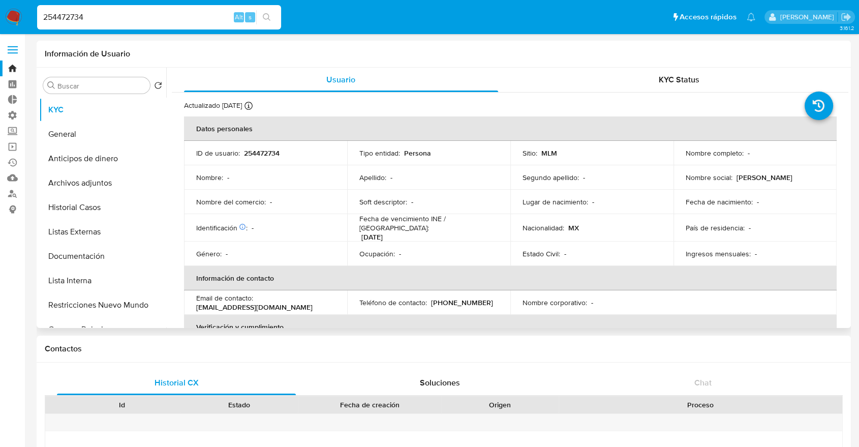
click at [302, 183] on td "Nombre : -" at bounding box center [265, 177] width 163 height 24
click at [175, 13] on input "254472734" at bounding box center [159, 17] width 244 height 13
paste input "79371669"
type input "79371669"
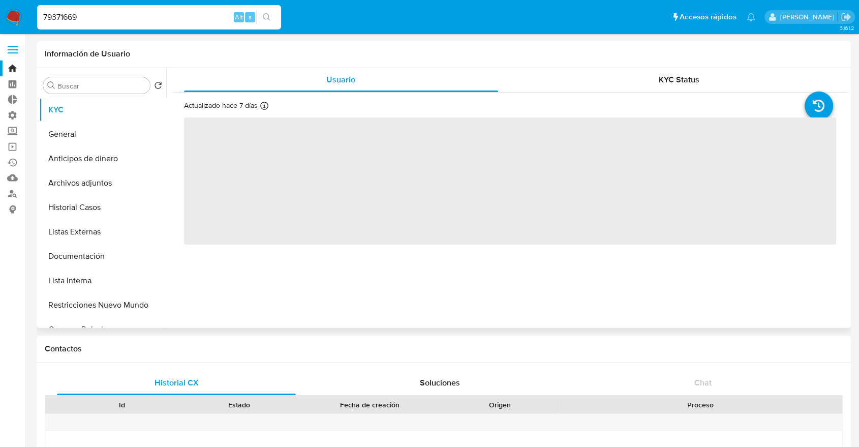
select select "10"
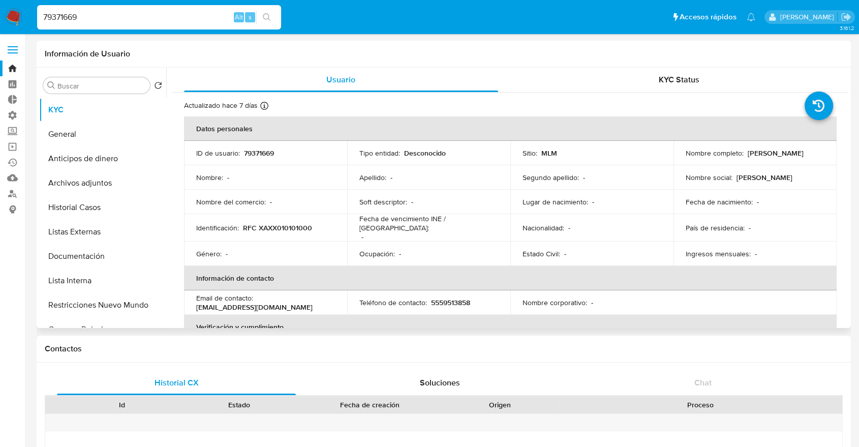
click at [164, 18] on input "79371669" at bounding box center [159, 17] width 244 height 13
paste input "135460164"
click at [164, 18] on input "79371669" at bounding box center [159, 17] width 244 height 13
type input "1354601649"
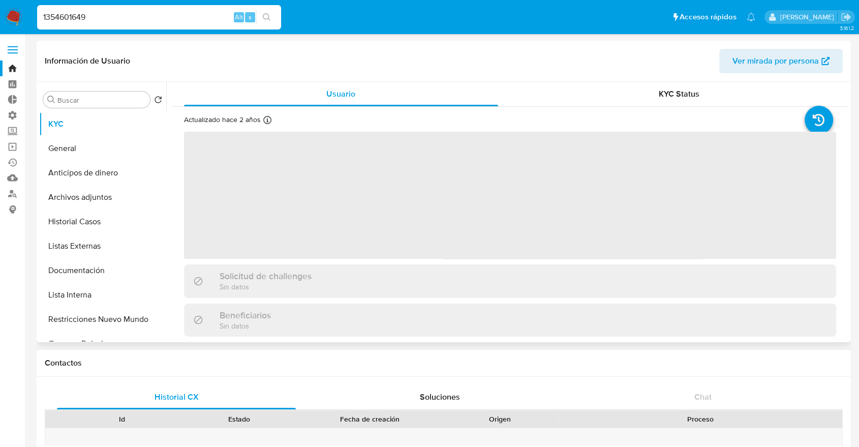
select select "10"
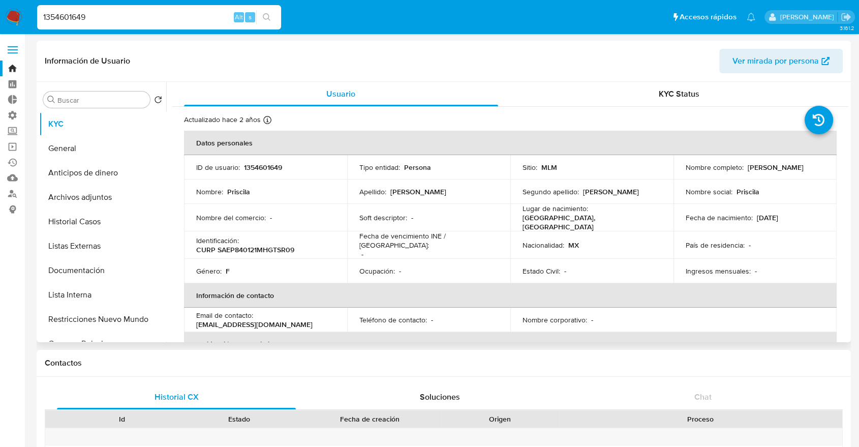
click at [386, 160] on td "Tipo entidad : Persona" at bounding box center [428, 167] width 163 height 24
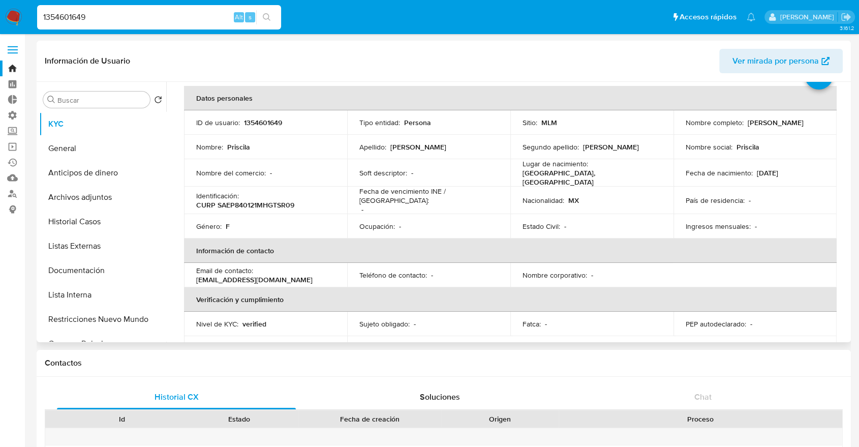
scroll to position [22, 0]
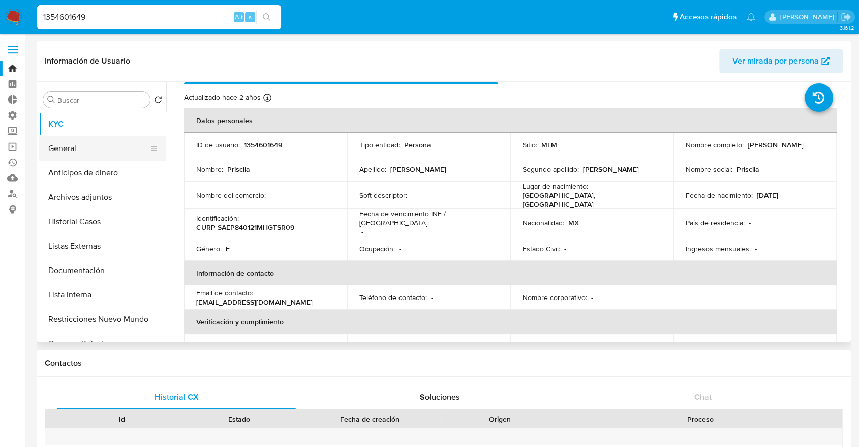
click at [117, 147] on button "General" at bounding box center [98, 148] width 119 height 24
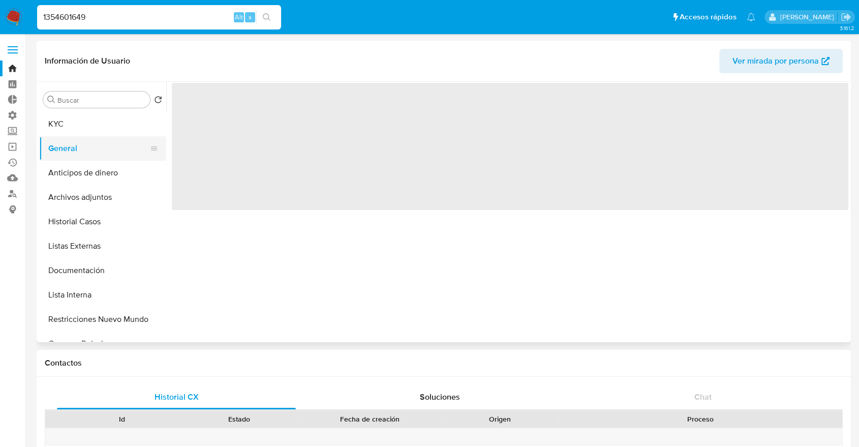
scroll to position [0, 0]
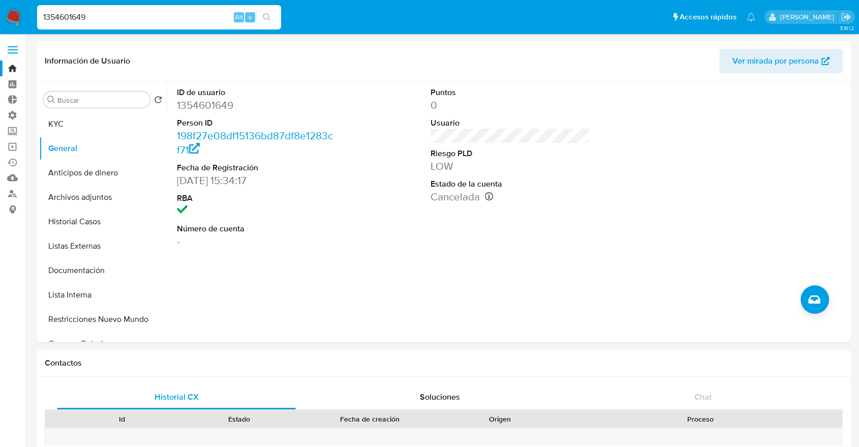
click at [286, 15] on ul "Pausado Ver notificaciones 1354601649 Alt s Accesos rápidos Presiona las siguie…" at bounding box center [396, 16] width 729 height 25
click at [489, 193] on icon at bounding box center [489, 196] width 8 height 8
click at [197, 19] on input "1354601649" at bounding box center [159, 17] width 244 height 13
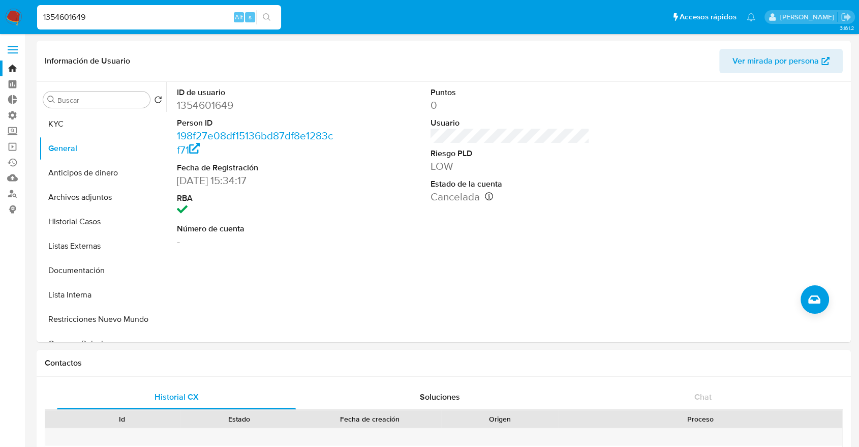
click at [197, 19] on input "1354601649" at bounding box center [159, 17] width 244 height 13
paste input "141499765"
type input "1141499765"
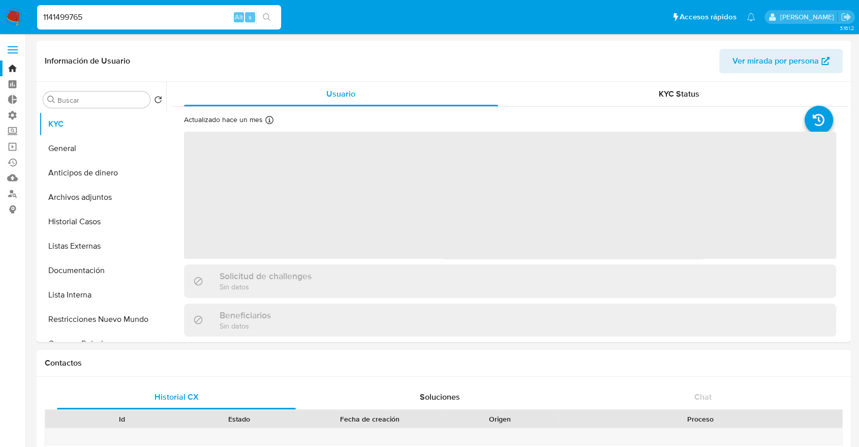
select select "10"
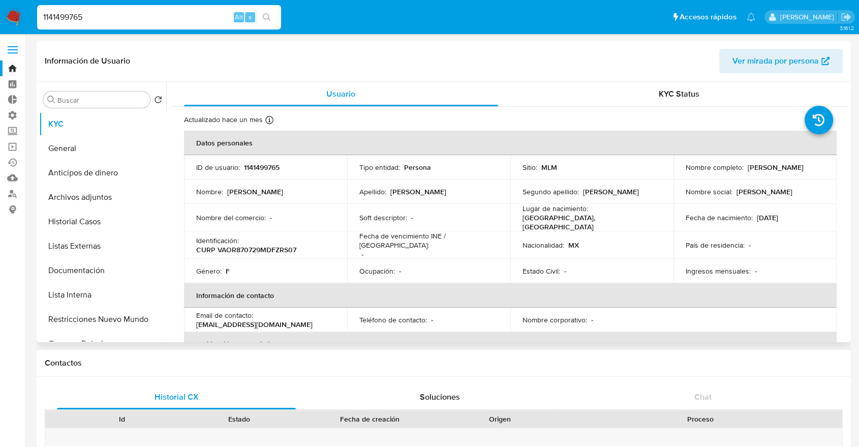
click at [312, 191] on div "Nombre : [PERSON_NAME]" at bounding box center [265, 191] width 139 height 9
click at [126, 144] on button "General" at bounding box center [98, 148] width 119 height 24
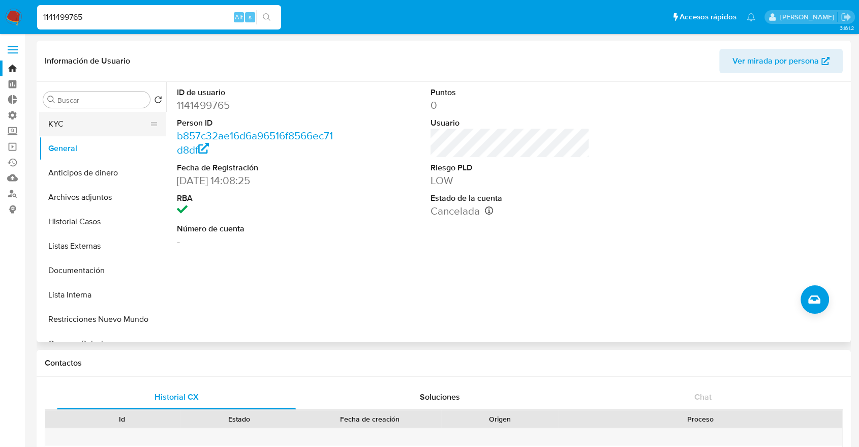
click at [80, 130] on button "KYC" at bounding box center [98, 124] width 119 height 24
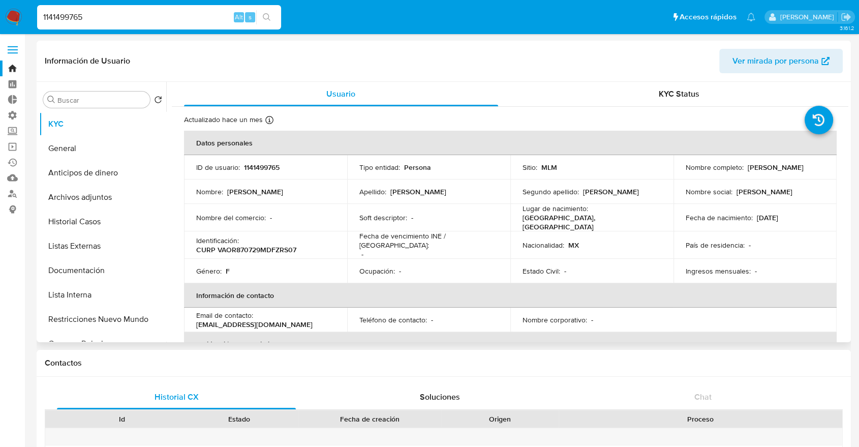
click at [247, 166] on p "1141499765" at bounding box center [262, 167] width 36 height 9
copy p "1141499765"
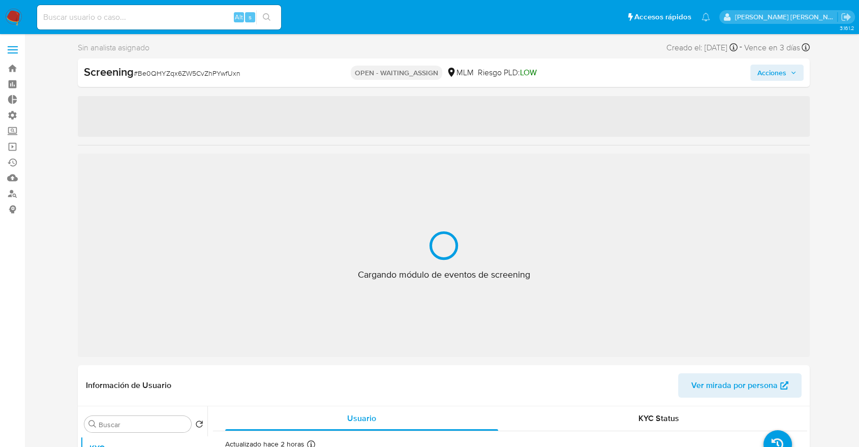
select select "10"
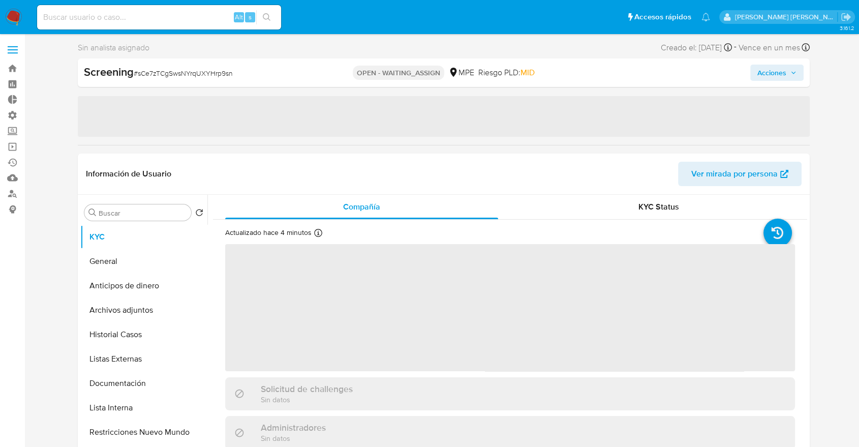
select select "10"
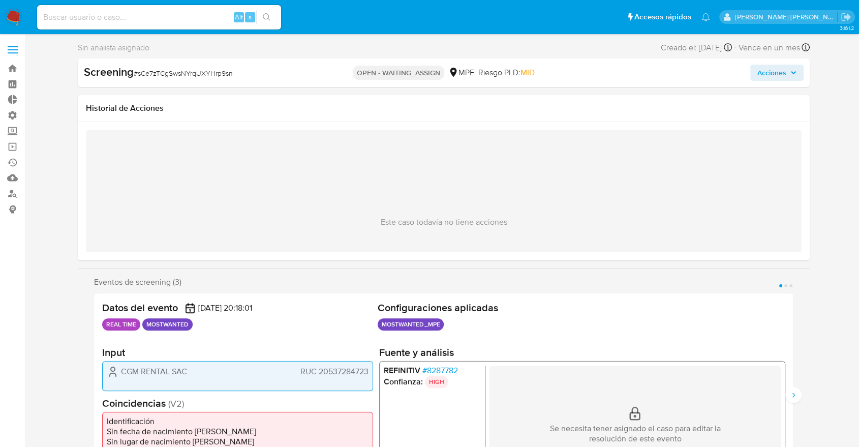
scroll to position [390, 0]
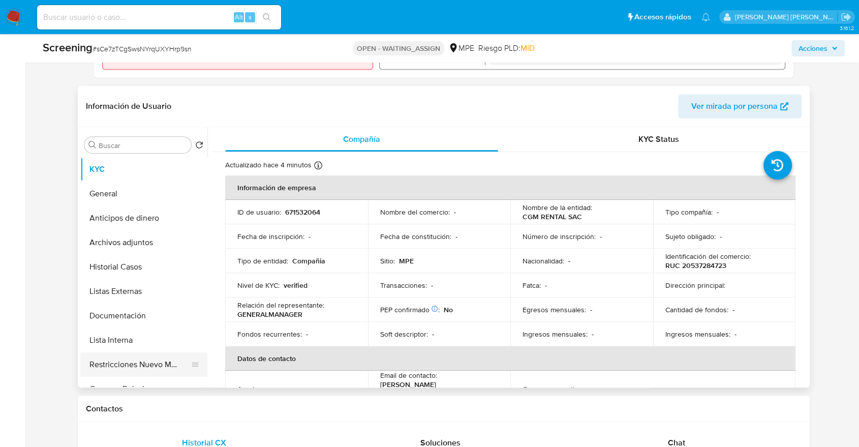
click at [144, 361] on button "Restricciones Nuevo Mundo" at bounding box center [139, 364] width 119 height 24
